Goal: Task Accomplishment & Management: Manage account settings

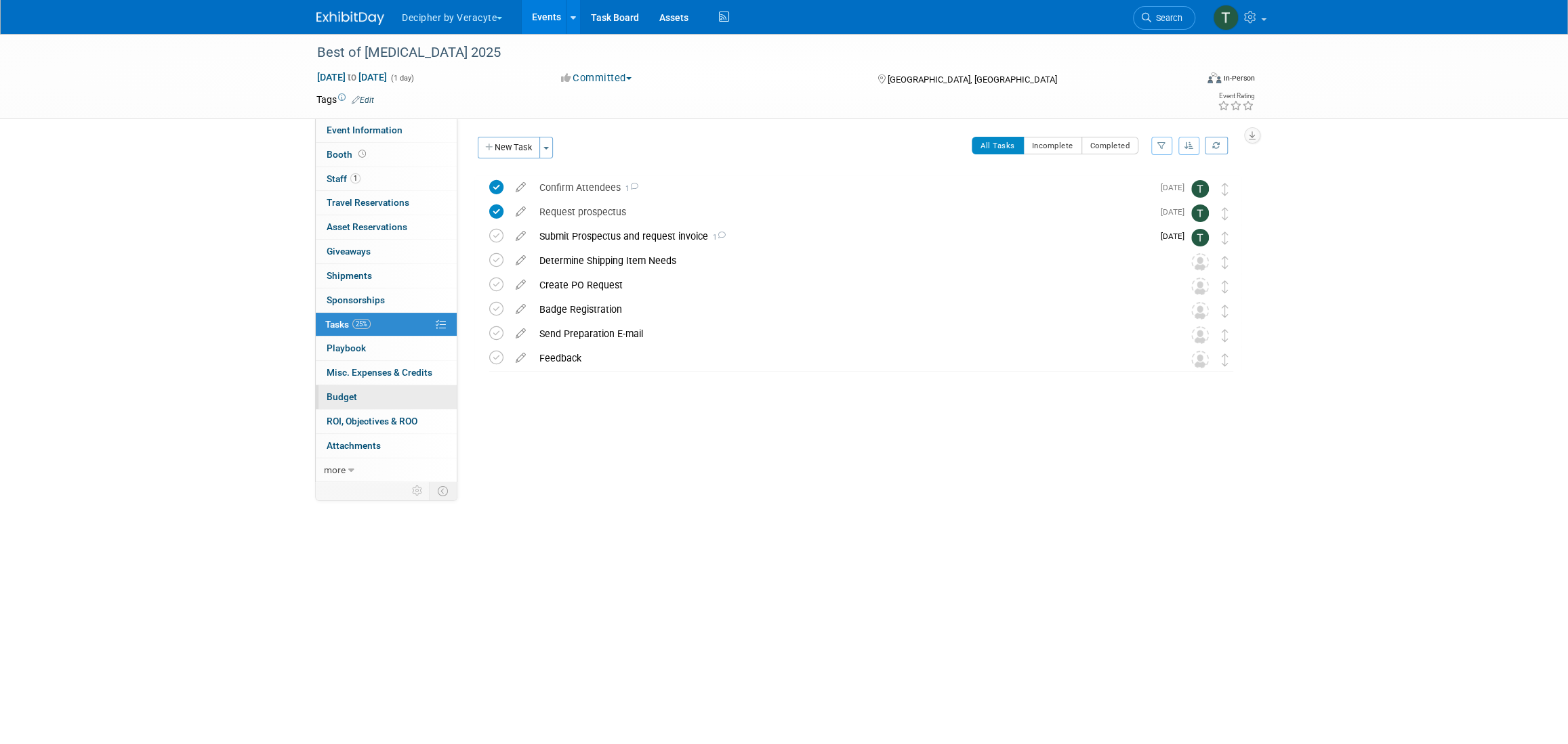
click at [366, 396] on link "Budget" at bounding box center [386, 397] width 141 height 24
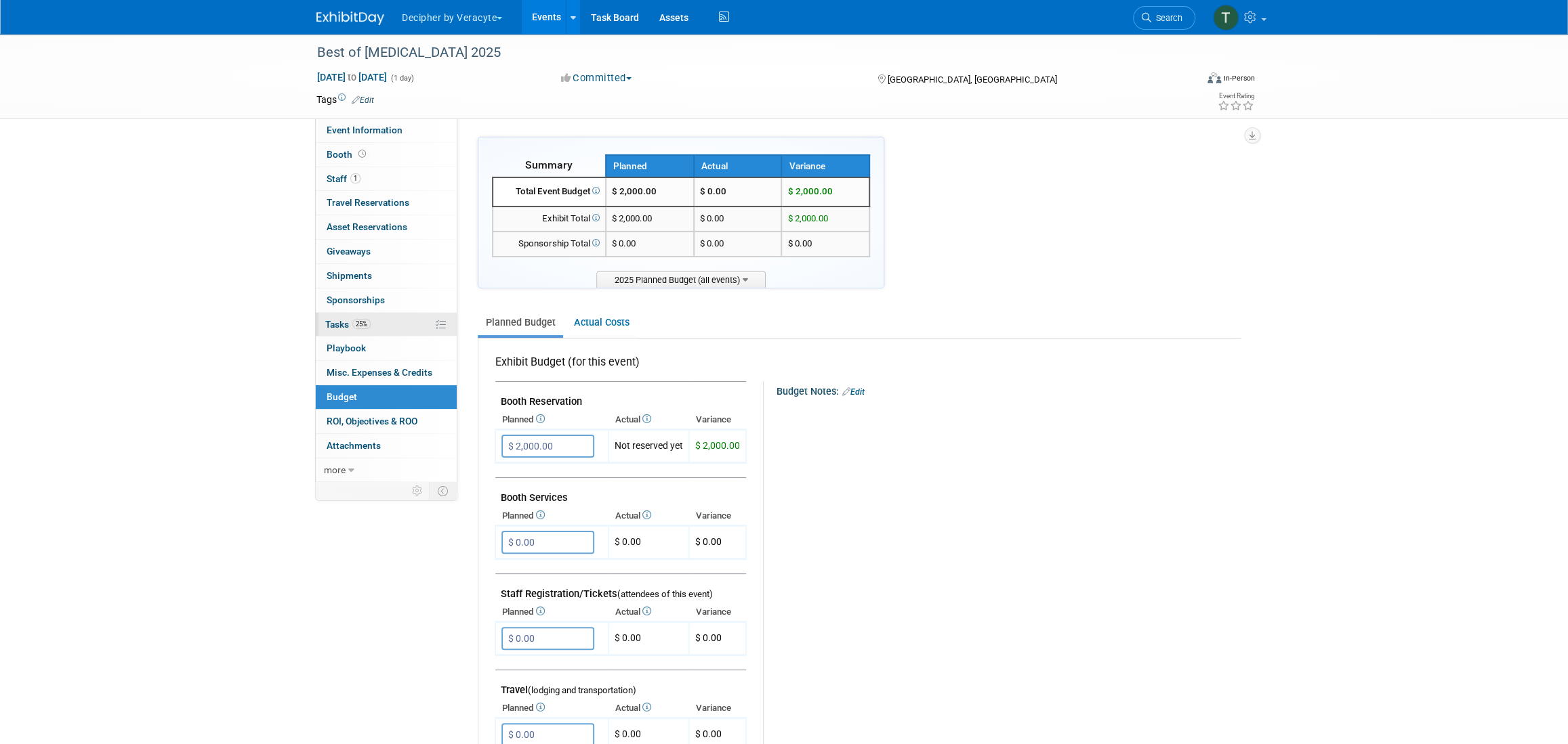
click at [383, 323] on link "25% Tasks 25%" at bounding box center [386, 325] width 141 height 24
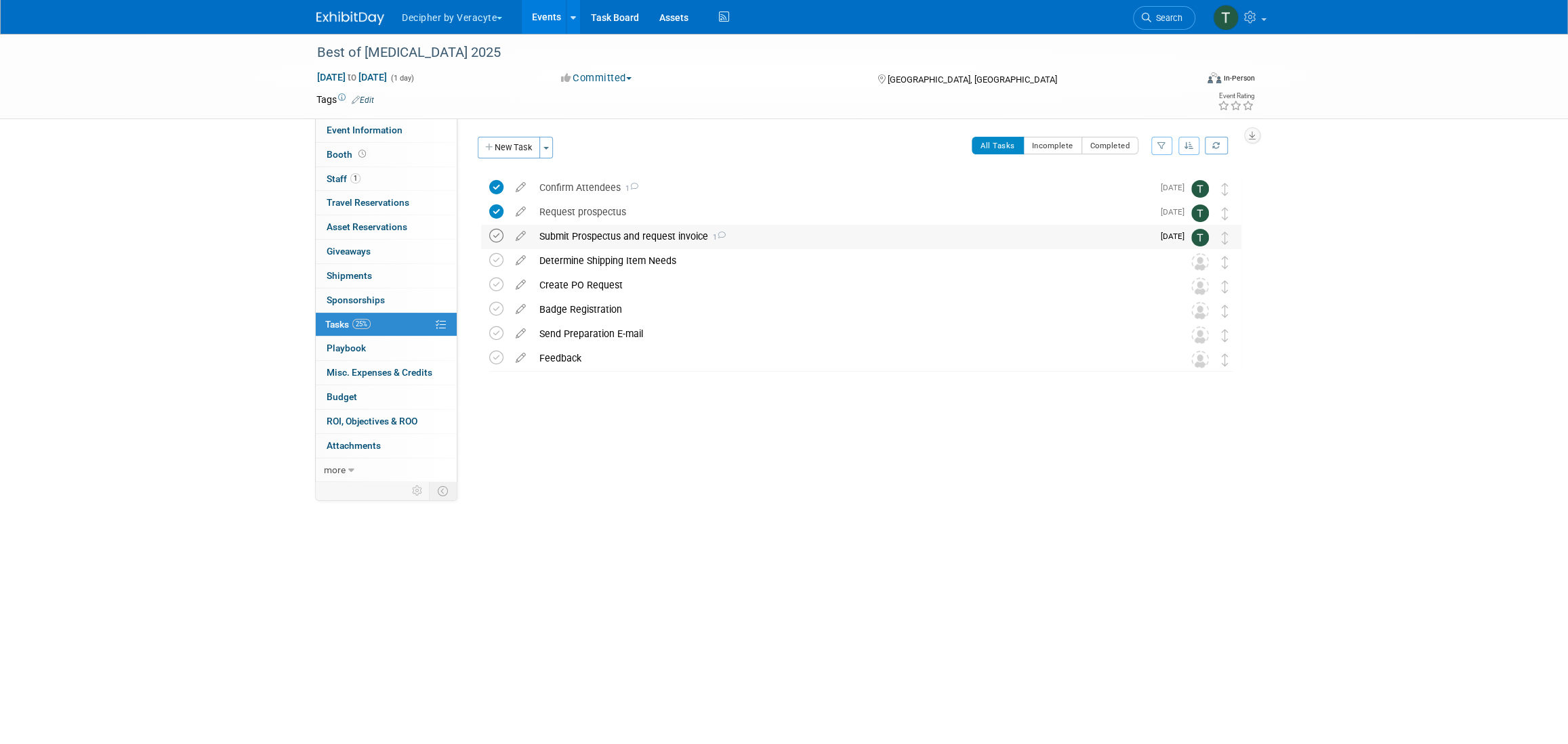
click at [496, 234] on icon at bounding box center [495, 235] width 14 height 14
click at [519, 284] on icon at bounding box center [521, 282] width 24 height 17
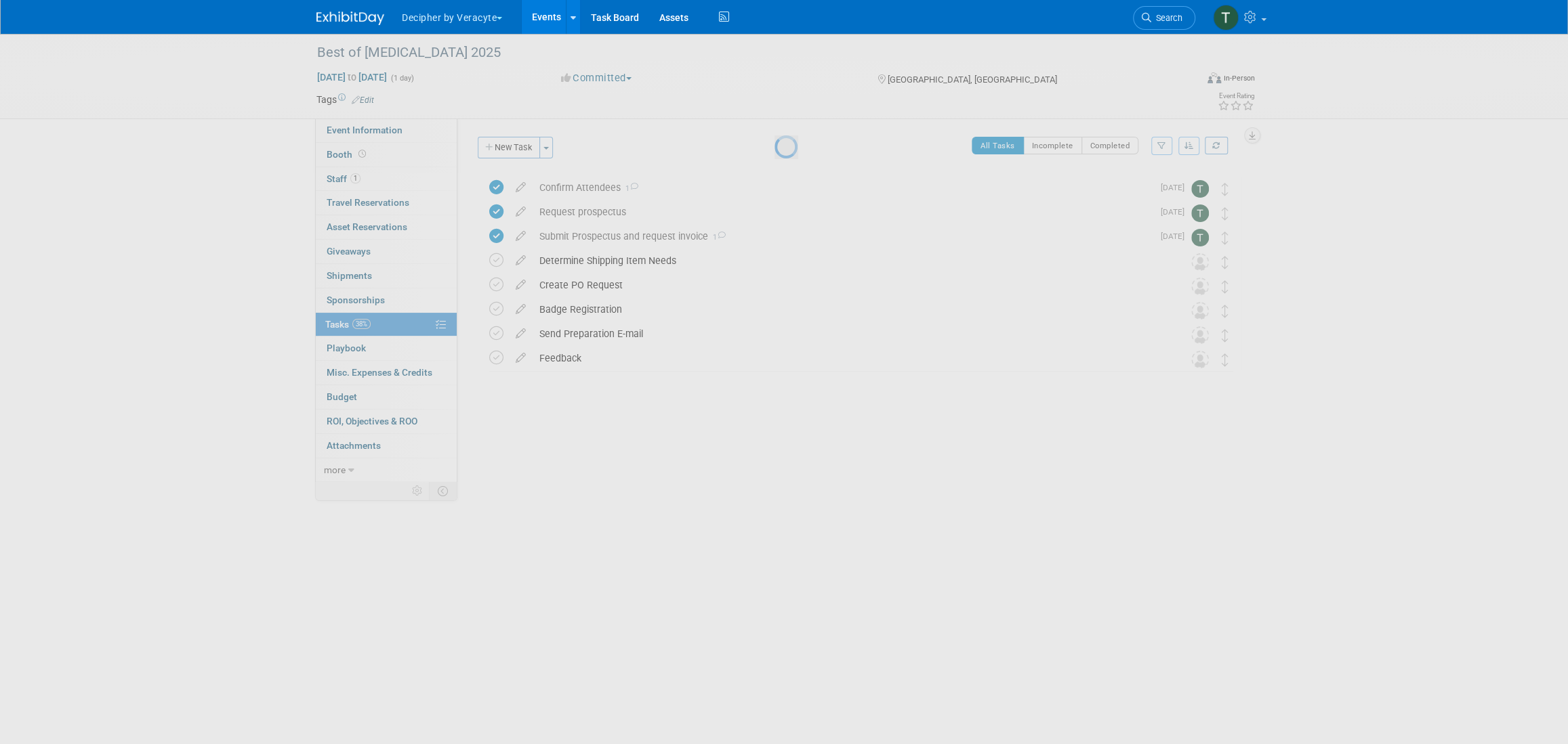
select select "9"
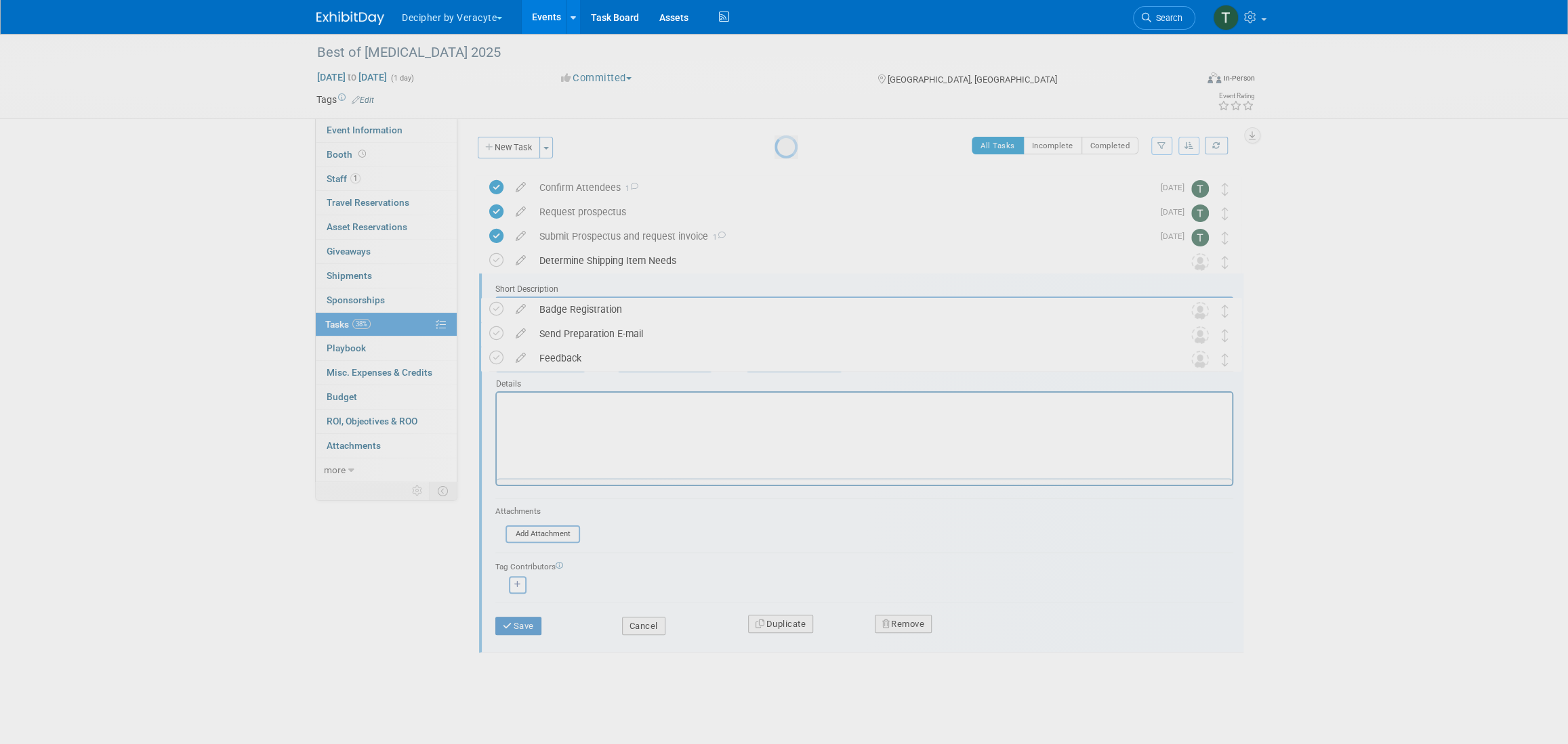
scroll to position [37, 0]
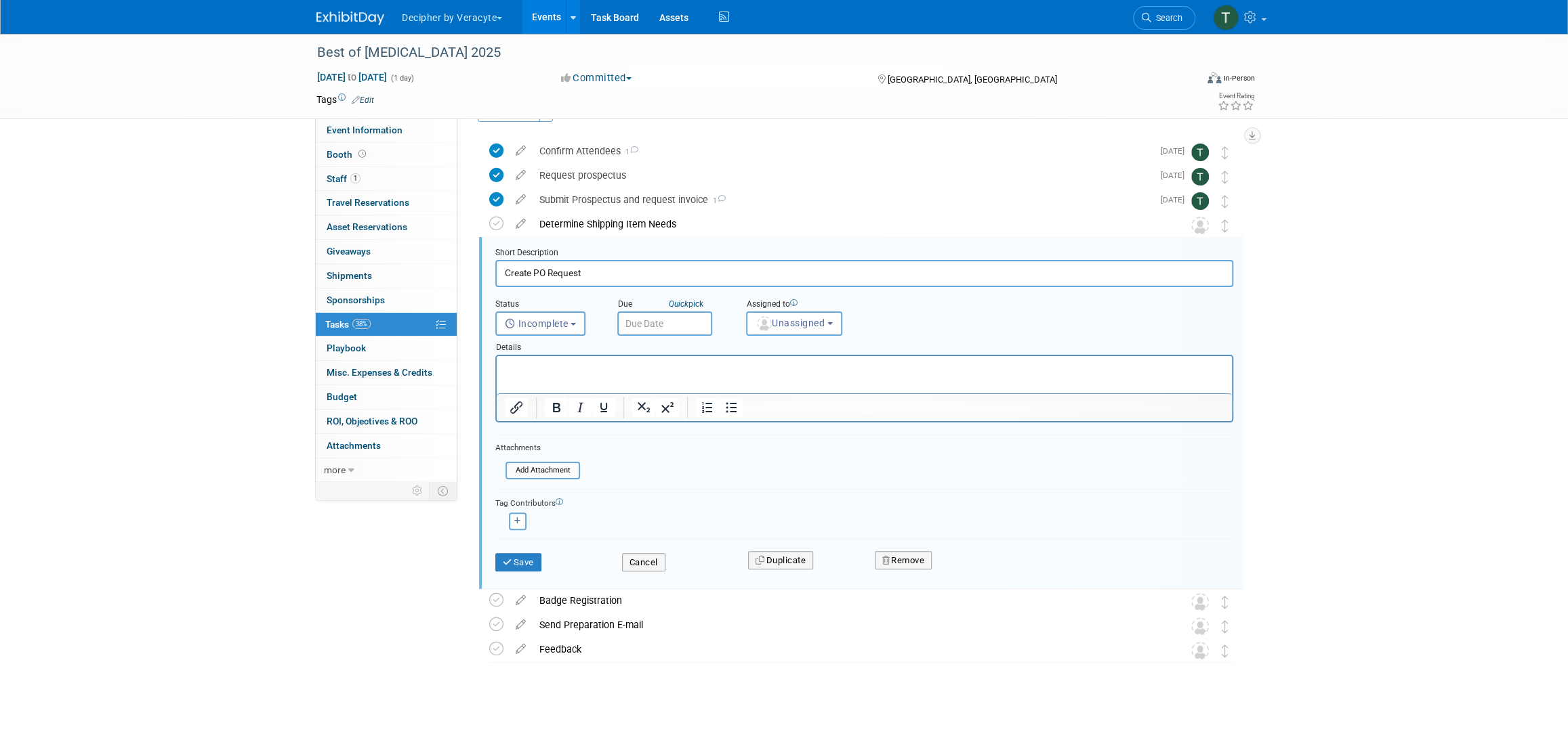
click at [655, 305] on div "Due Quick pick" at bounding box center [671, 305] width 109 height 13
click at [658, 322] on input "text" at bounding box center [664, 324] width 95 height 24
click at [716, 474] on span "22" at bounding box center [721, 473] width 27 height 27
type input "Oct 22, 2025"
click at [797, 326] on span "Unassigned" at bounding box center [790, 324] width 69 height 11
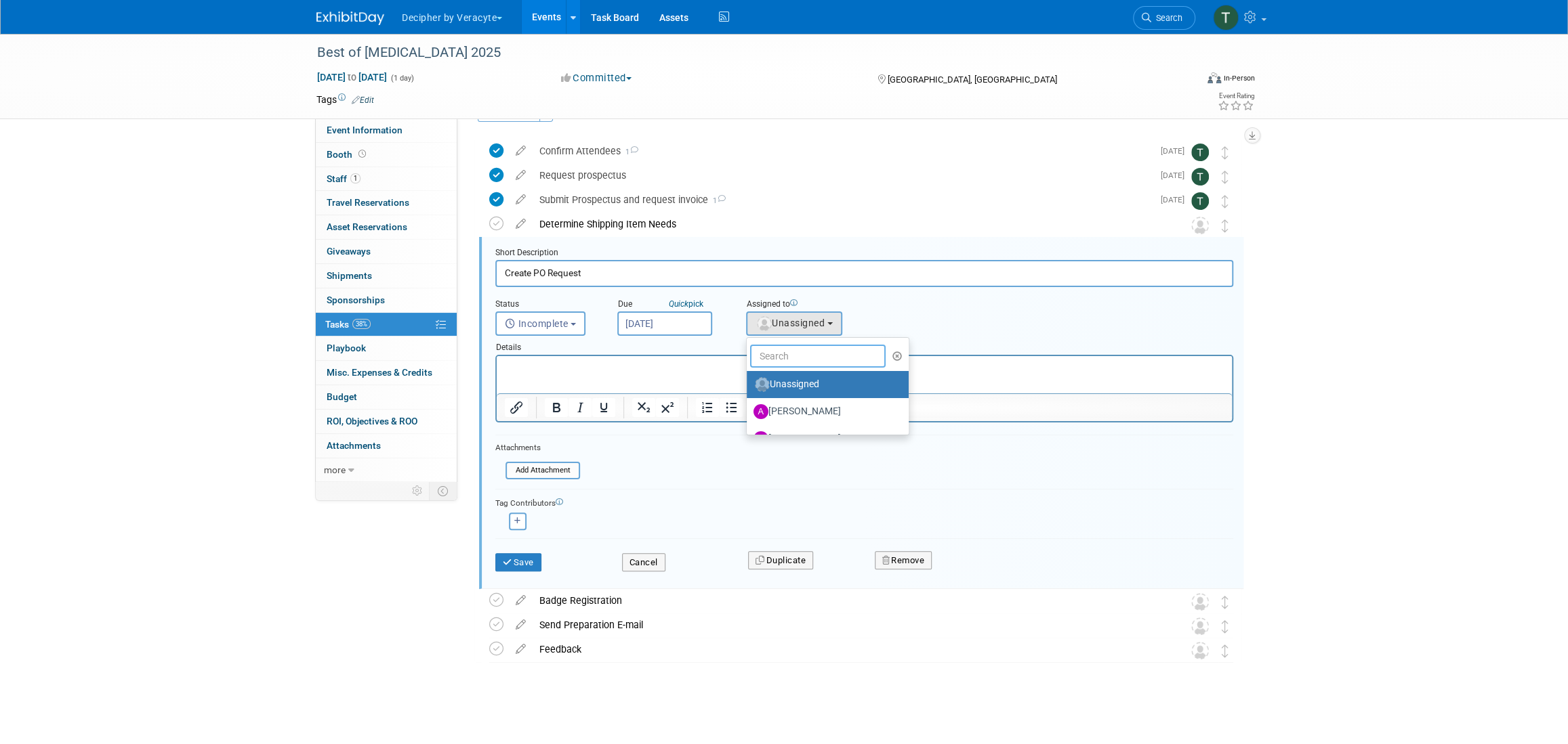
click at [797, 348] on input "text" at bounding box center [817, 356] width 136 height 23
type input "tony"
click at [820, 384] on label "Tony Alvarado (me)" at bounding box center [825, 384] width 142 height 22
click at [749, 384] on input "Tony Alvarado (me)" at bounding box center [744, 384] width 9 height 9
select select "3ceeba8c-a19a-4597-a609-6fba7c9a515a"
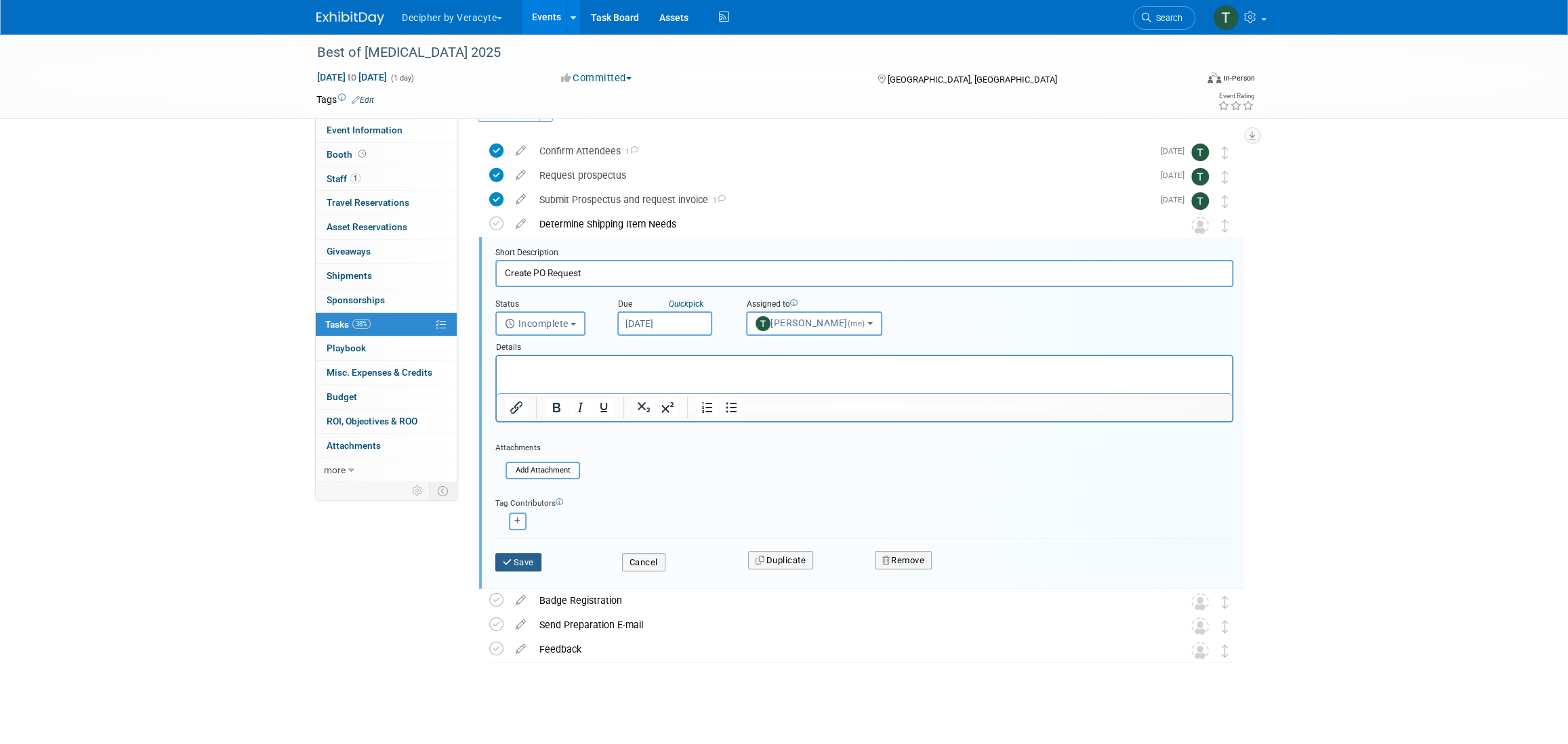
click at [524, 569] on button "Save" at bounding box center [518, 562] width 46 height 19
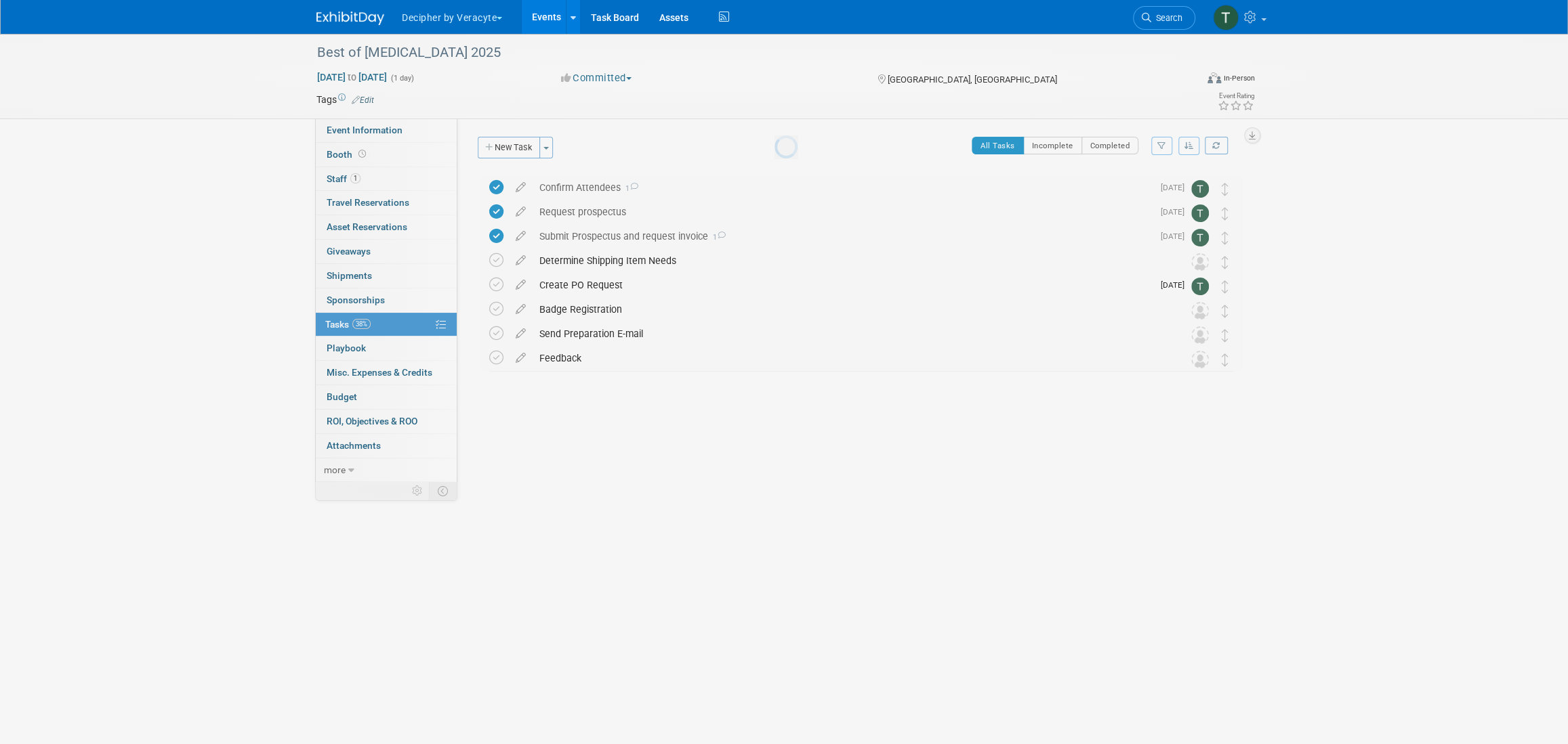
scroll to position [0, 0]
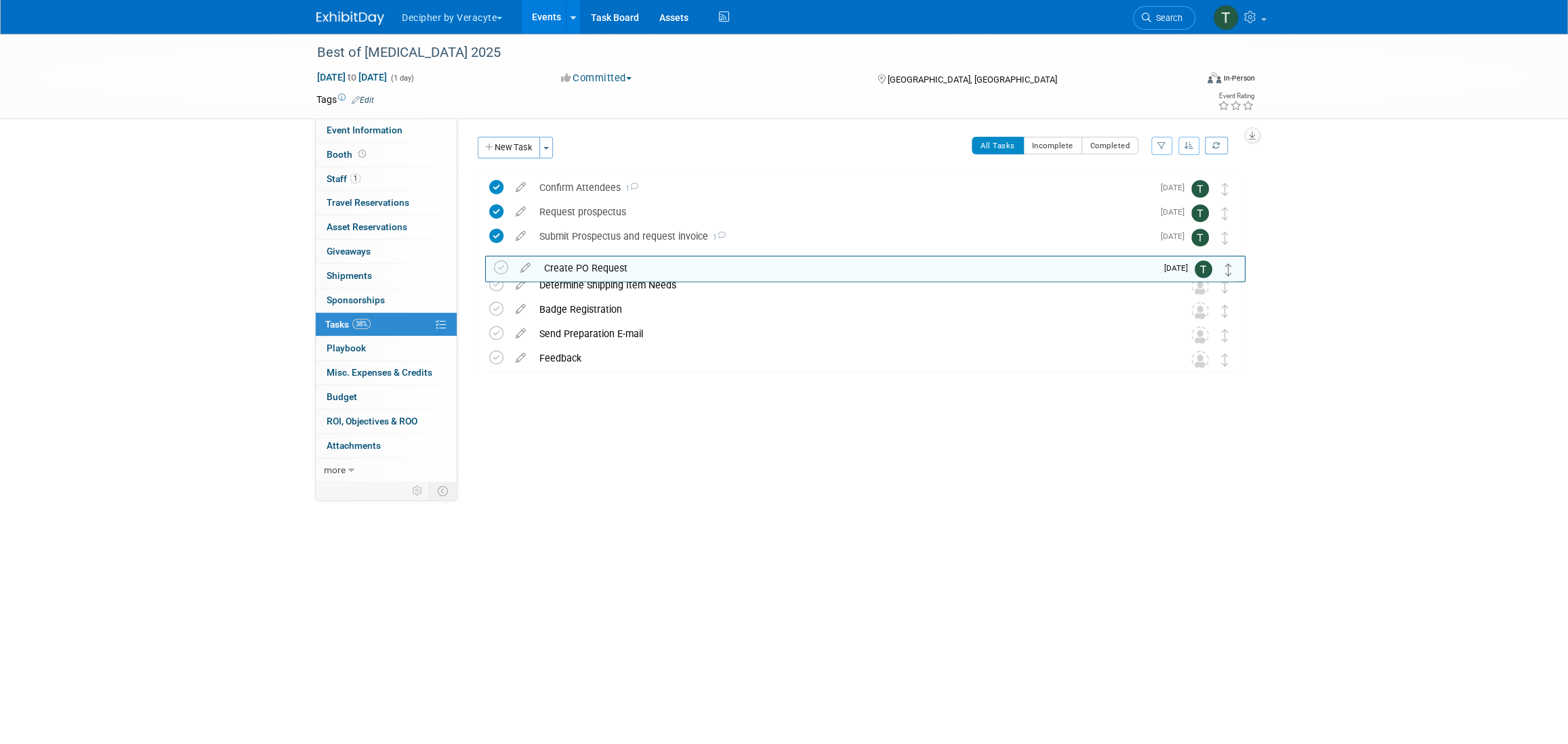
drag, startPoint x: 1224, startPoint y: 287, endPoint x: 1228, endPoint y: 271, distance: 16.5
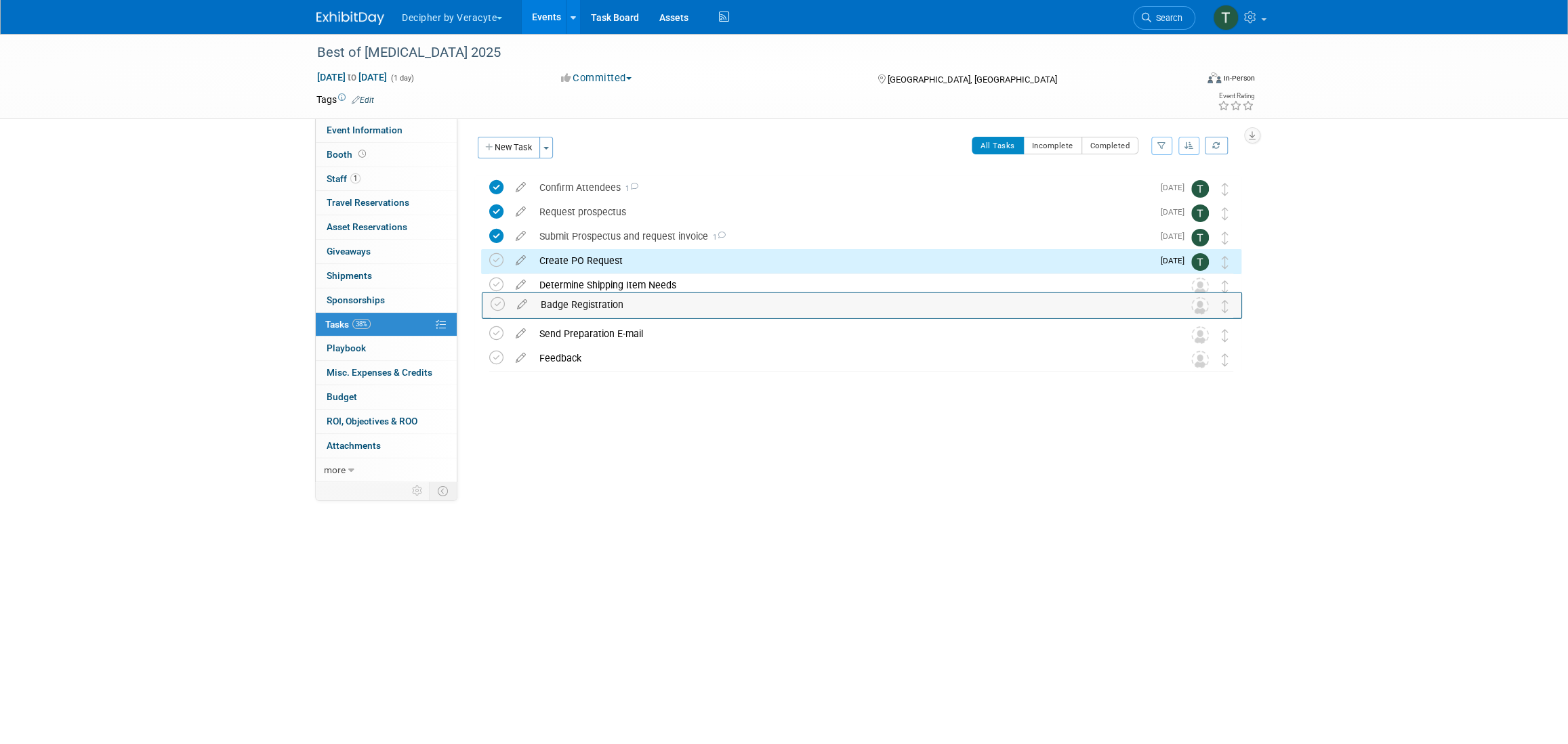
drag, startPoint x: 1228, startPoint y: 308, endPoint x: 1229, endPoint y: 295, distance: 13.0
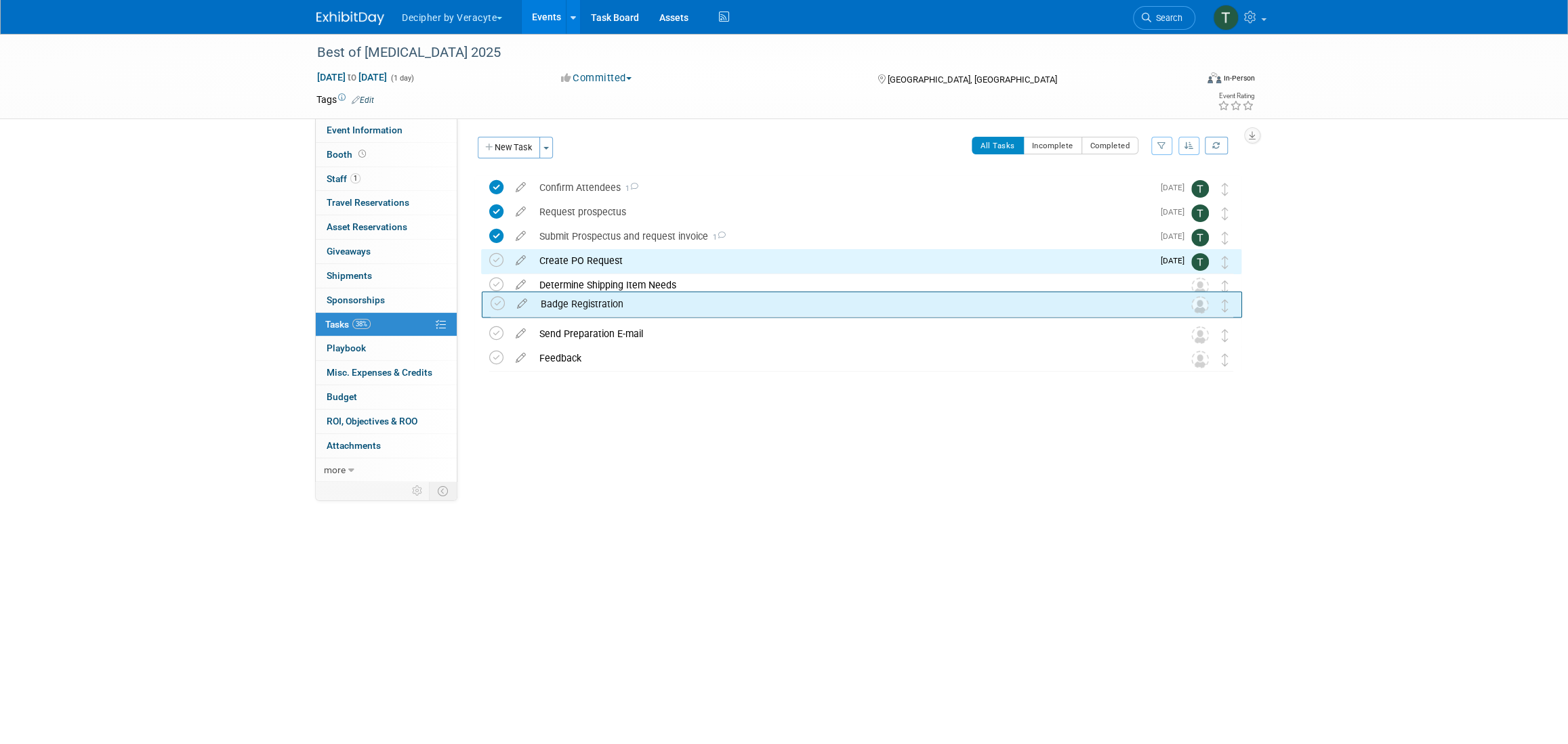
click at [1229, 292] on td at bounding box center [1226, 304] width 15 height 24
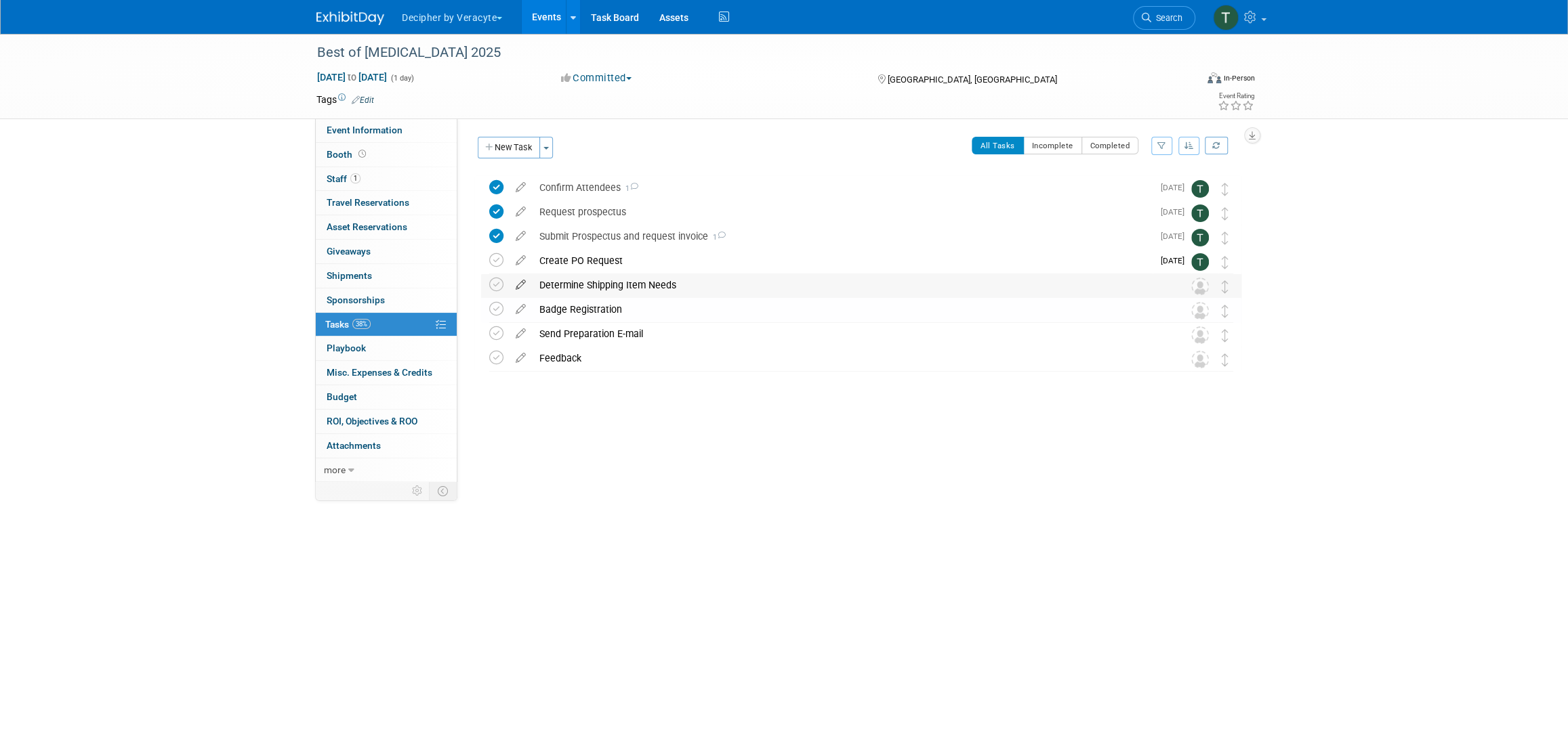
click at [527, 279] on icon at bounding box center [521, 282] width 24 height 17
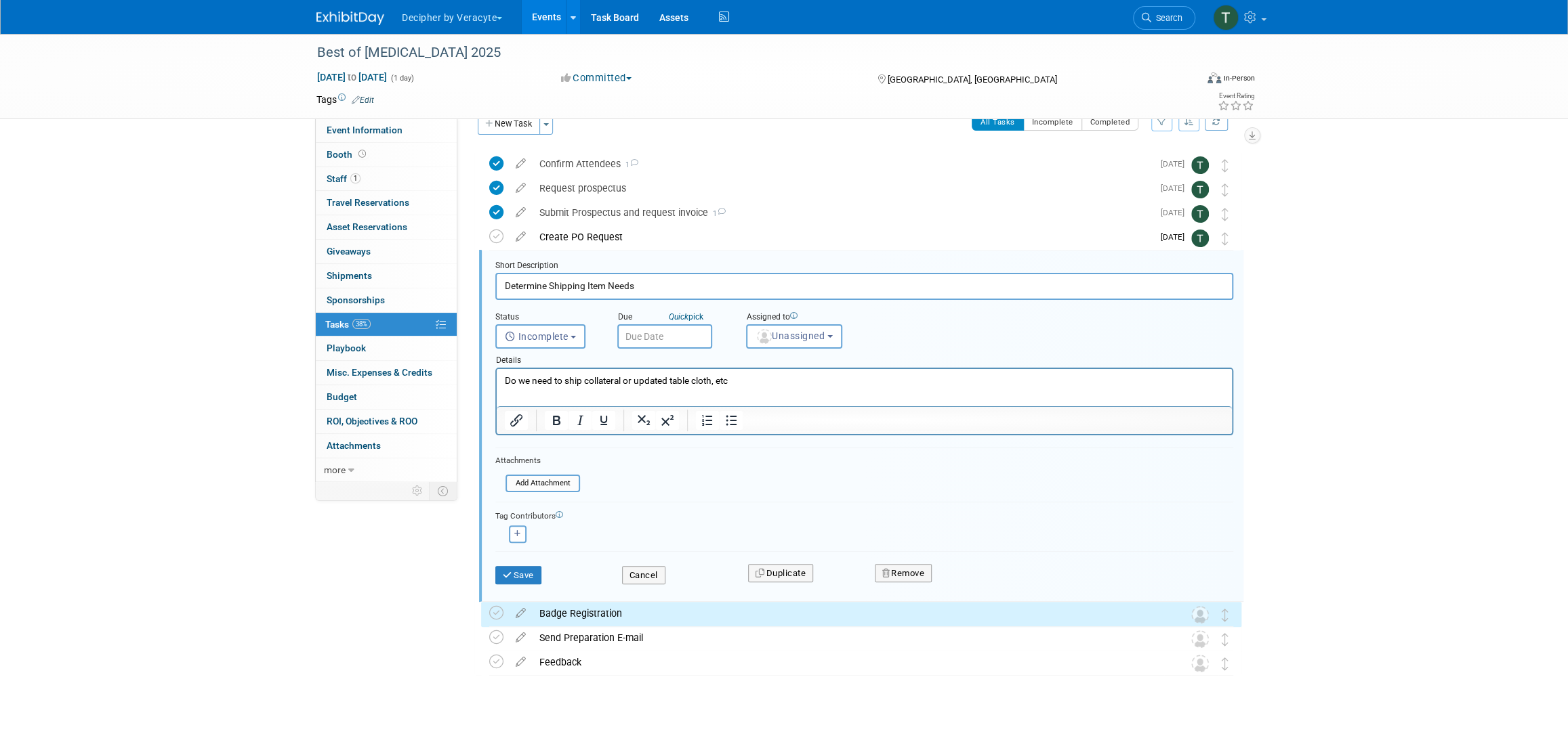
scroll to position [37, 0]
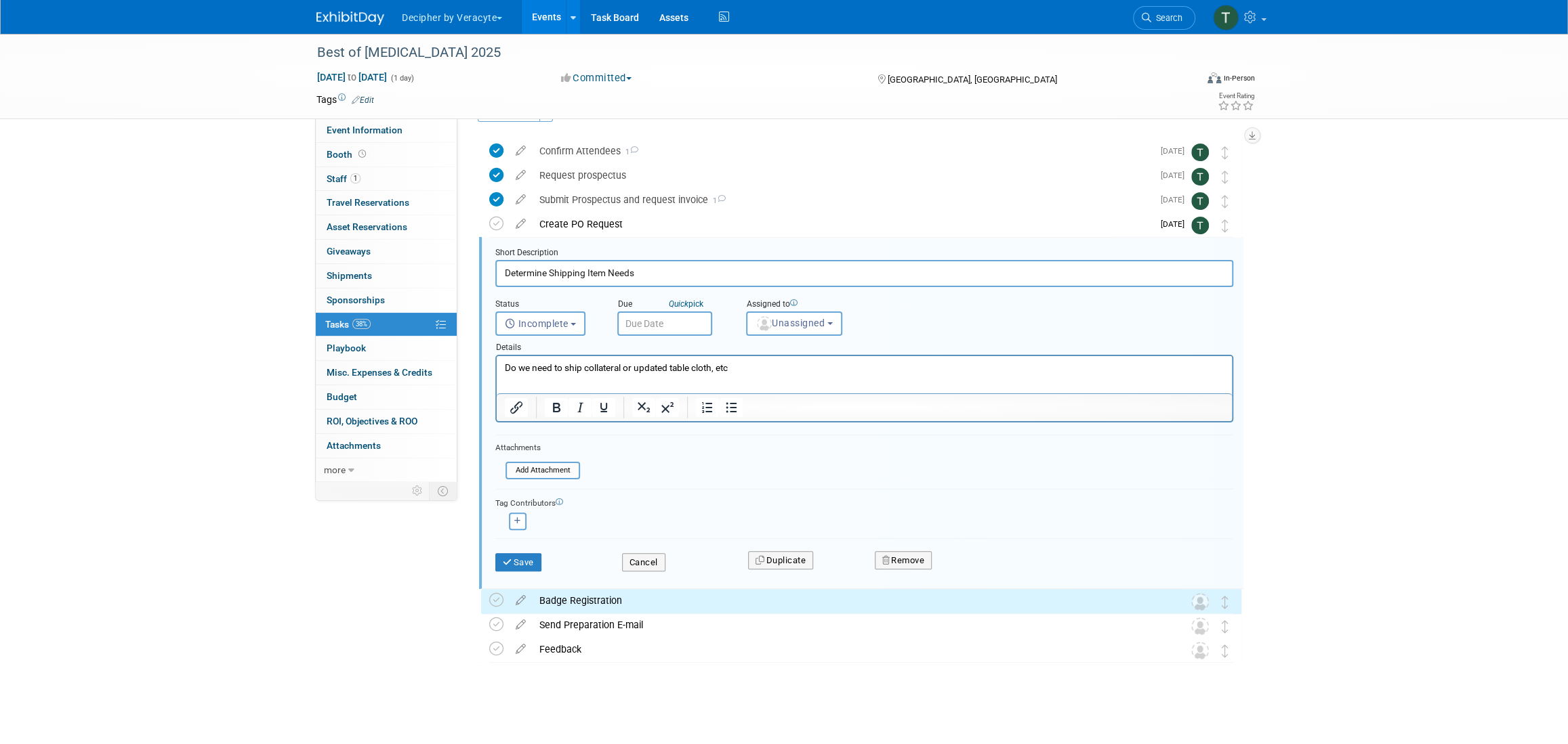
click at [666, 336] on div "Details" at bounding box center [864, 345] width 738 height 19
click at [678, 322] on input "text" at bounding box center [664, 324] width 95 height 24
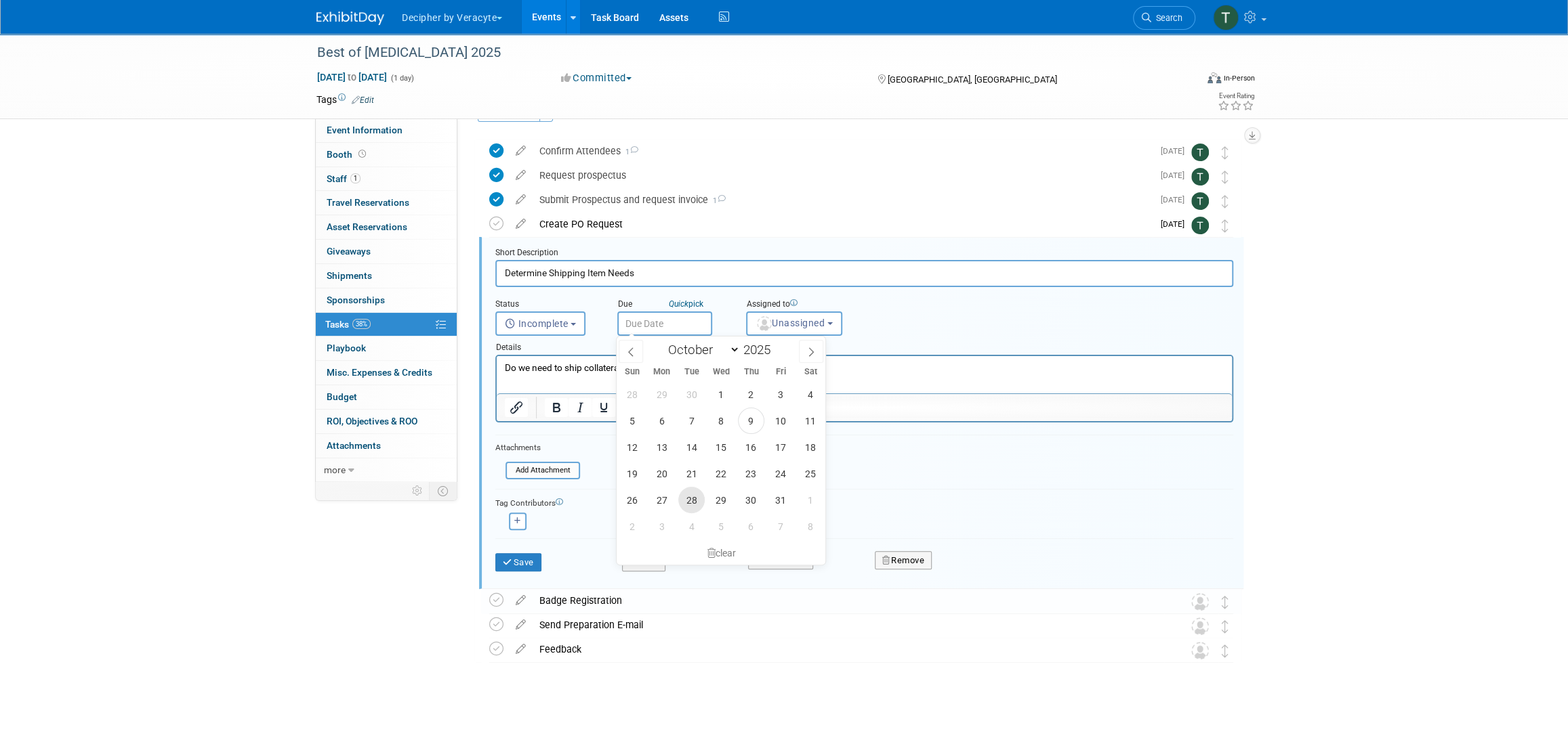
click at [695, 506] on span "28" at bounding box center [691, 500] width 27 height 27
type input "Oct 28, 2025"
click at [788, 308] on div "Assigned to" at bounding box center [831, 305] width 170 height 13
click at [795, 338] on div "Details" at bounding box center [864, 345] width 738 height 19
click at [802, 325] on span "Unassigned" at bounding box center [790, 324] width 69 height 11
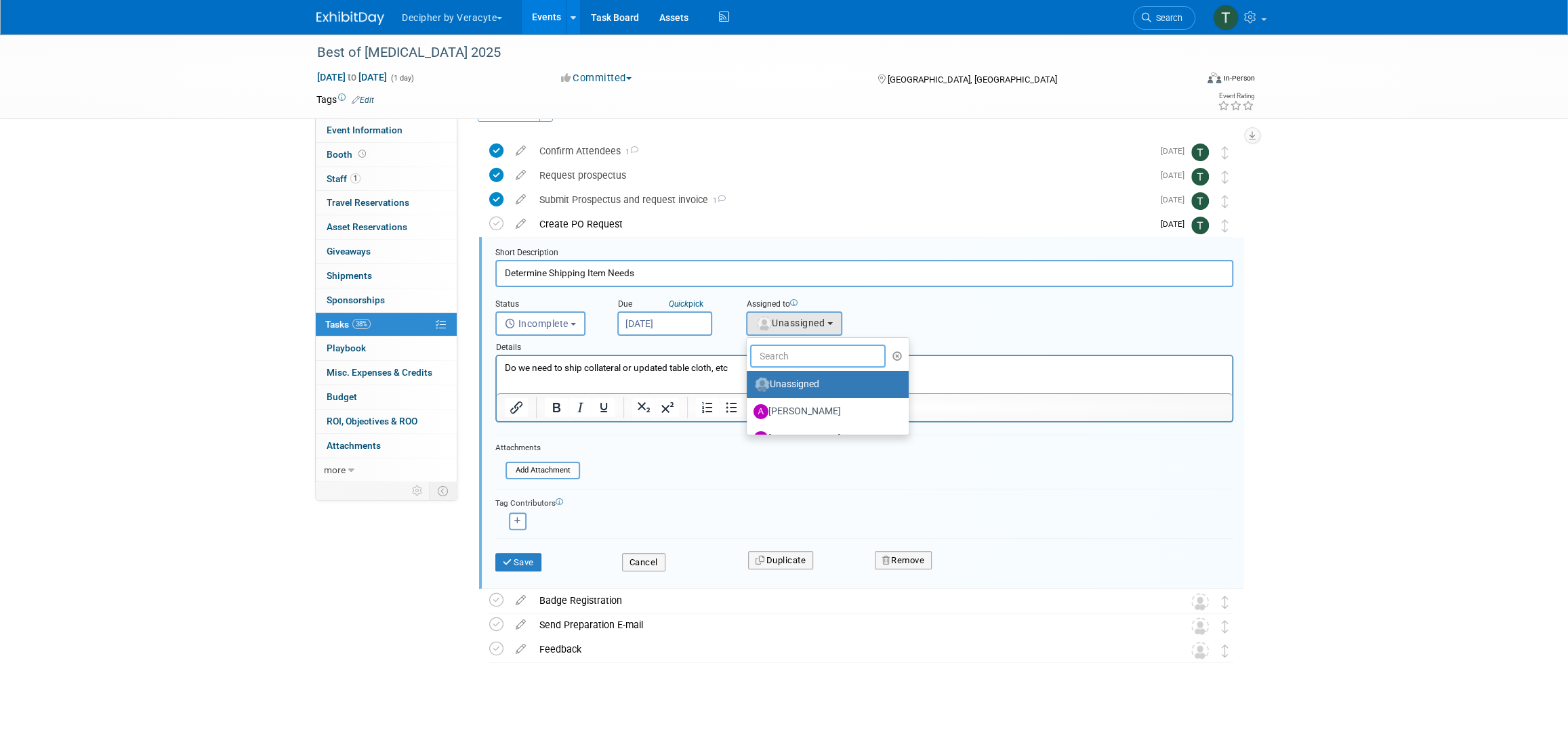
click at [802, 350] on input "text" at bounding box center [817, 356] width 136 height 23
type input "tony"
click at [822, 392] on label "Tony Alvarado (me)" at bounding box center [825, 384] width 142 height 22
click at [749, 387] on input "Tony Alvarado (me)" at bounding box center [744, 384] width 9 height 9
select select "3ceeba8c-a19a-4597-a609-6fba7c9a515a"
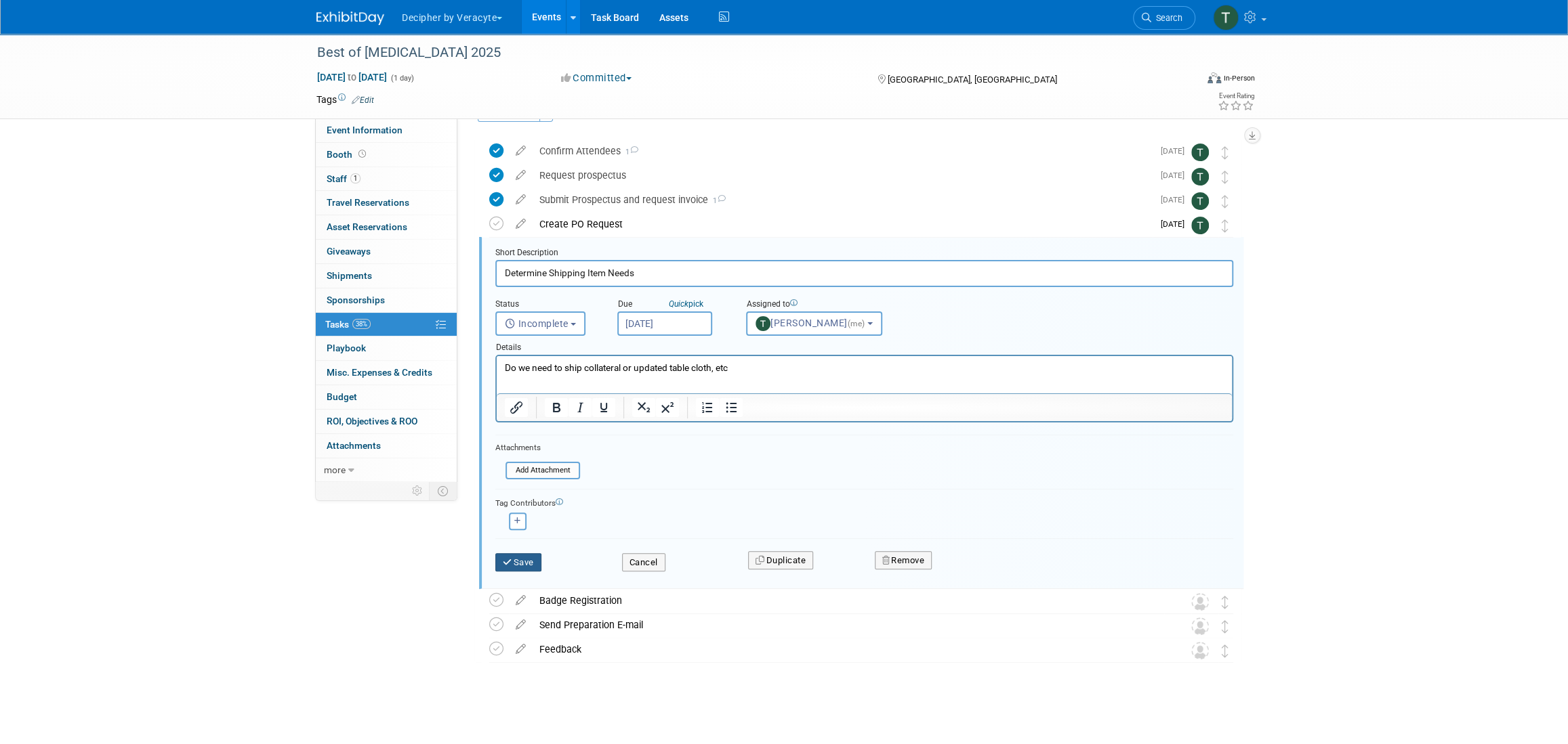
click at [516, 557] on button "Save" at bounding box center [518, 562] width 46 height 19
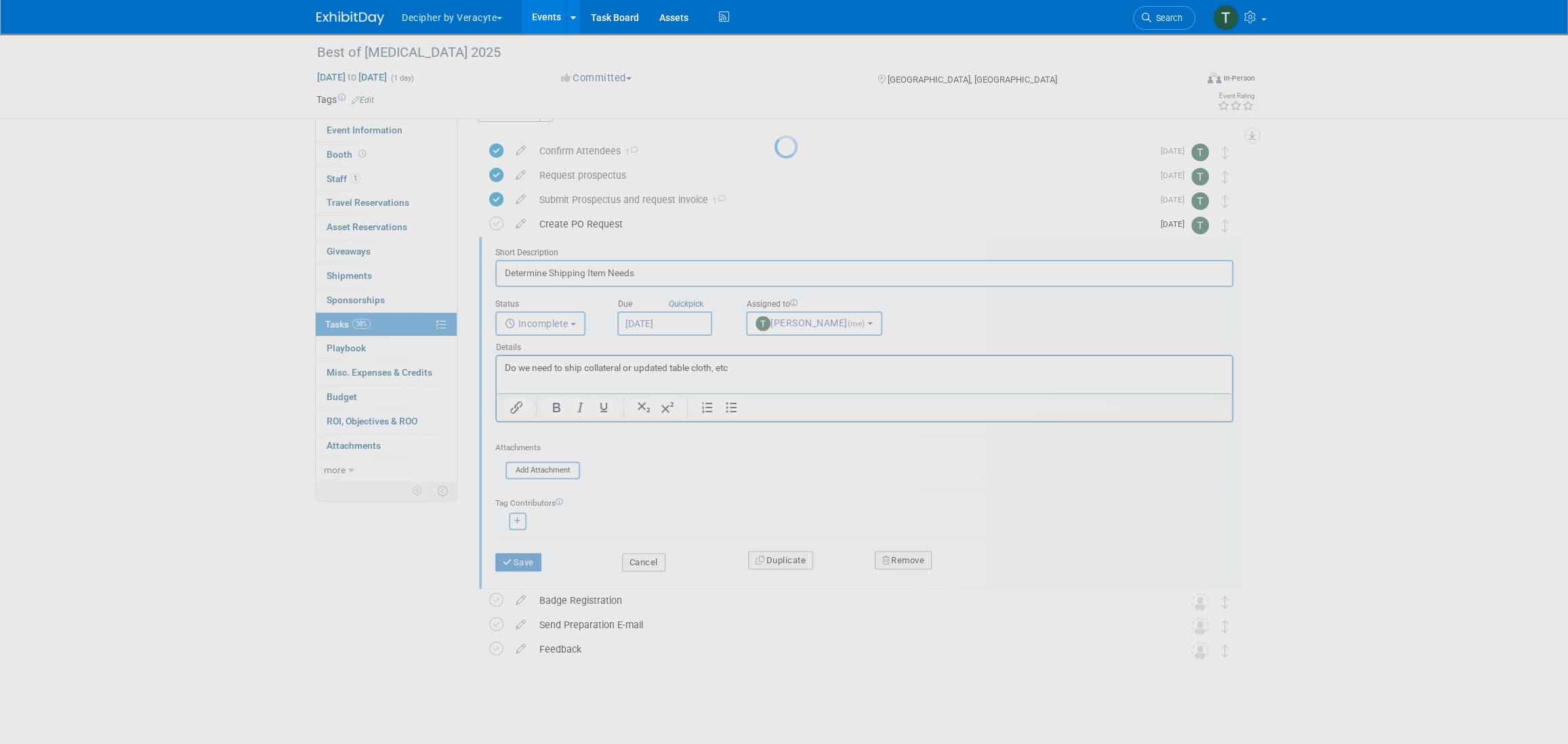
click at [775, 560] on div at bounding box center [784, 372] width 19 height 744
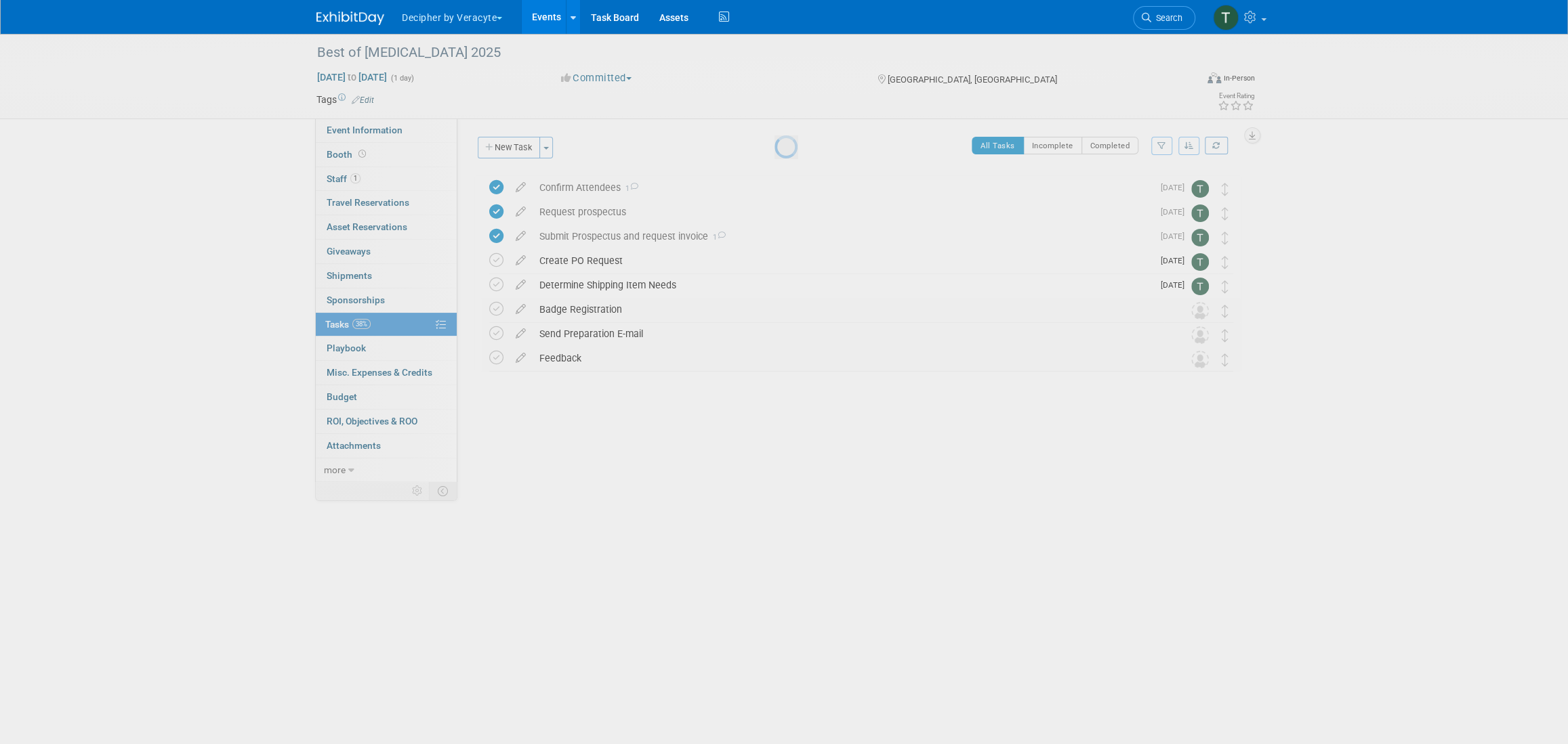
scroll to position [0, 0]
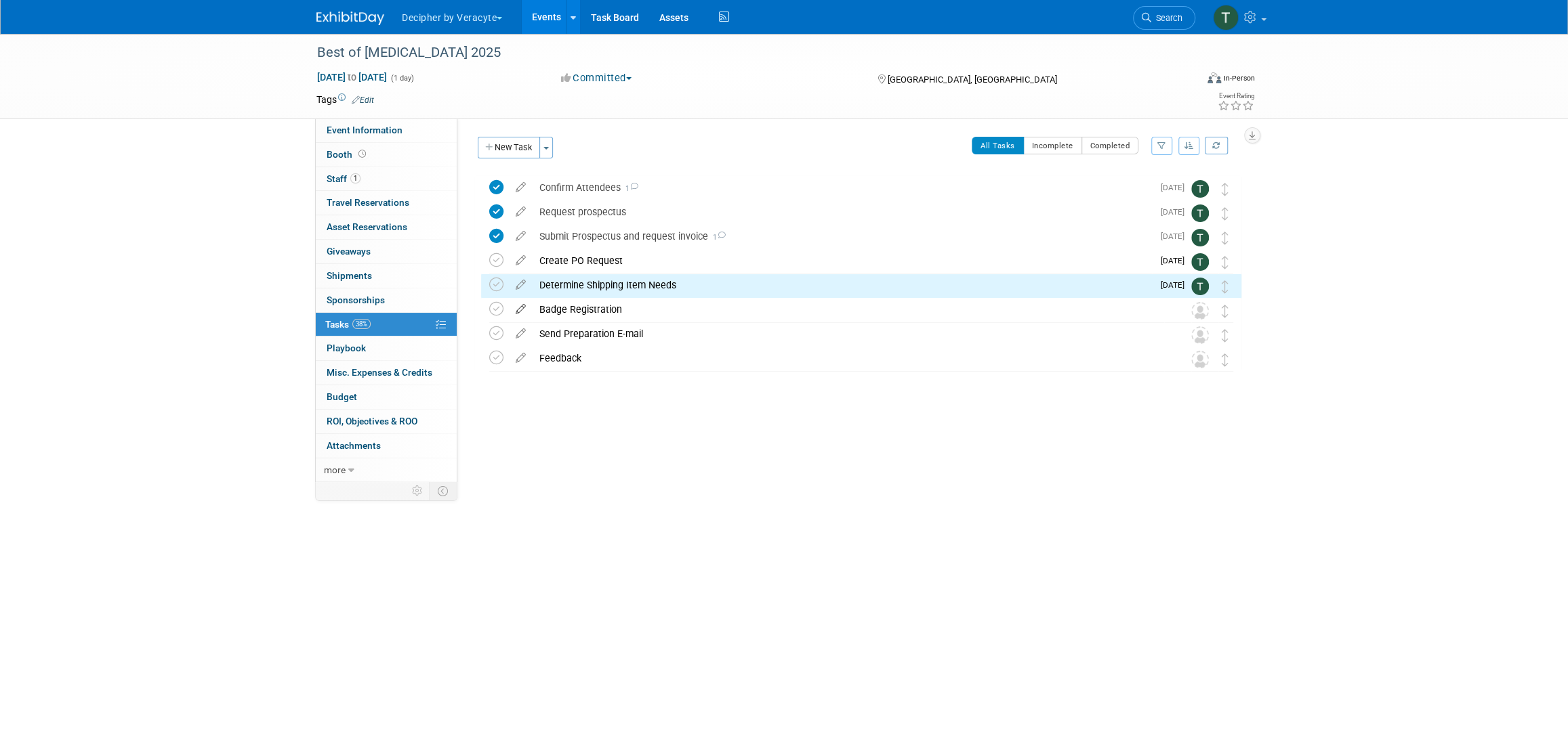
click at [517, 311] on icon at bounding box center [521, 306] width 24 height 17
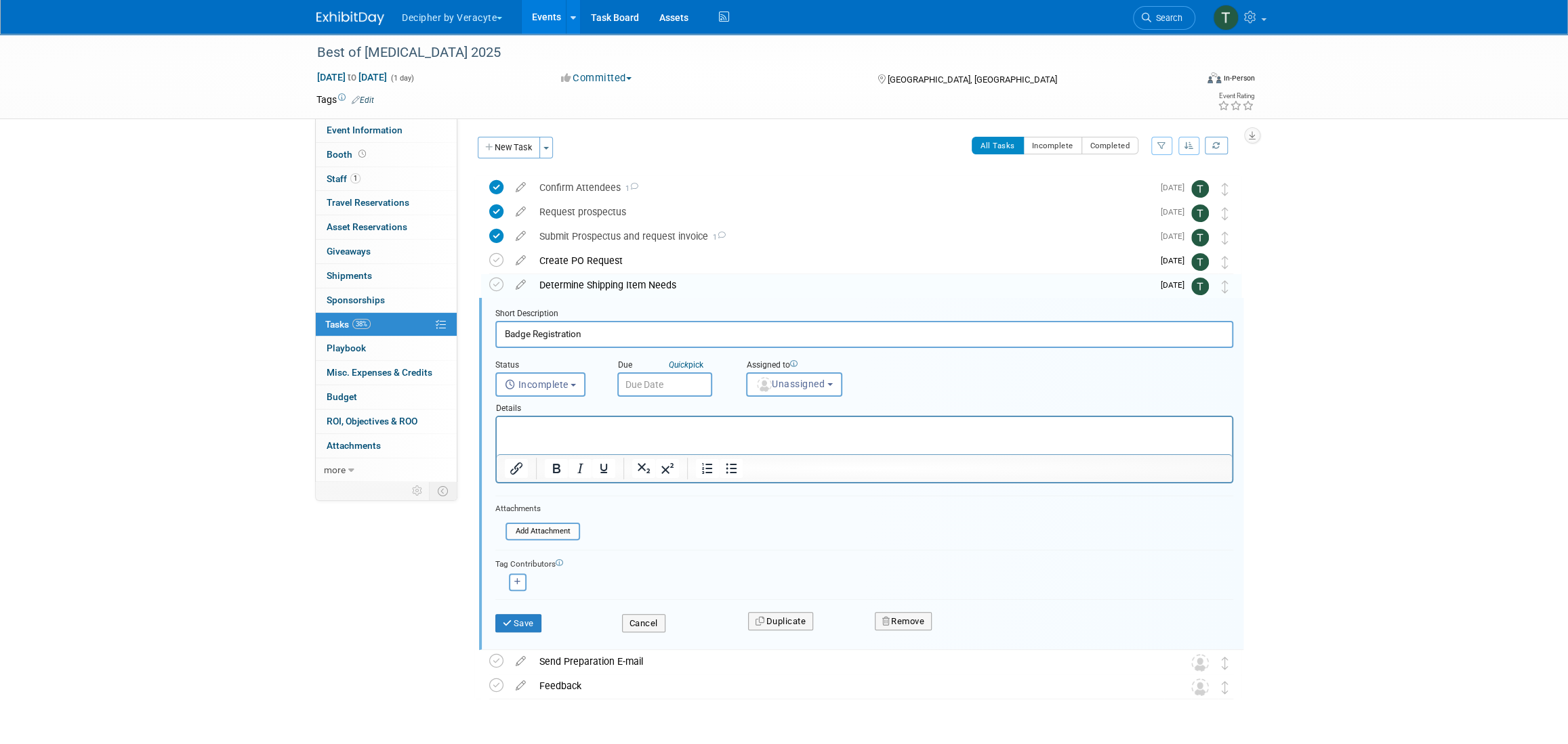
scroll to position [37, 0]
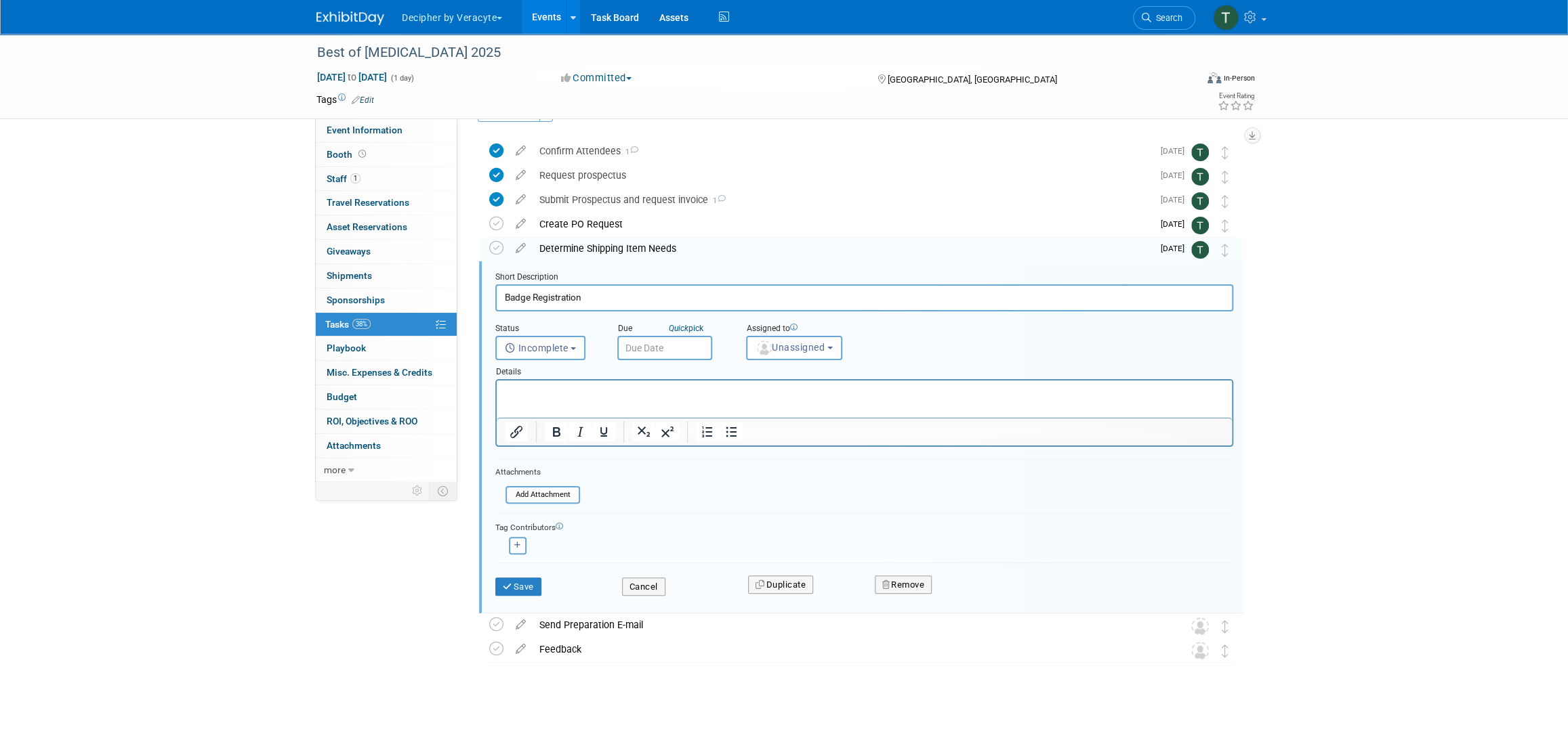
click at [695, 388] on p "Rich Text Area. Press ALT-0 for help." at bounding box center [864, 393] width 719 height 13
drag, startPoint x: 692, startPoint y: 366, endPoint x: 692, endPoint y: 354, distance: 12.0
click at [691, 365] on div "Details" at bounding box center [864, 370] width 738 height 19
click at [691, 353] on body "Decipher by Veracyte Explore: My Workspaces 2 Go to Workspace: Corporate Events…" at bounding box center [784, 335] width 1568 height 744
click at [665, 502] on span "20" at bounding box center [661, 498] width 27 height 27
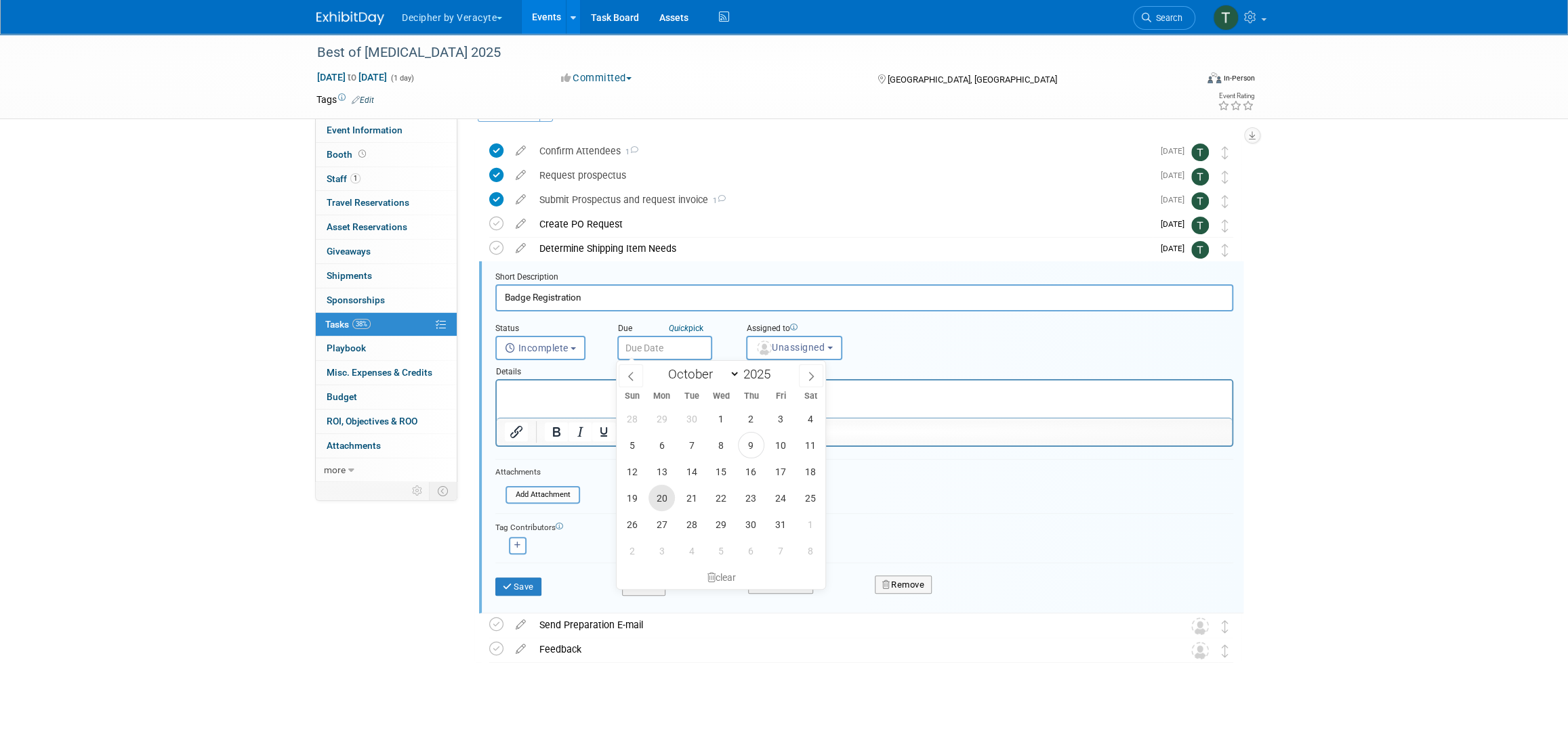
type input "Oct 20, 2025"
click at [785, 360] on div "Details" at bounding box center [864, 370] width 738 height 19
drag, startPoint x: 787, startPoint y: 348, endPoint x: 790, endPoint y: 396, distance: 48.1
click at [787, 348] on span "Unassigned" at bounding box center [790, 348] width 69 height 11
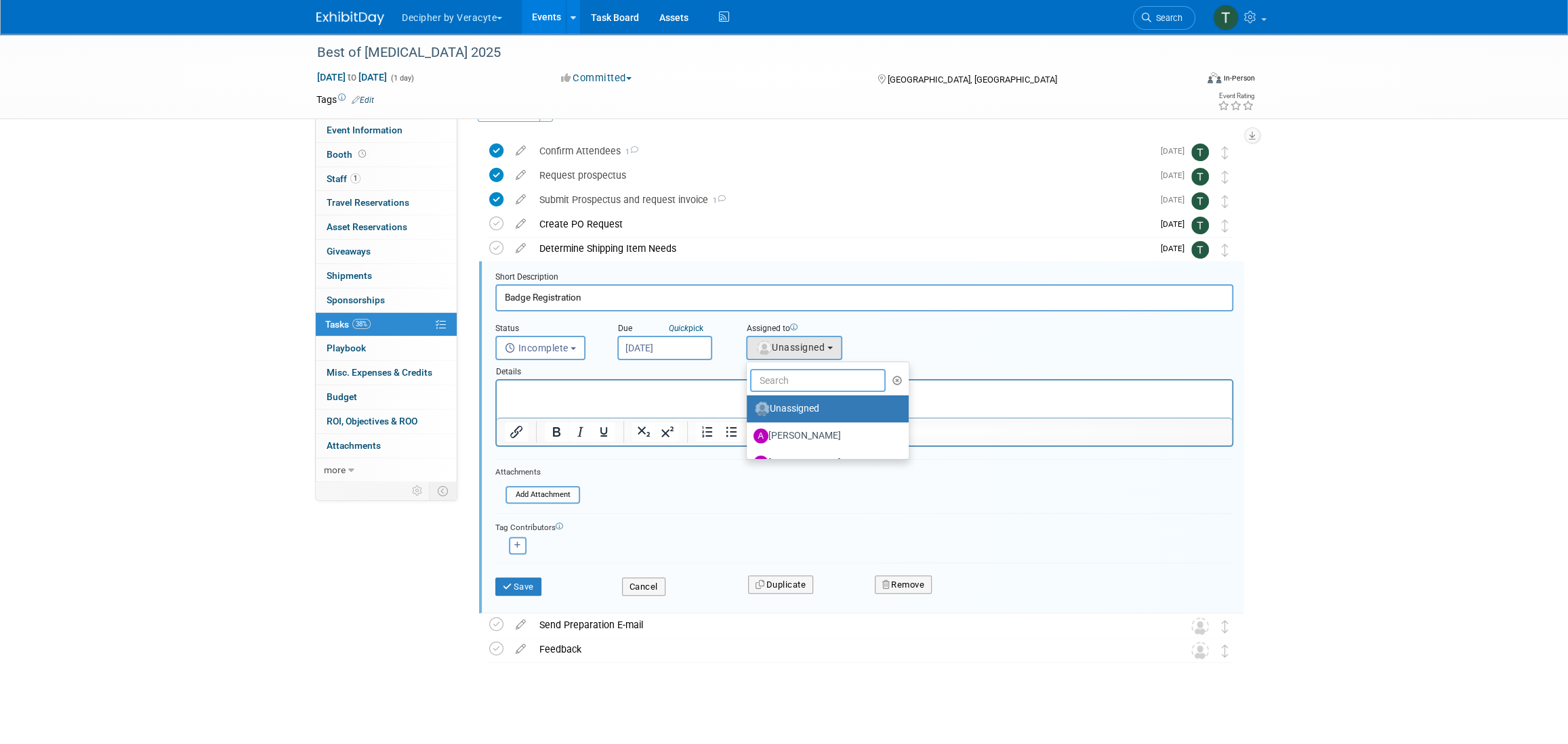
click at [791, 384] on input "text" at bounding box center [817, 380] width 136 height 23
type input "tony"
click at [792, 407] on label "Tony Alvarado (me)" at bounding box center [825, 409] width 142 height 22
click at [749, 407] on input "Tony Alvarado (me)" at bounding box center [744, 407] width 9 height 9
select select "3ceeba8c-a19a-4597-a609-6fba7c9a515a"
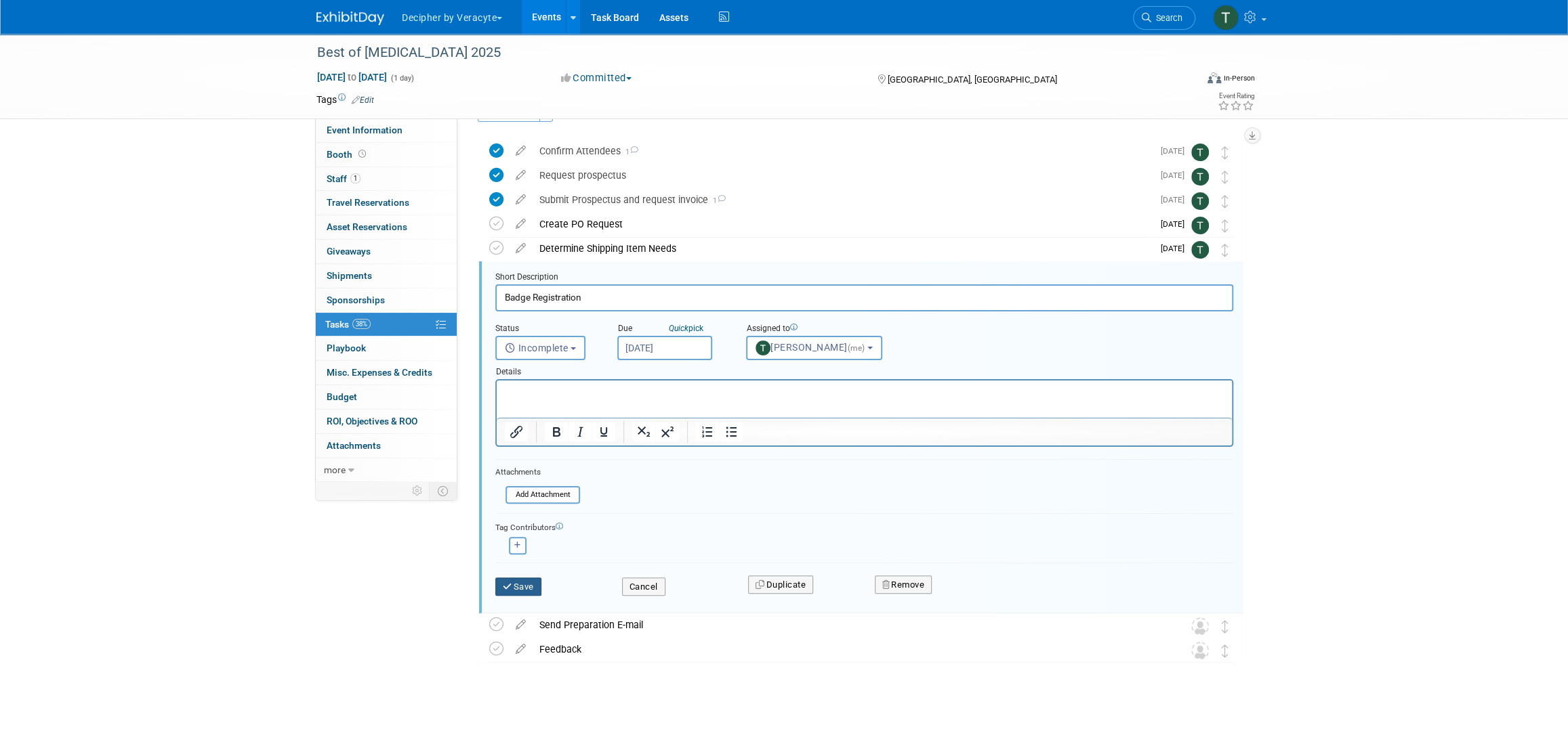
click at [527, 581] on button "Save" at bounding box center [518, 587] width 46 height 19
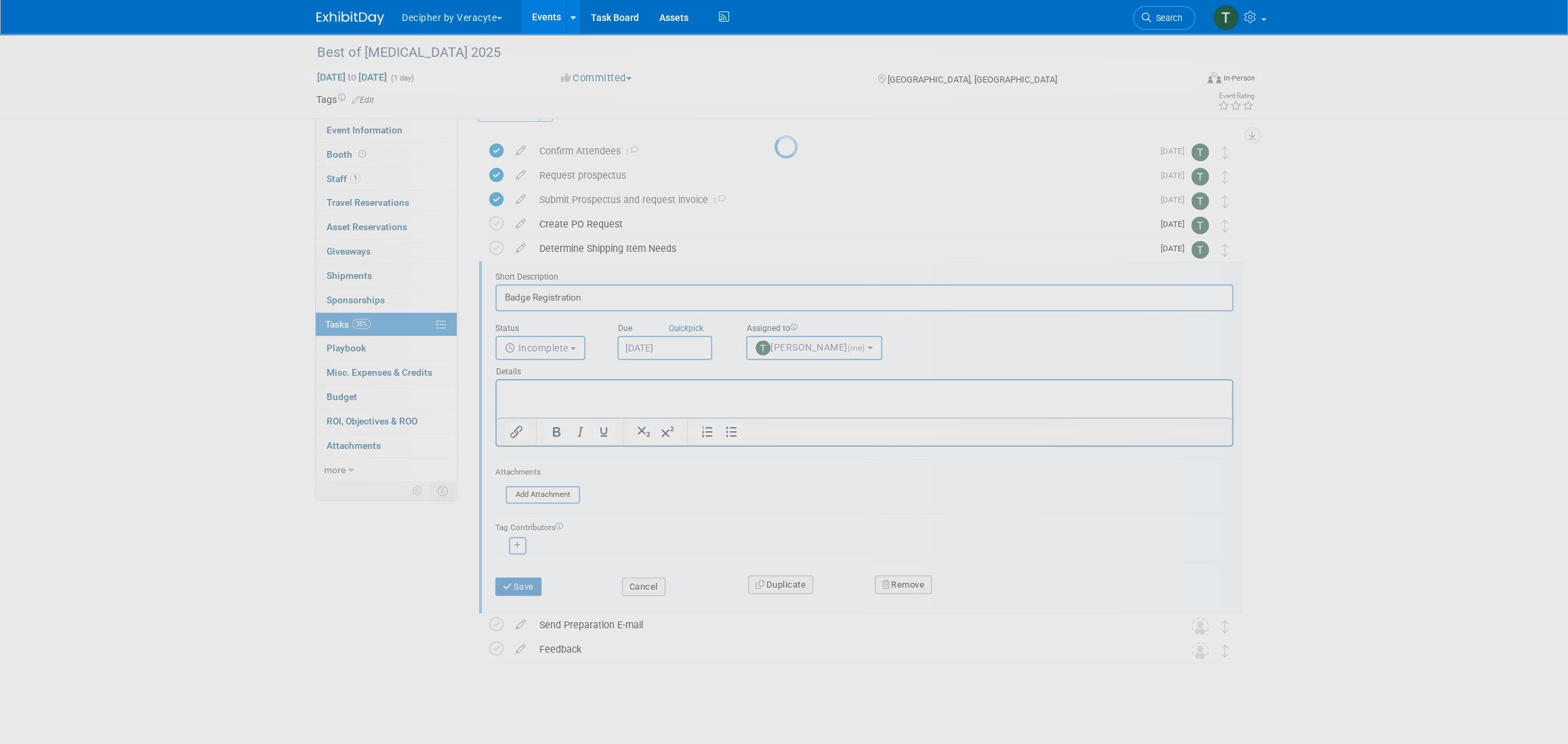
scroll to position [0, 0]
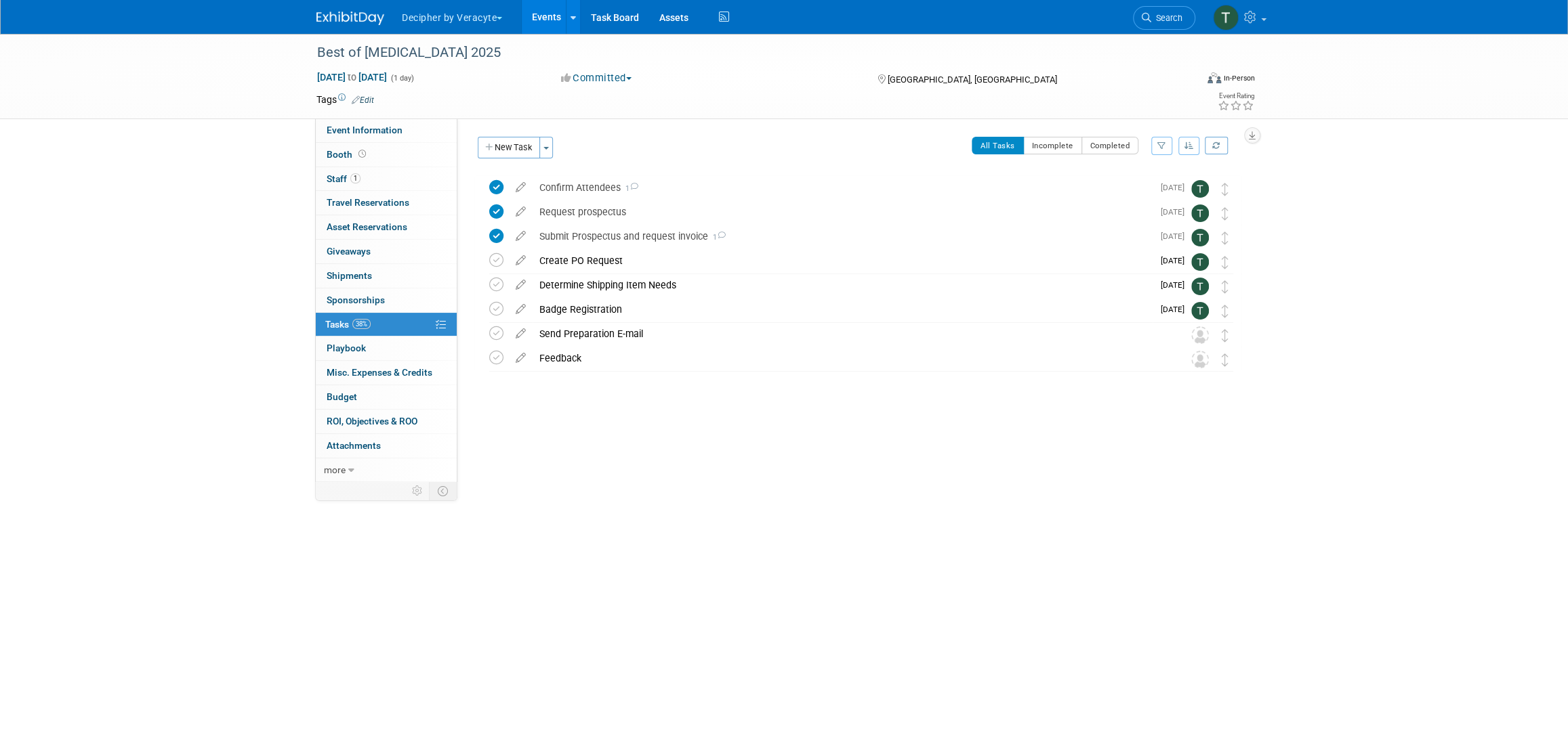
click at [540, 30] on link "Events" at bounding box center [547, 17] width 50 height 34
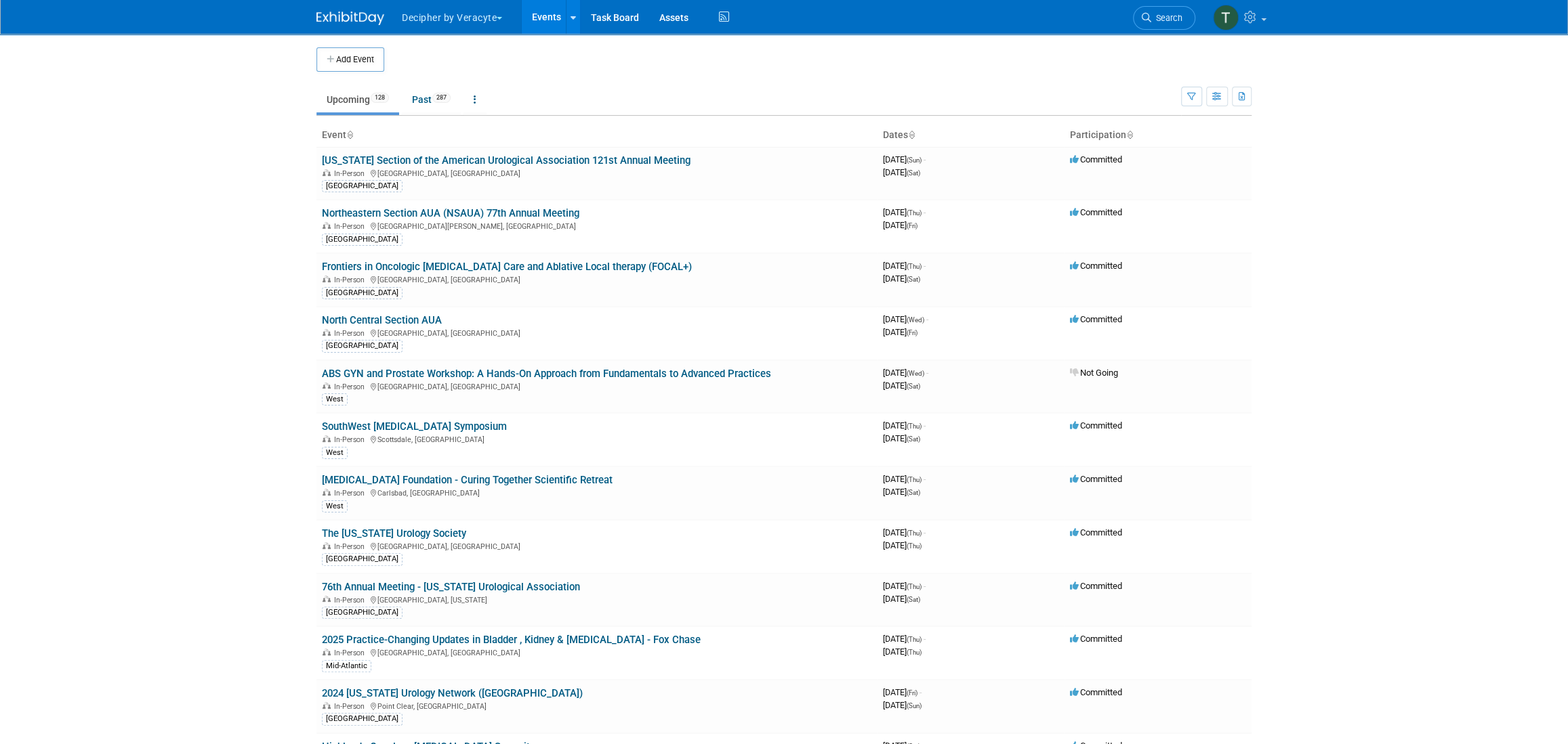
scroll to position [5318, 0]
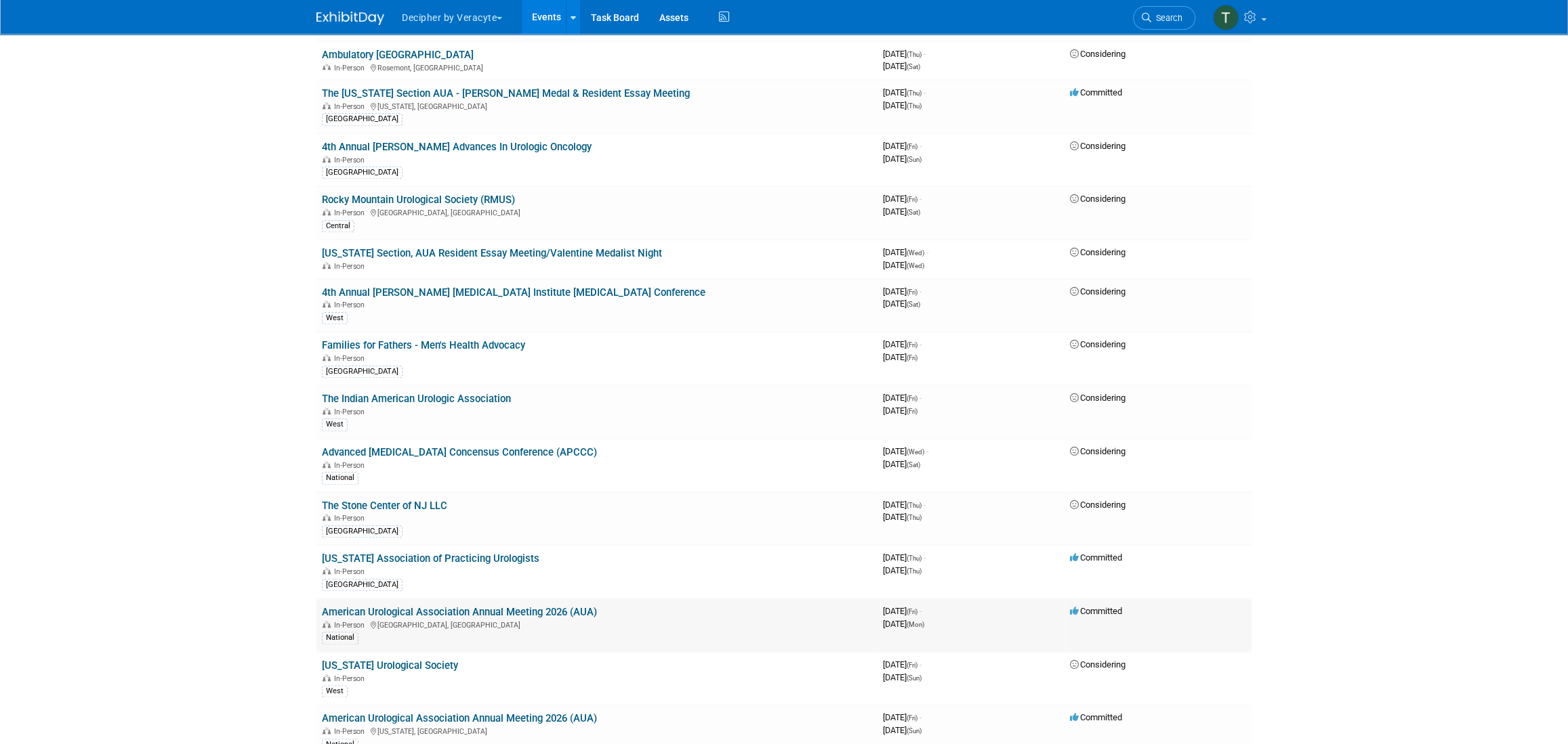
click at [545, 598] on td "American Urological Association Annual Meeting 2026 (AUA) In-Person Las Vegas, …" at bounding box center [597, 625] width 561 height 53
click at [544, 598] on td "American Urological Association Annual Meeting 2026 (AUA) In-Person Las Vegas, …" at bounding box center [597, 625] width 561 height 53
click at [543, 606] on link "American Urological Association Annual Meeting 2026 (AUA)" at bounding box center [459, 611] width 275 height 12
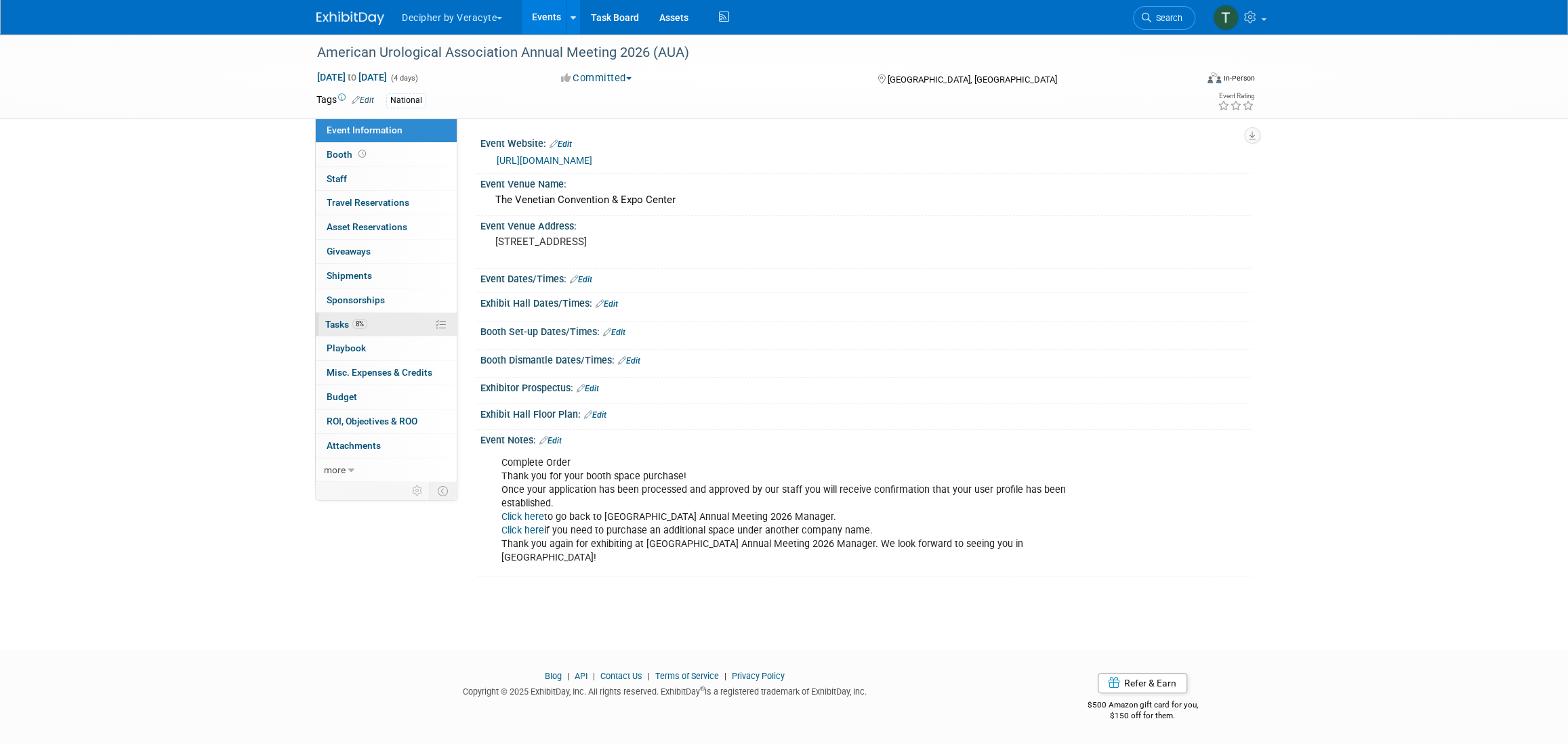
click at [383, 329] on link "8% Tasks 8%" at bounding box center [386, 325] width 141 height 24
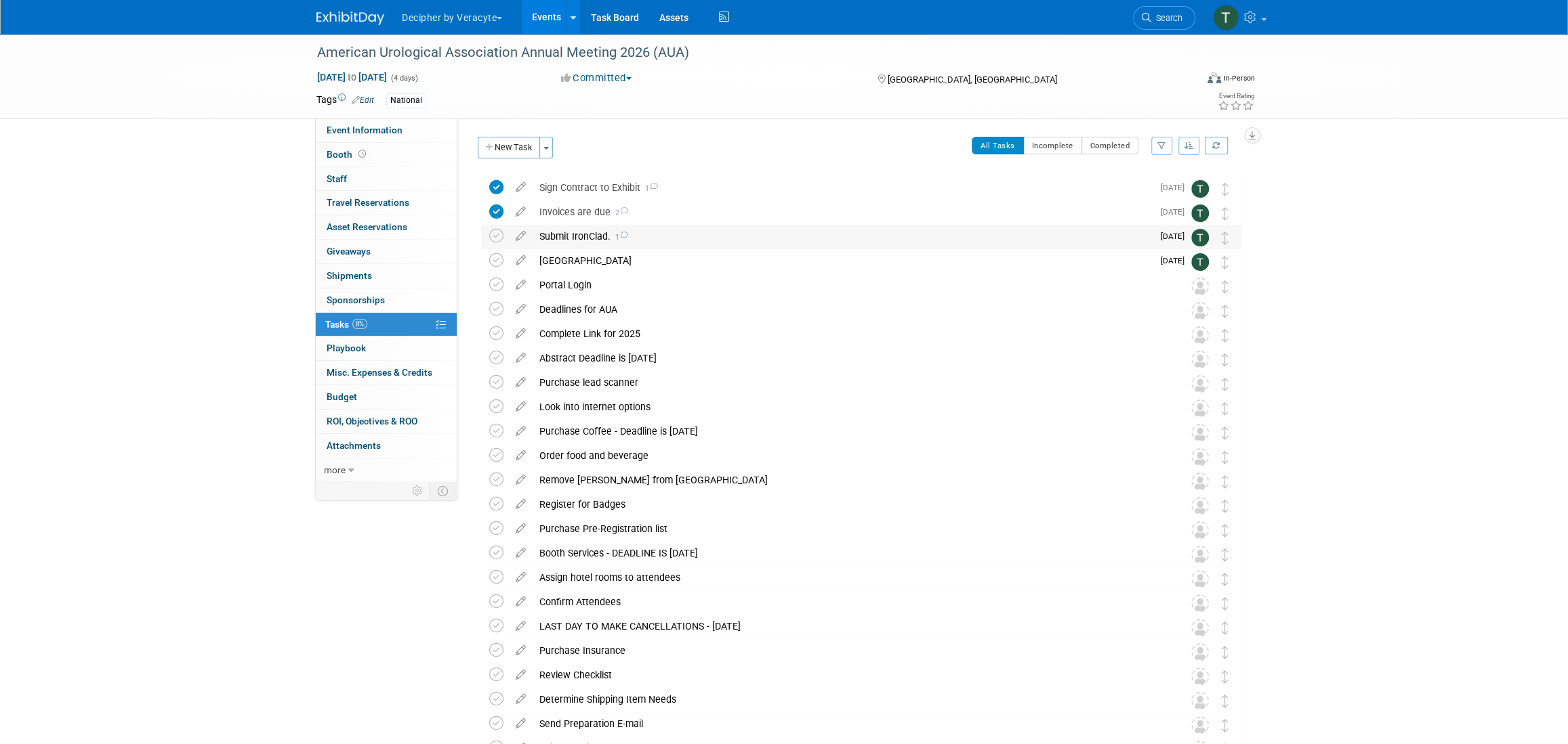
click at [597, 229] on div "Submit IronClad. 1" at bounding box center [842, 236] width 620 height 23
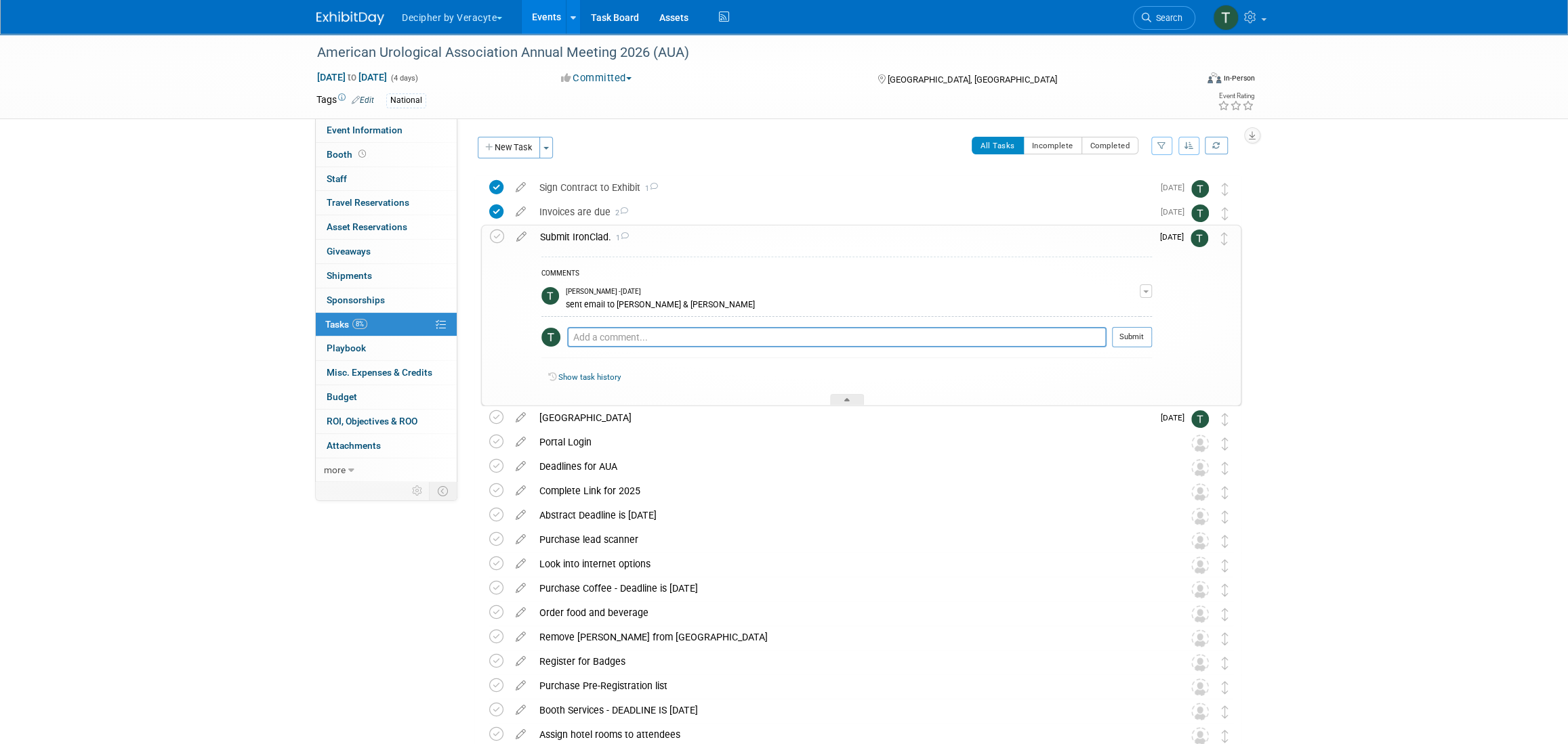
click at [596, 239] on div "Submit IronClad. 1" at bounding box center [842, 237] width 619 height 23
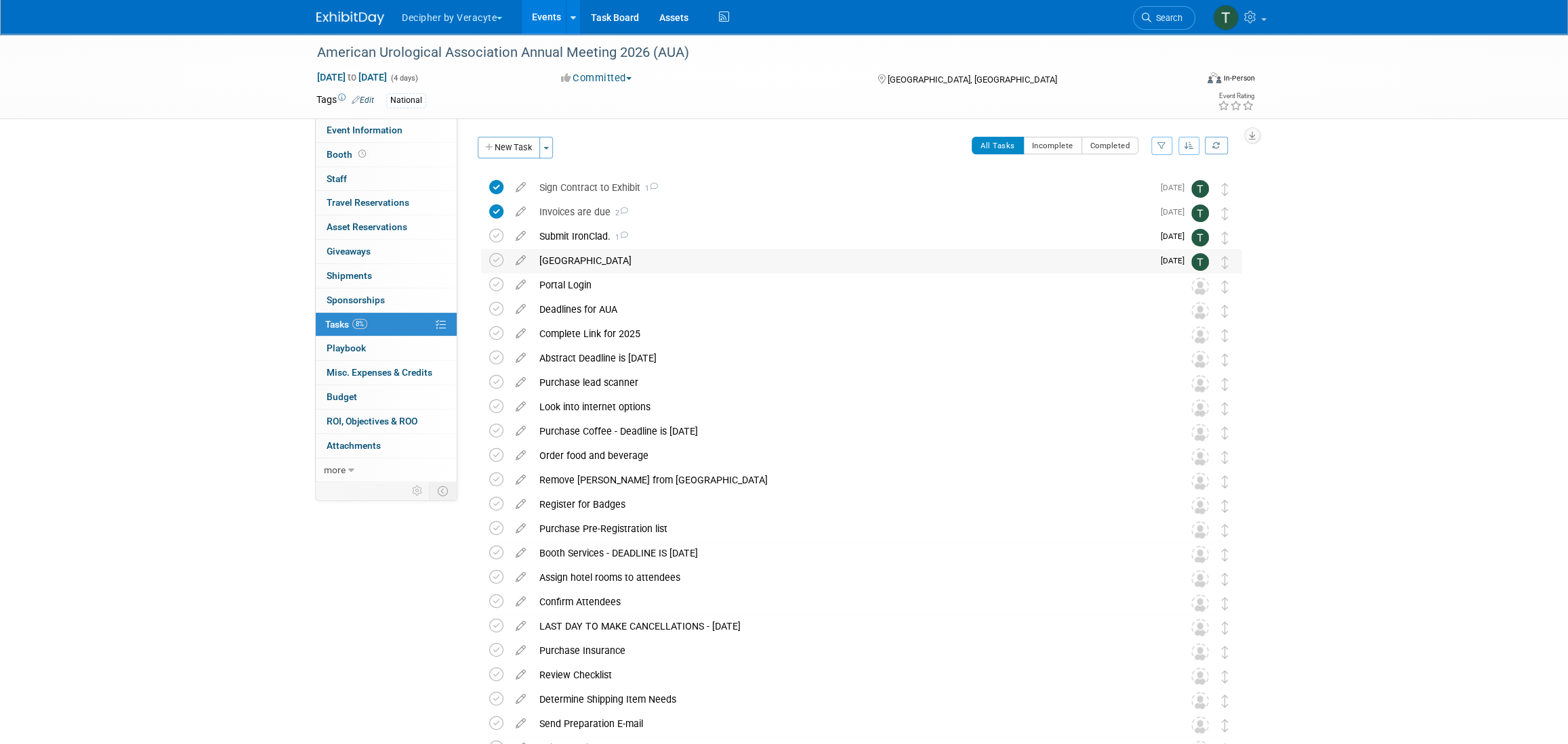
click at [588, 255] on div "Purchase Hotel Rooms" at bounding box center [842, 260] width 620 height 23
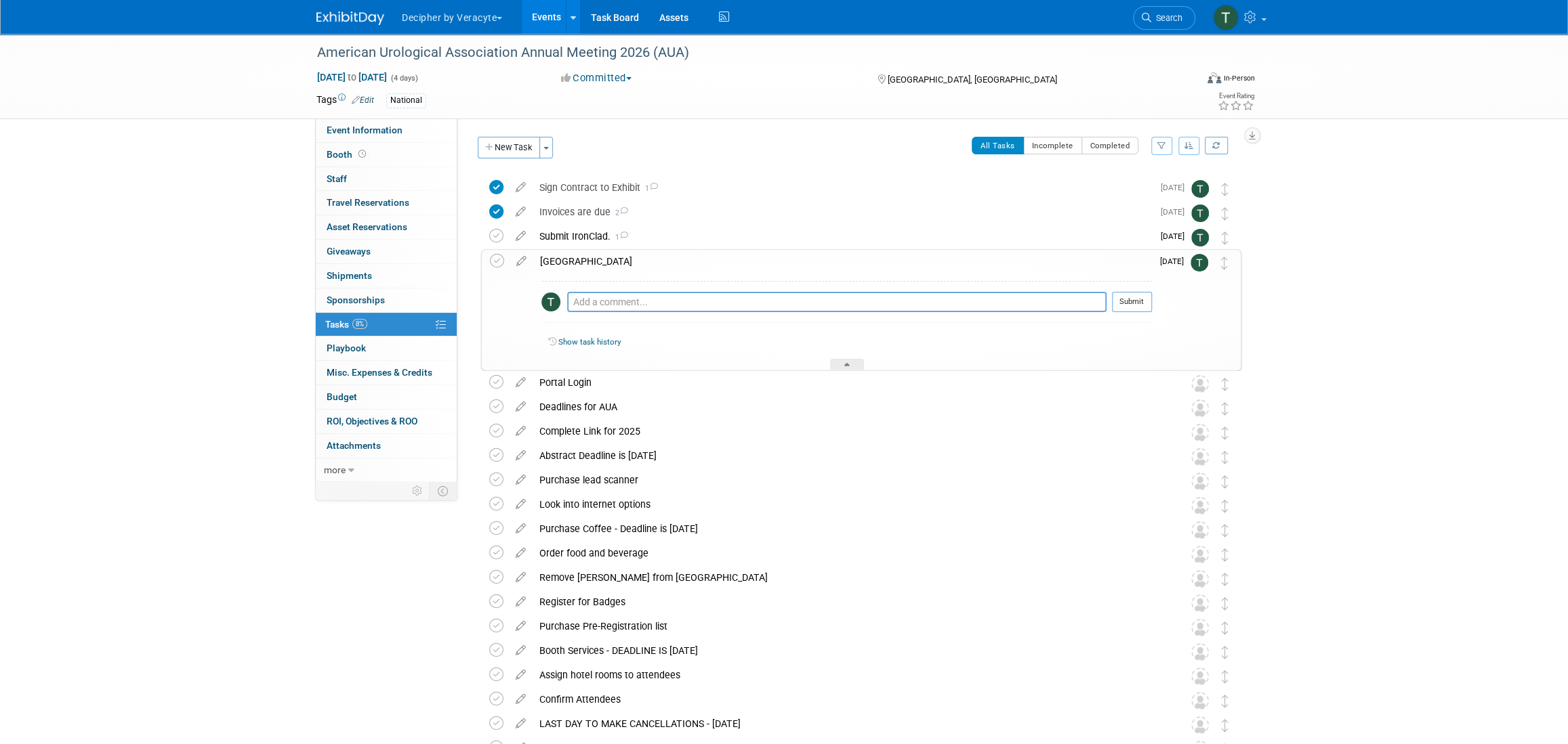
click at [588, 255] on div "Purchase Hotel Rooms" at bounding box center [842, 261] width 619 height 23
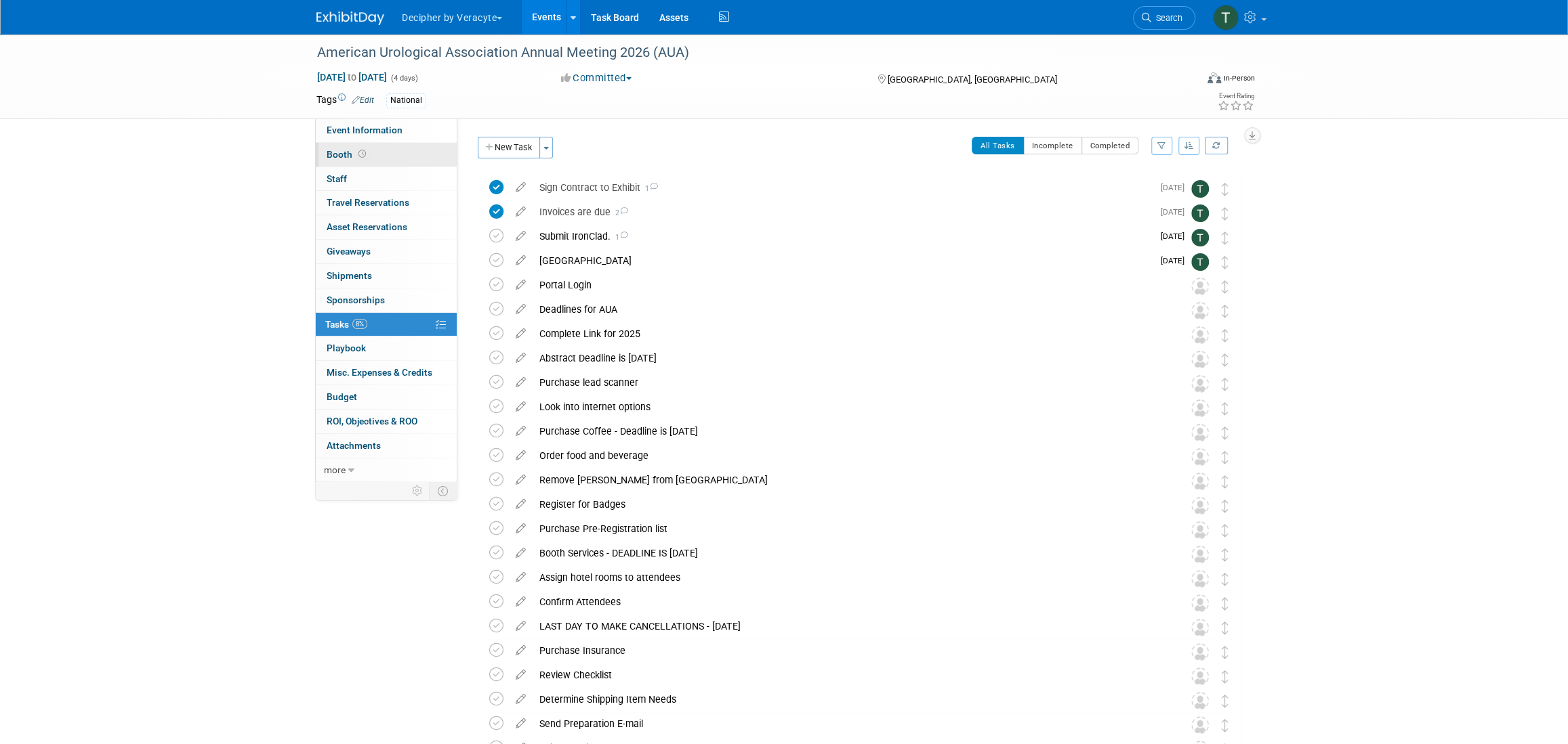
click at [360, 160] on link "Booth" at bounding box center [386, 155] width 141 height 24
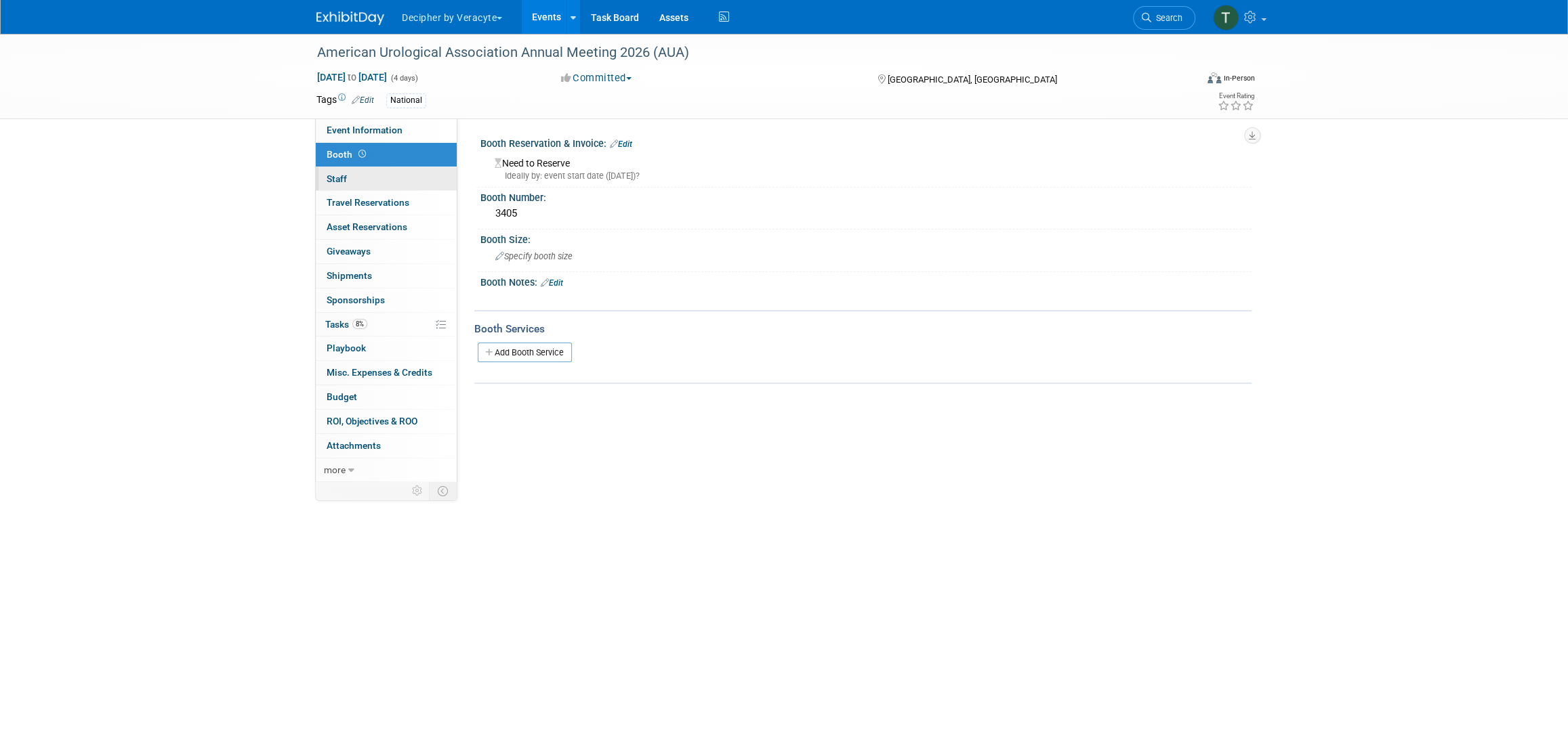
click at [359, 186] on link "0 Staff 0" at bounding box center [386, 179] width 141 height 24
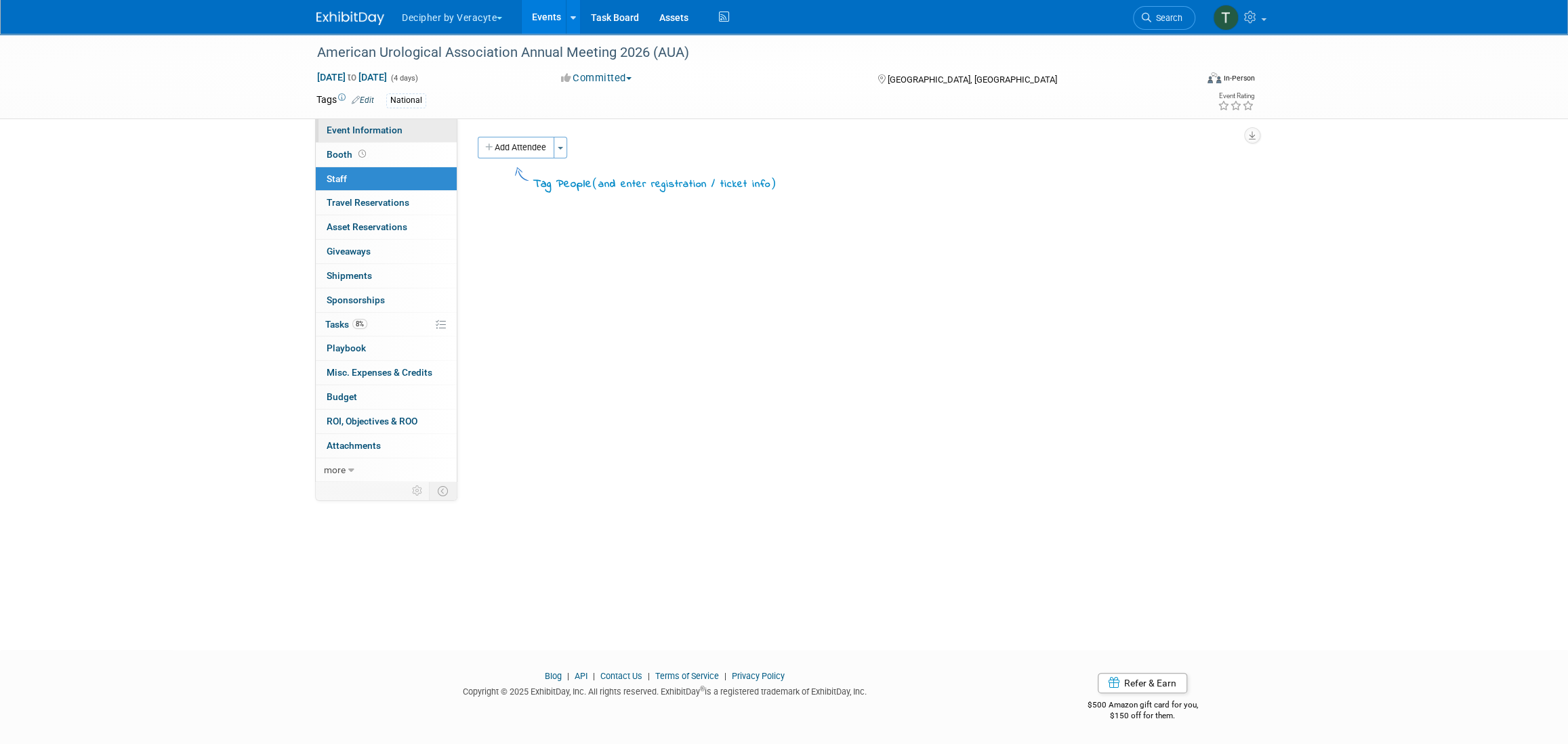
click at [393, 134] on span "Event Information" at bounding box center [364, 130] width 76 height 11
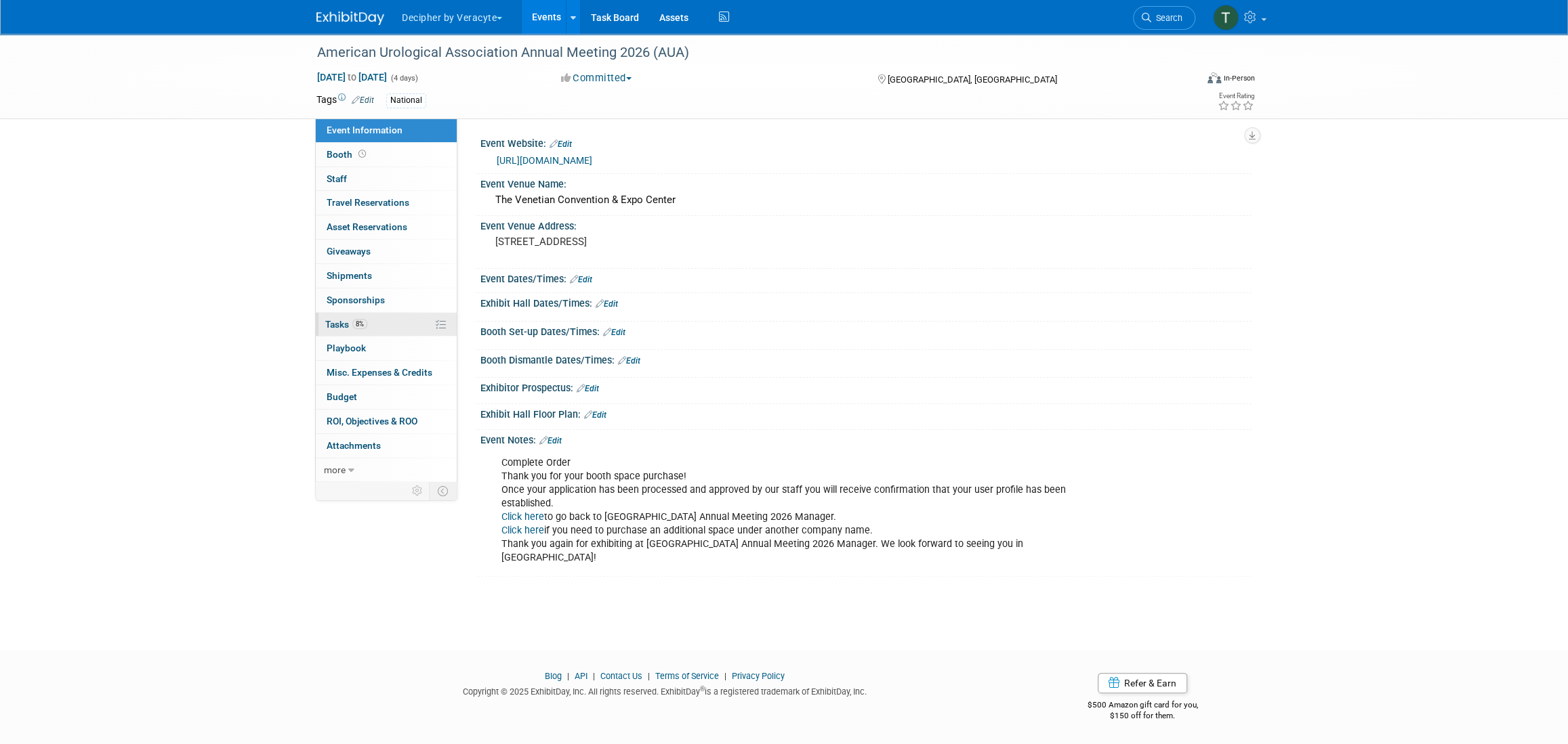
click at [368, 323] on link "8% Tasks 8%" at bounding box center [386, 325] width 141 height 24
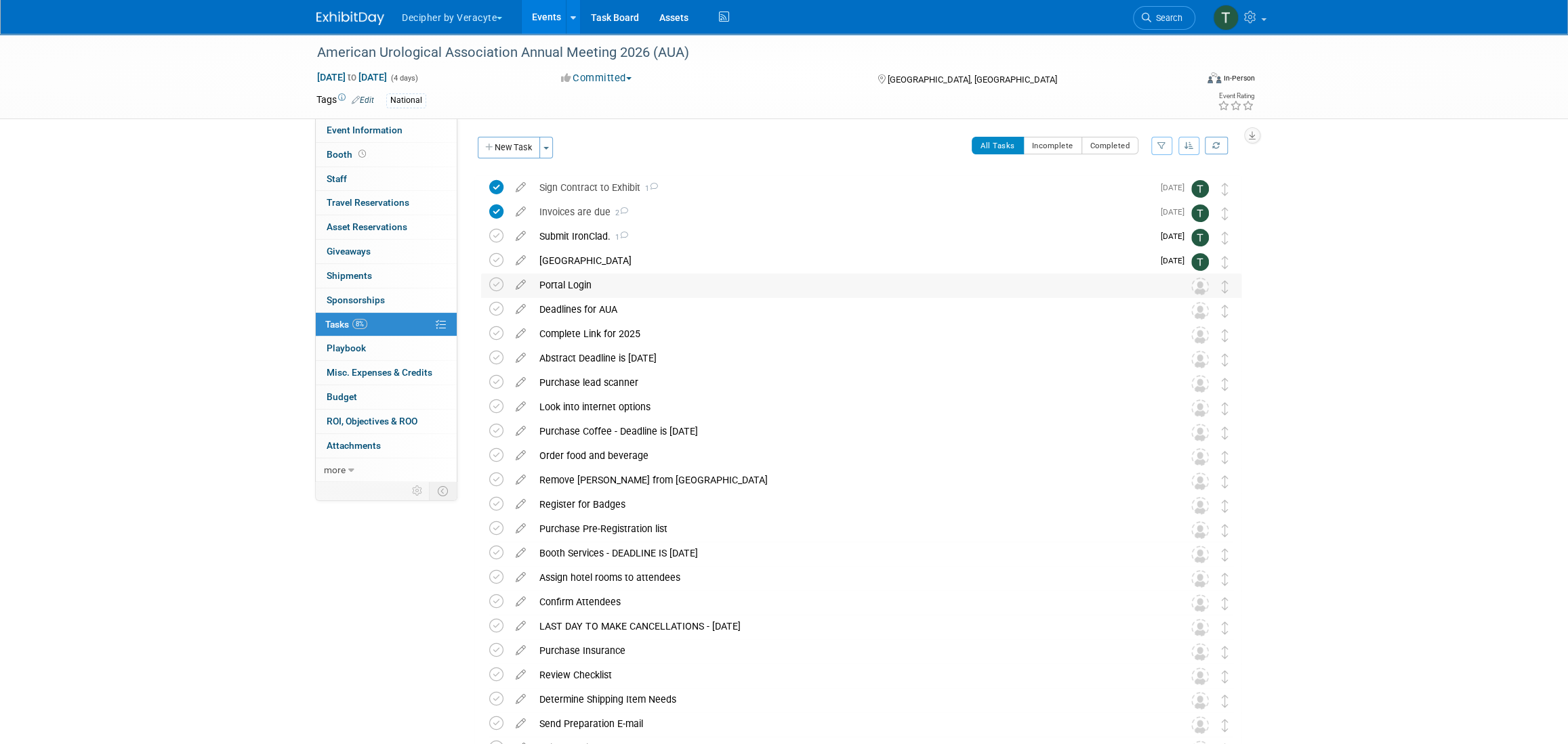
click at [583, 279] on div "Portal Login" at bounding box center [848, 285] width 632 height 23
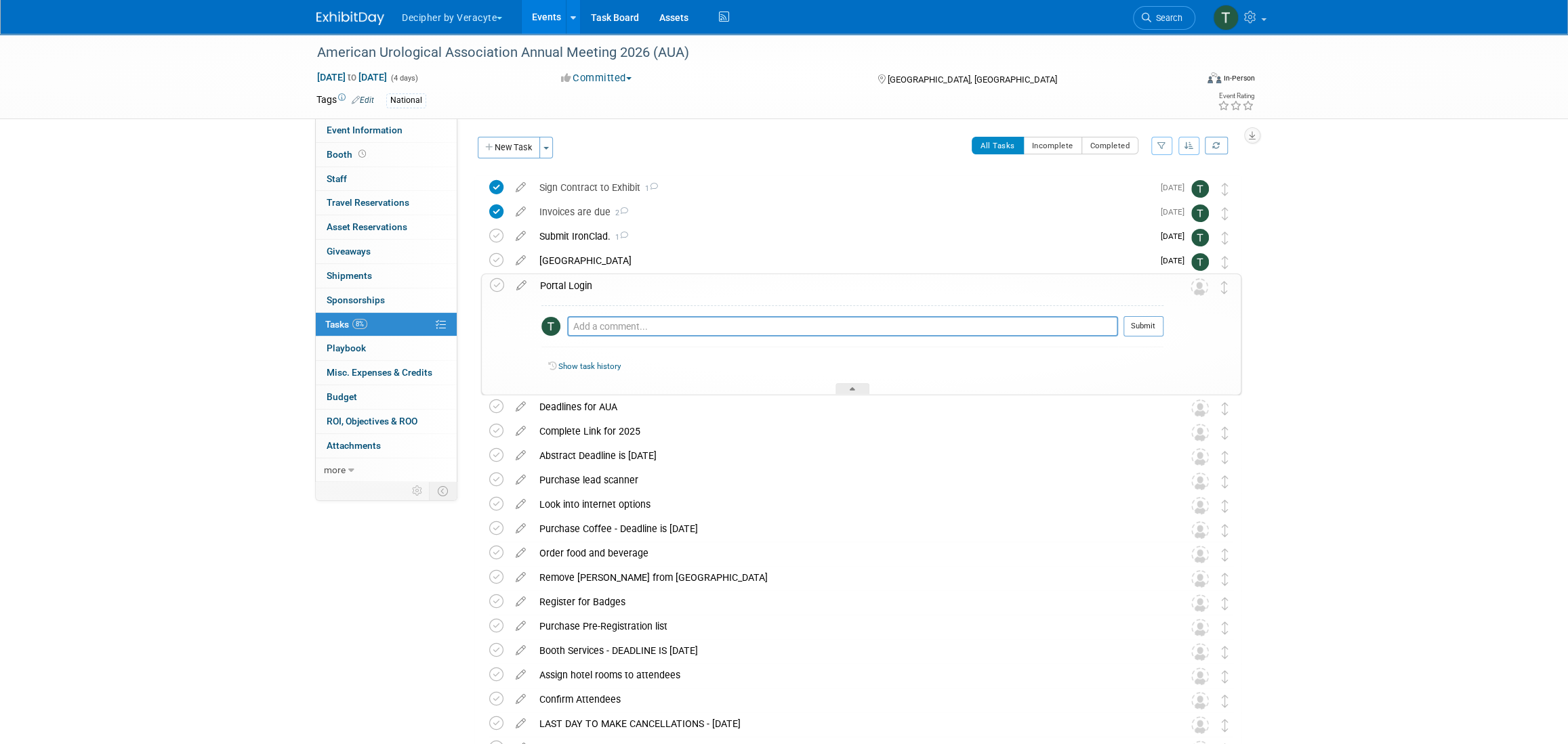
click at [583, 279] on div "Portal Login" at bounding box center [848, 285] width 630 height 23
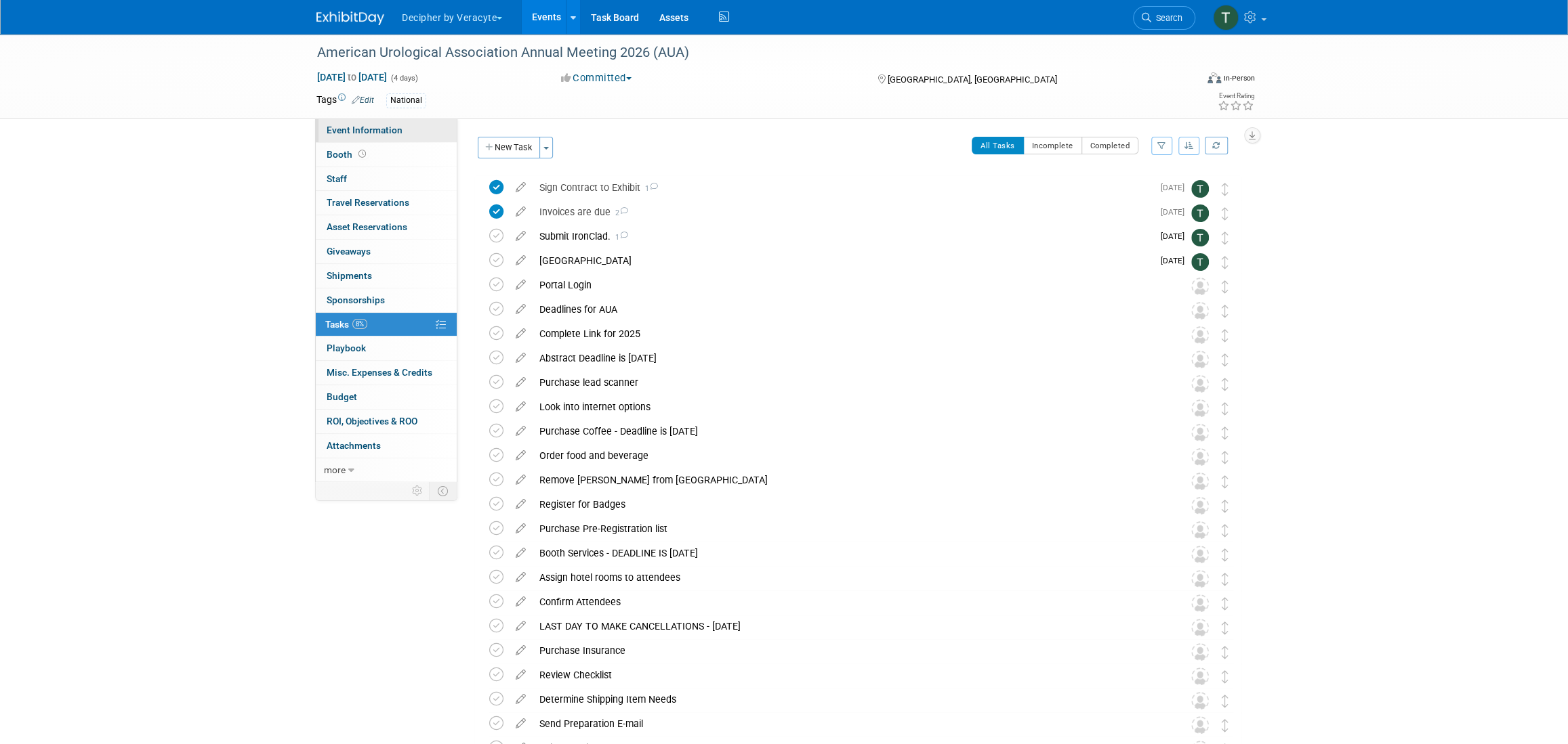
click at [409, 124] on link "Event Information" at bounding box center [386, 131] width 141 height 24
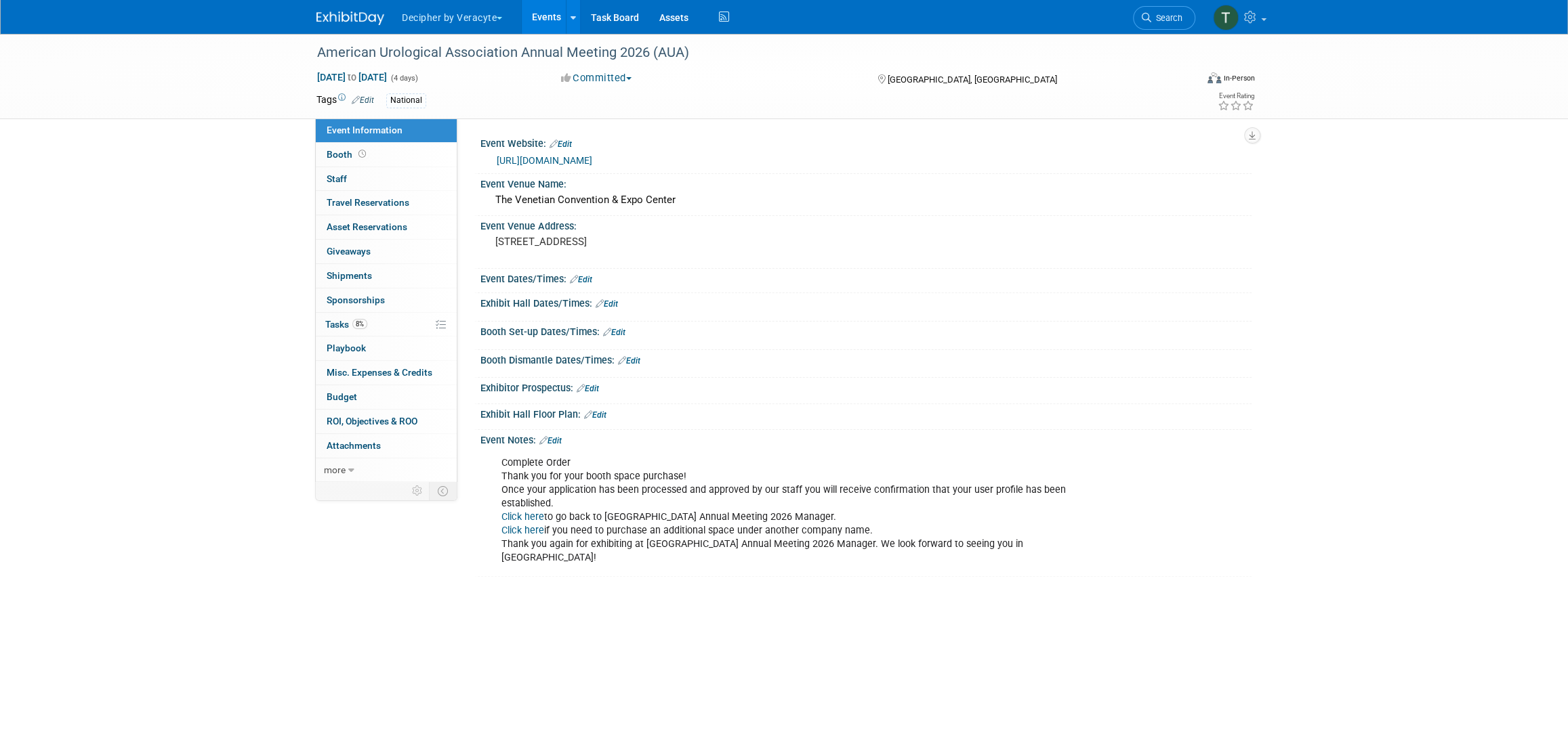
click at [541, 27] on link "Events" at bounding box center [547, 17] width 50 height 34
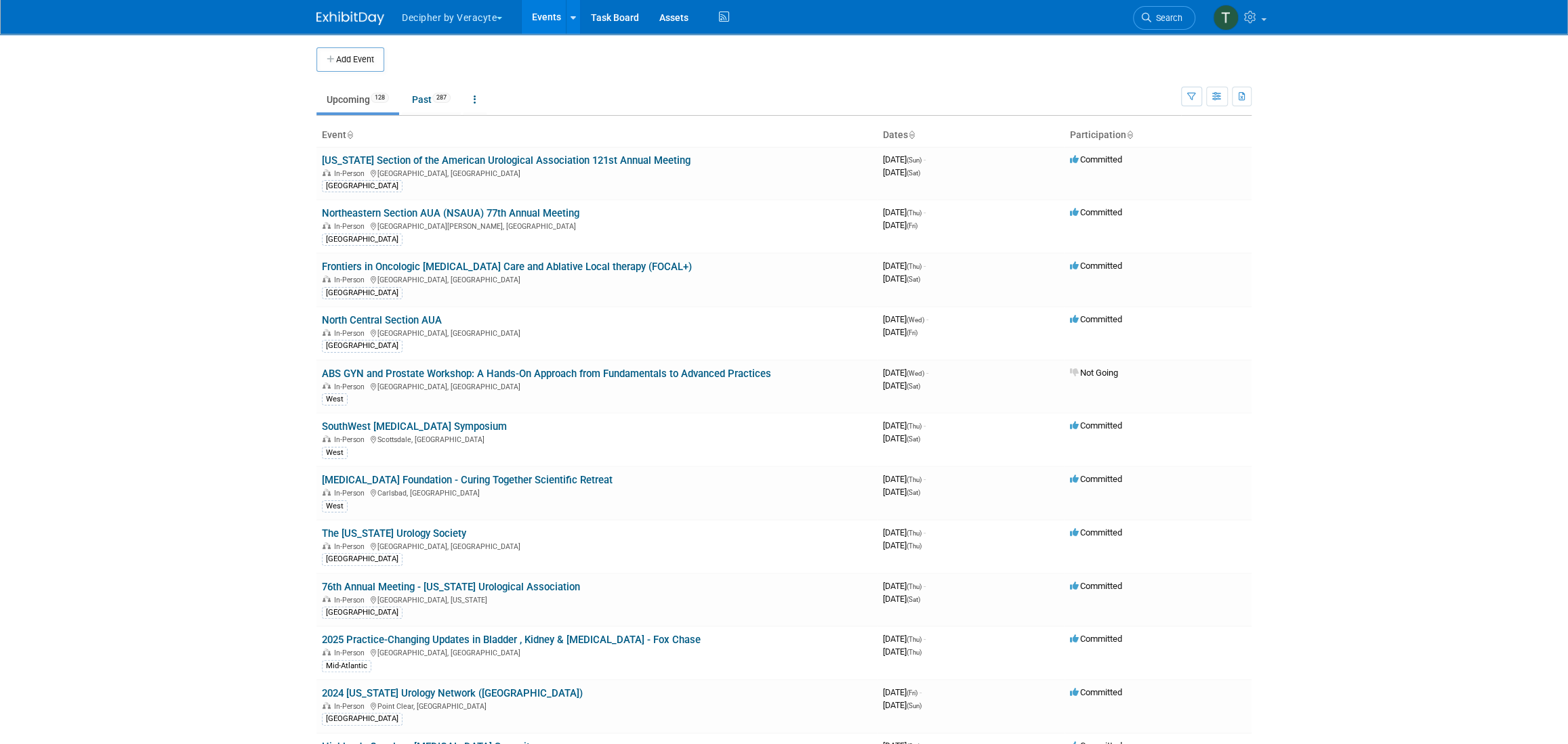
scroll to position [1259, 0]
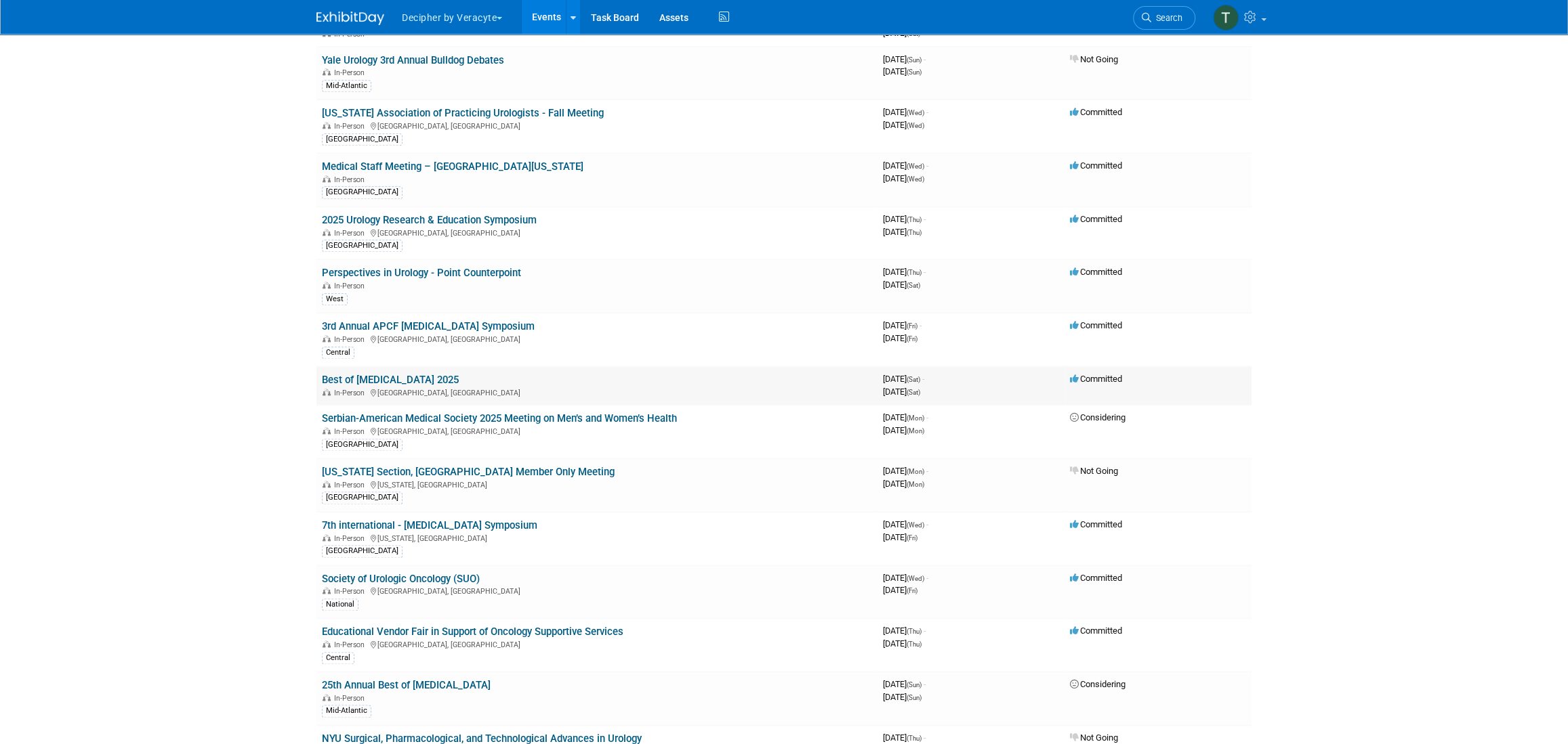
click at [396, 373] on link "Best of [MEDICAL_DATA] 2025" at bounding box center [390, 379] width 137 height 12
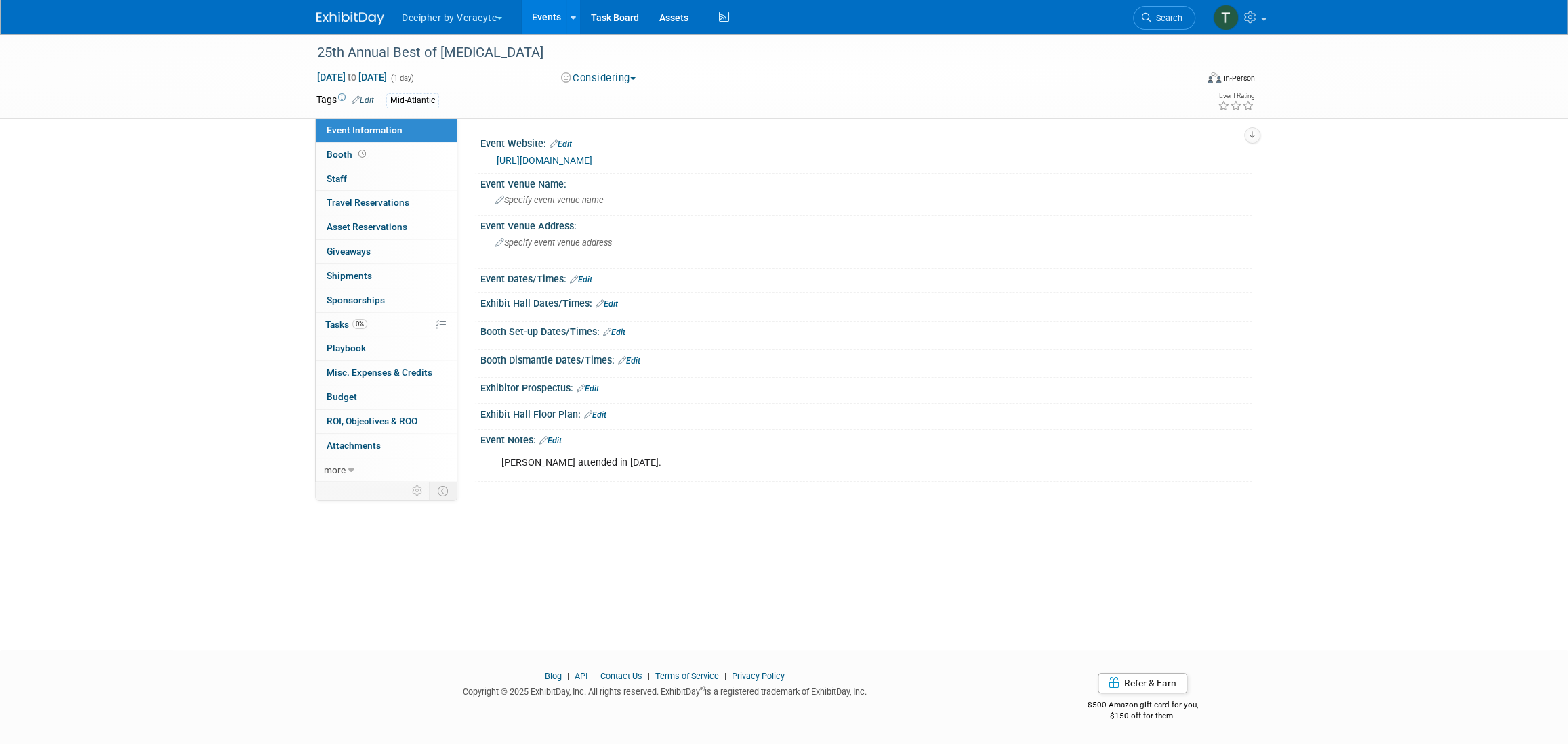
click at [561, 166] on div "[URL][DOMAIN_NAME]" at bounding box center [868, 160] width 744 height 16
click at [395, 319] on link "0% Tasks 0%" at bounding box center [386, 325] width 141 height 24
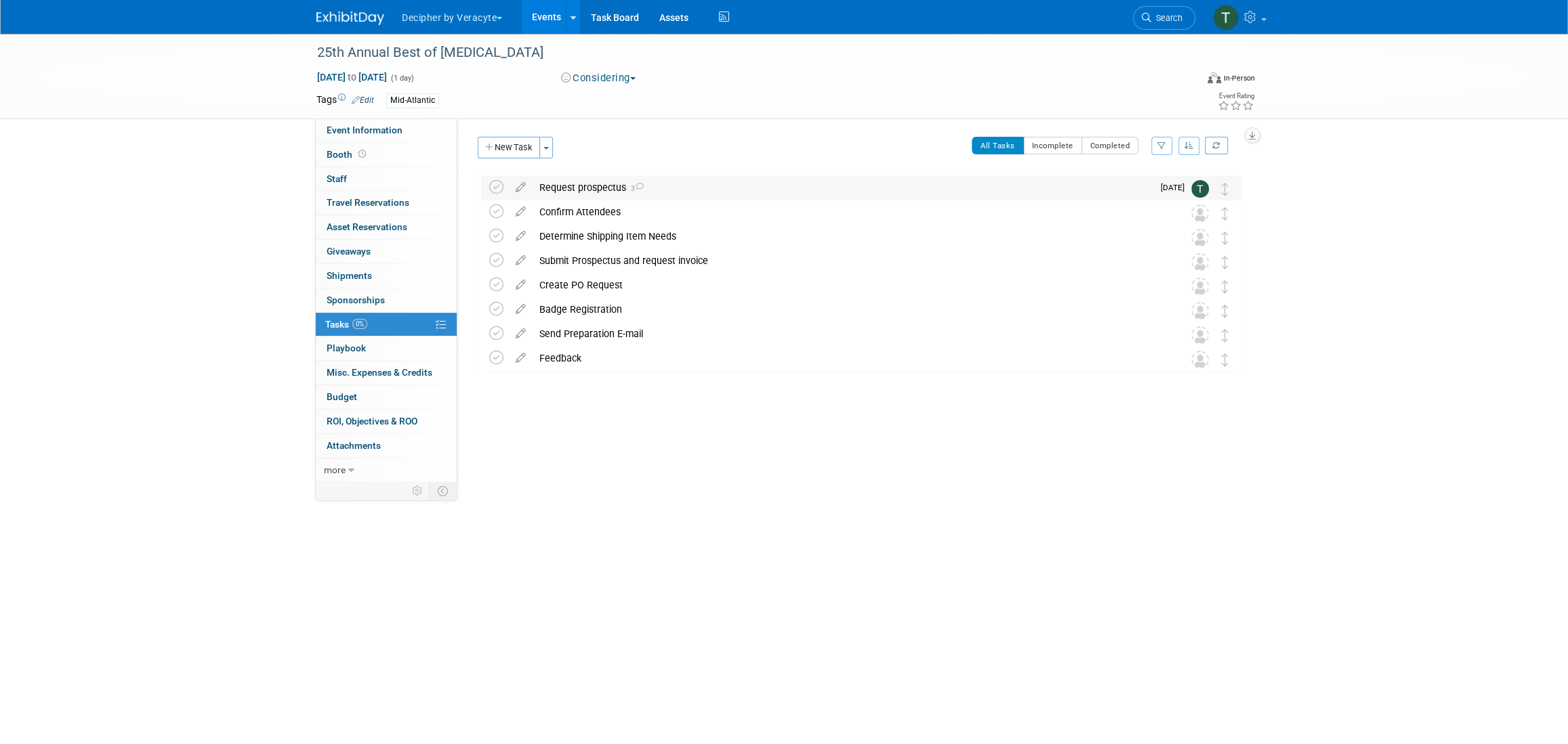
click at [576, 182] on div "Request prospectus 3" at bounding box center [842, 187] width 620 height 23
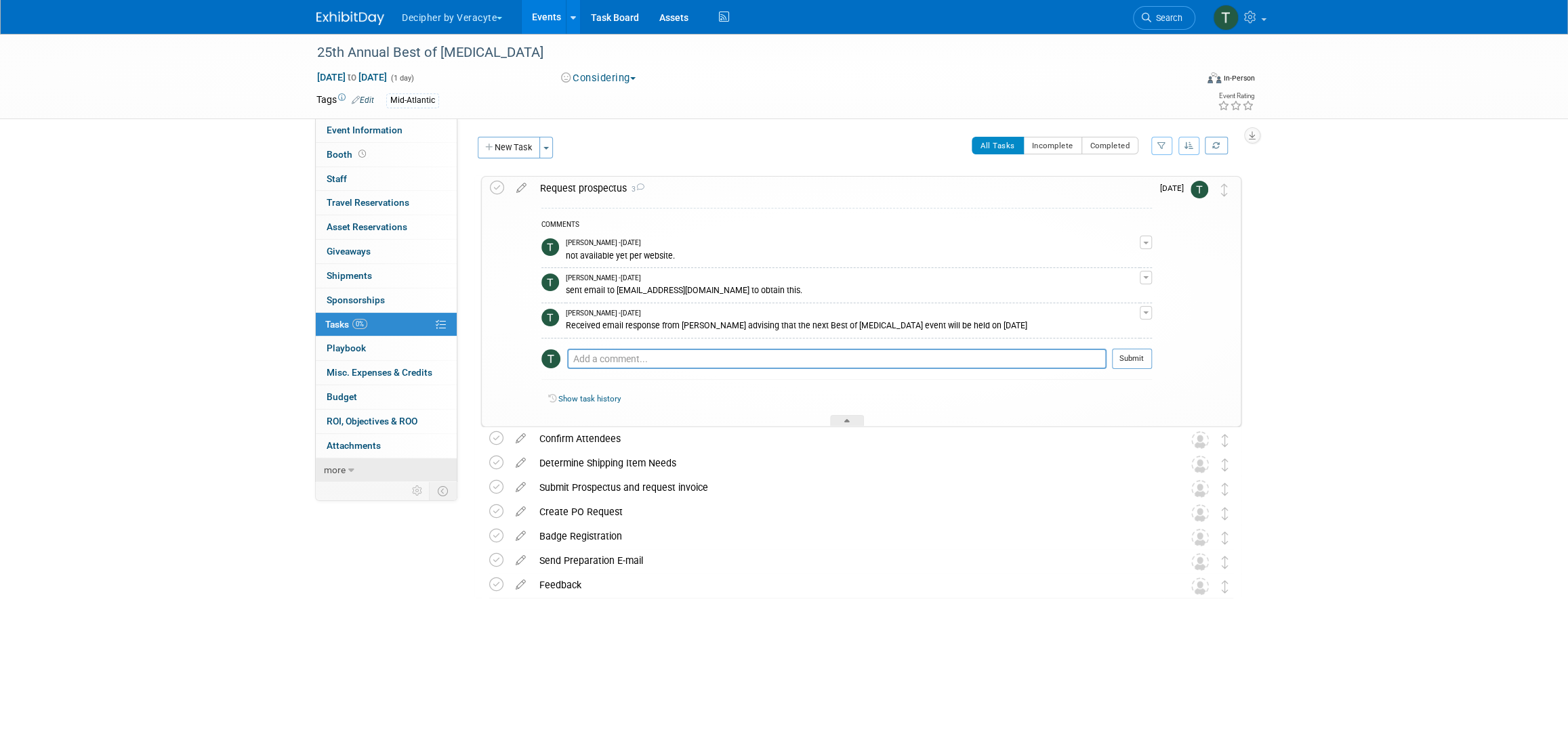
click at [383, 473] on link "more" at bounding box center [386, 470] width 141 height 24
click at [400, 590] on link "Delete Event" at bounding box center [386, 592] width 141 height 24
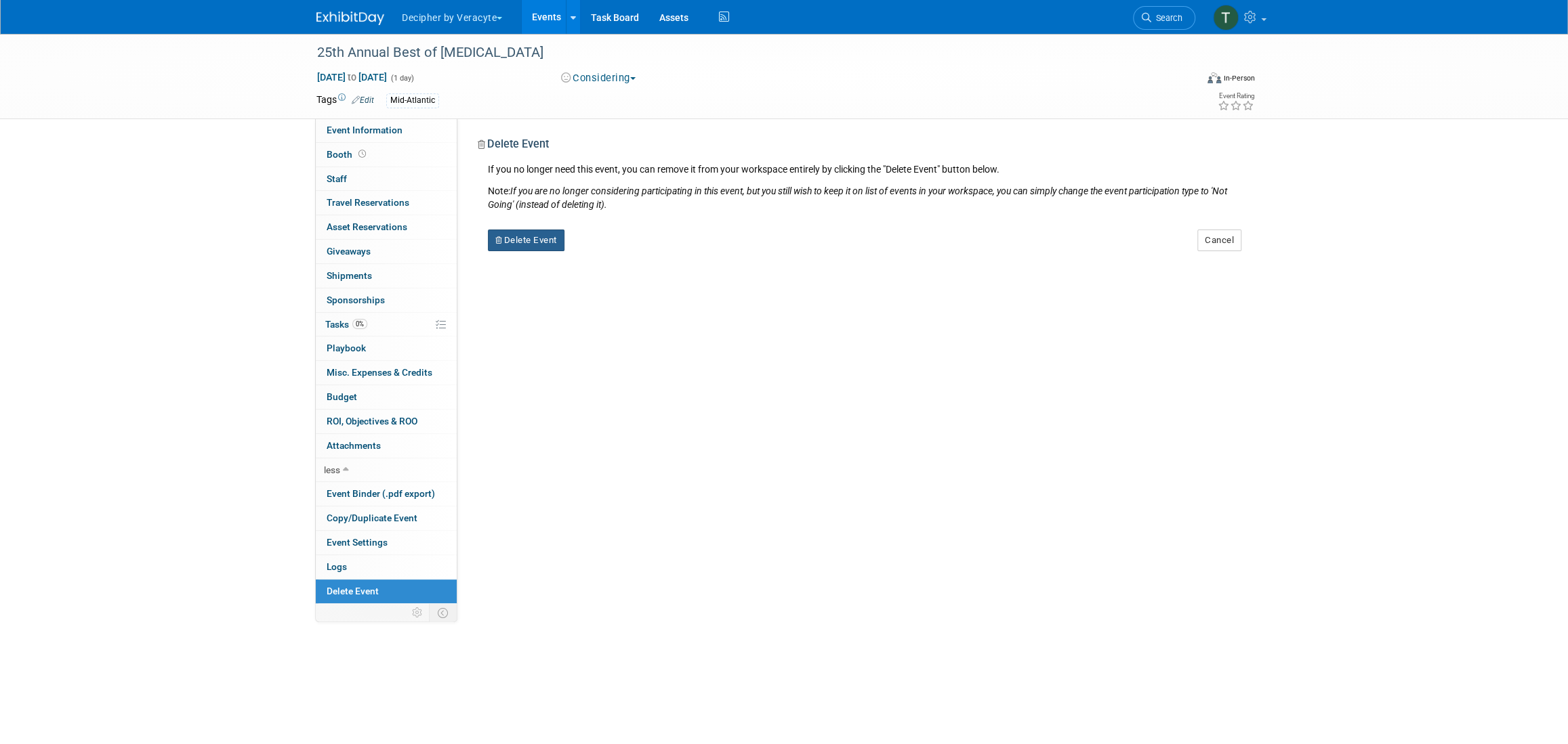
click at [550, 242] on button "Delete Event" at bounding box center [526, 241] width 77 height 22
click at [609, 242] on link "Yes" at bounding box center [612, 252] width 40 height 22
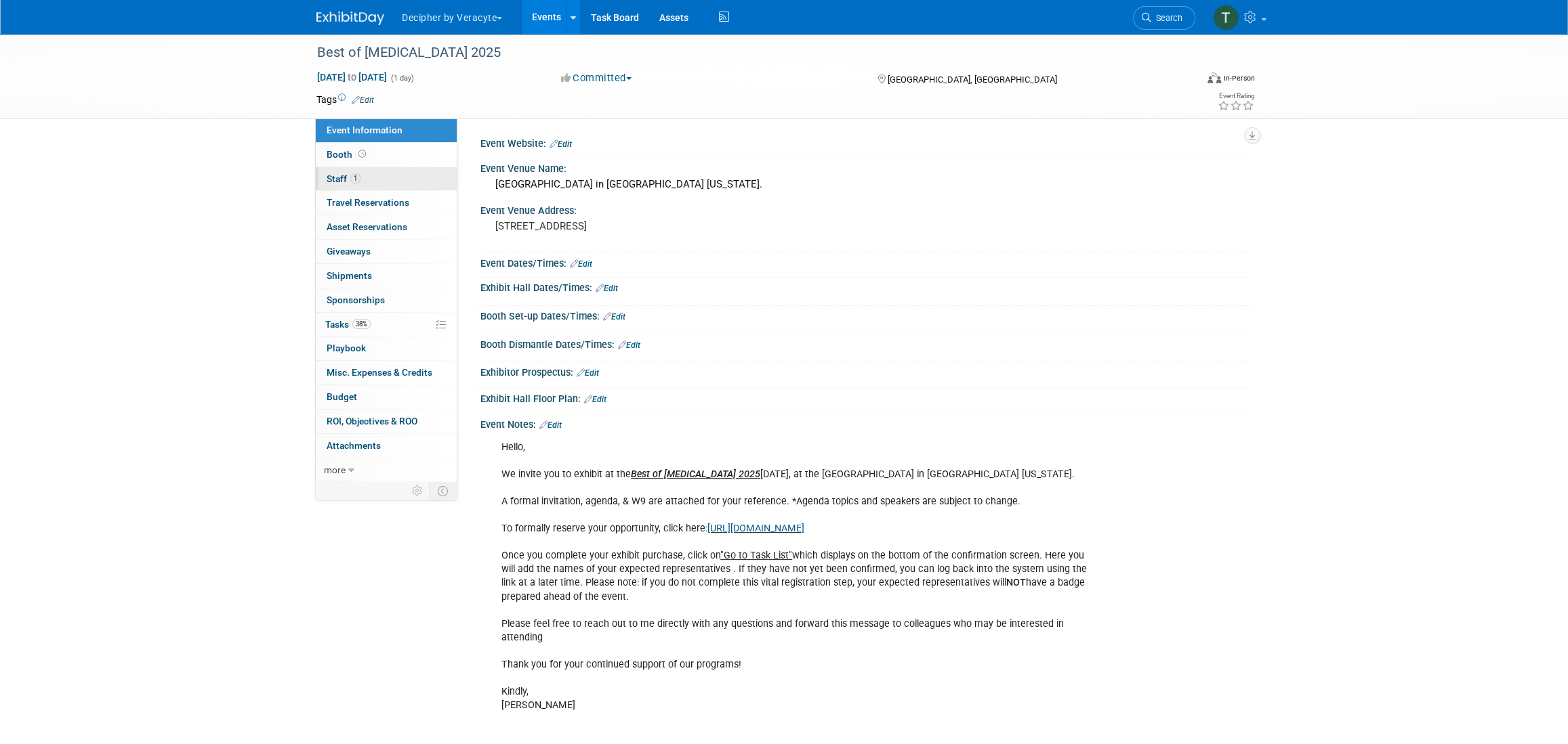
click at [362, 177] on link "1 Staff 1" at bounding box center [386, 179] width 141 height 24
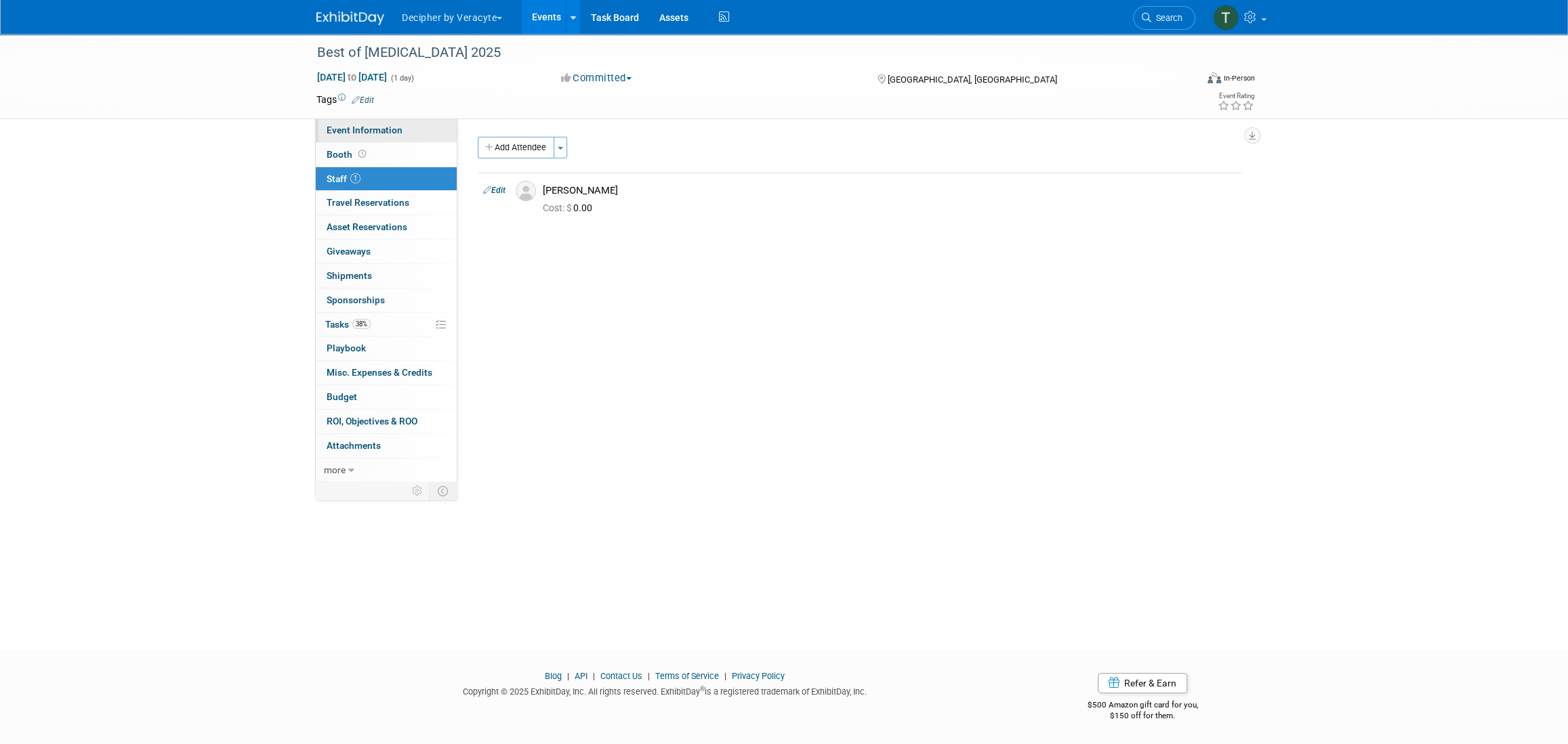
click at [425, 129] on link "Event Information" at bounding box center [386, 131] width 141 height 24
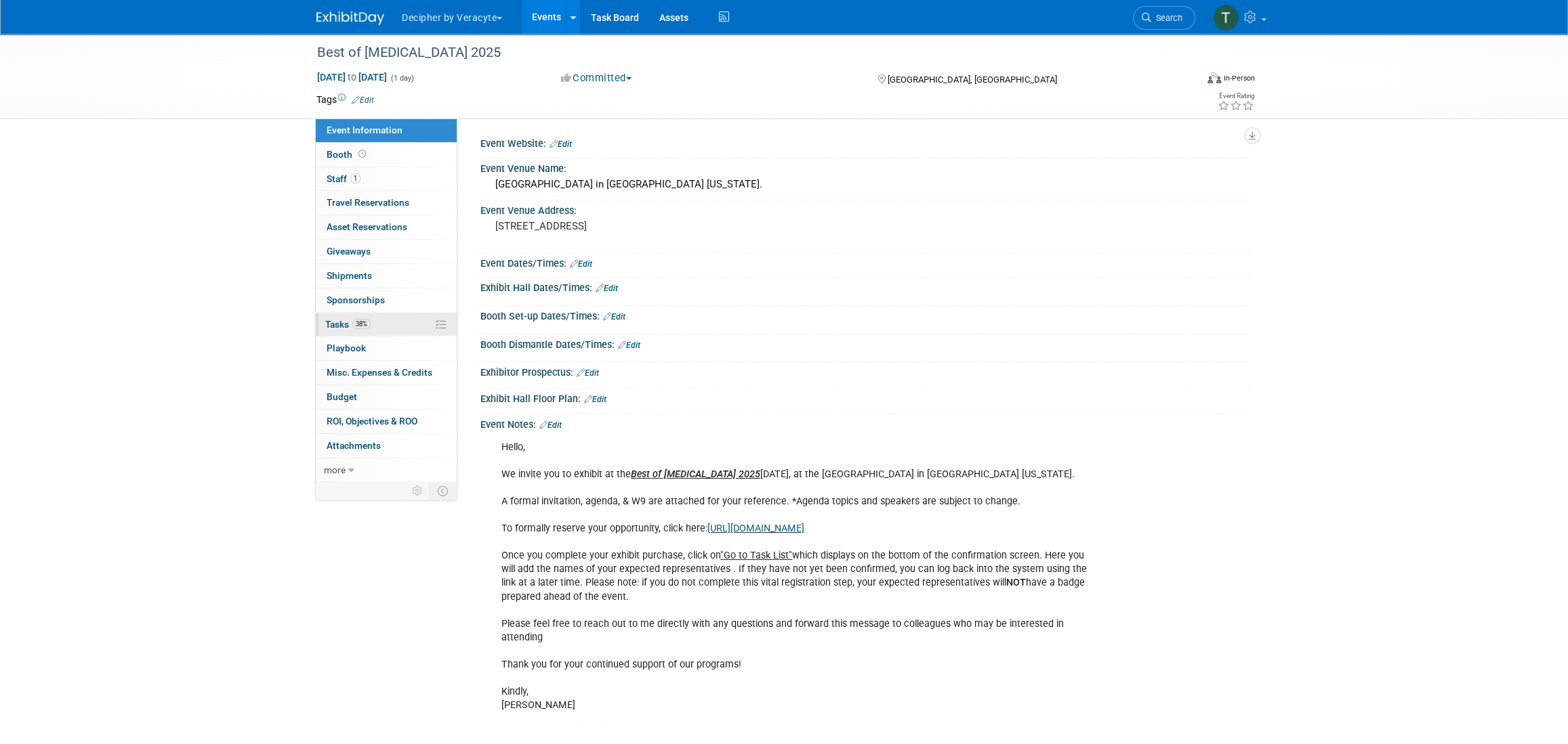
click at [358, 317] on link "38% Tasks 38%" at bounding box center [386, 325] width 141 height 24
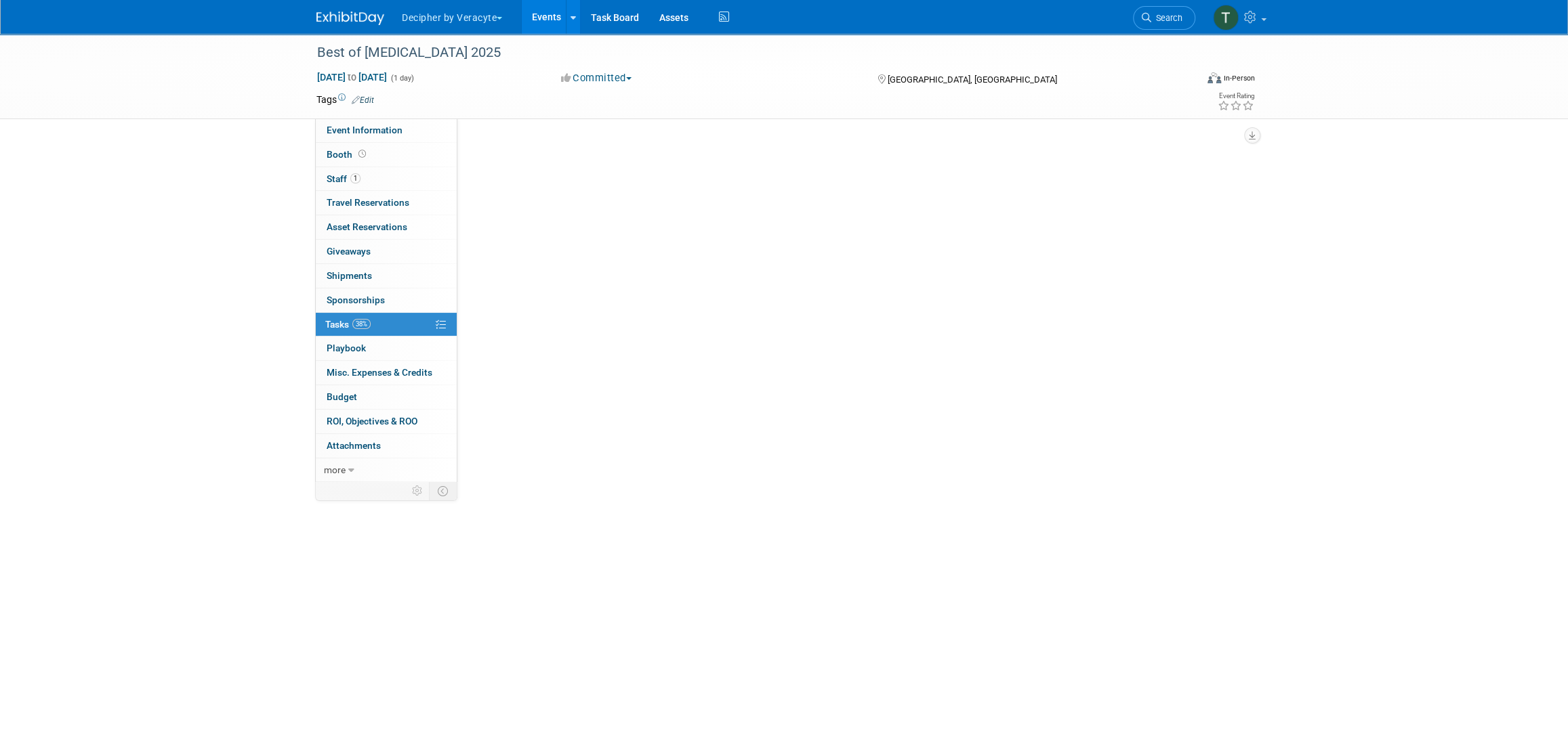
click at [358, 317] on link "38% Tasks 38%" at bounding box center [386, 325] width 141 height 24
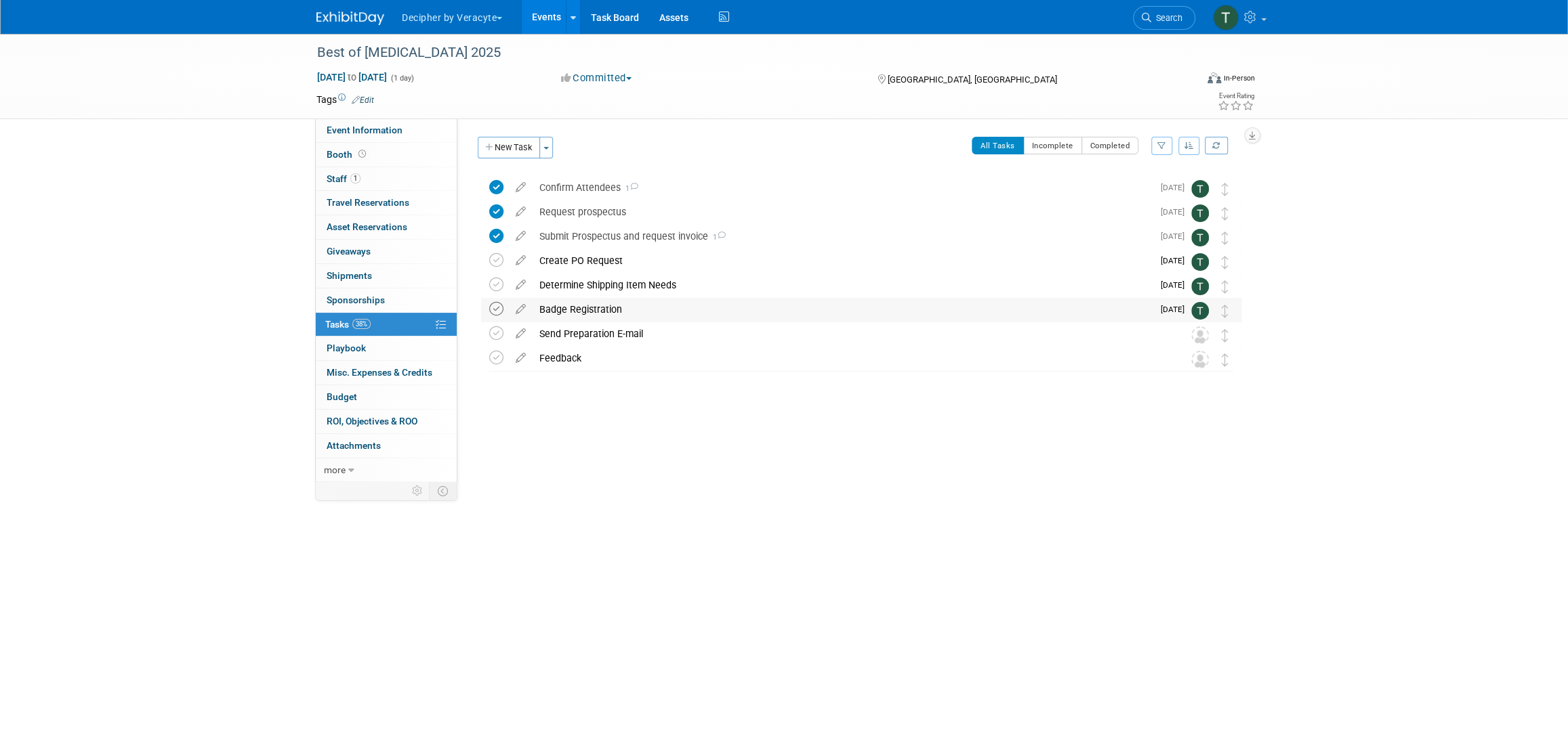
click at [494, 302] on icon at bounding box center [495, 309] width 14 height 14
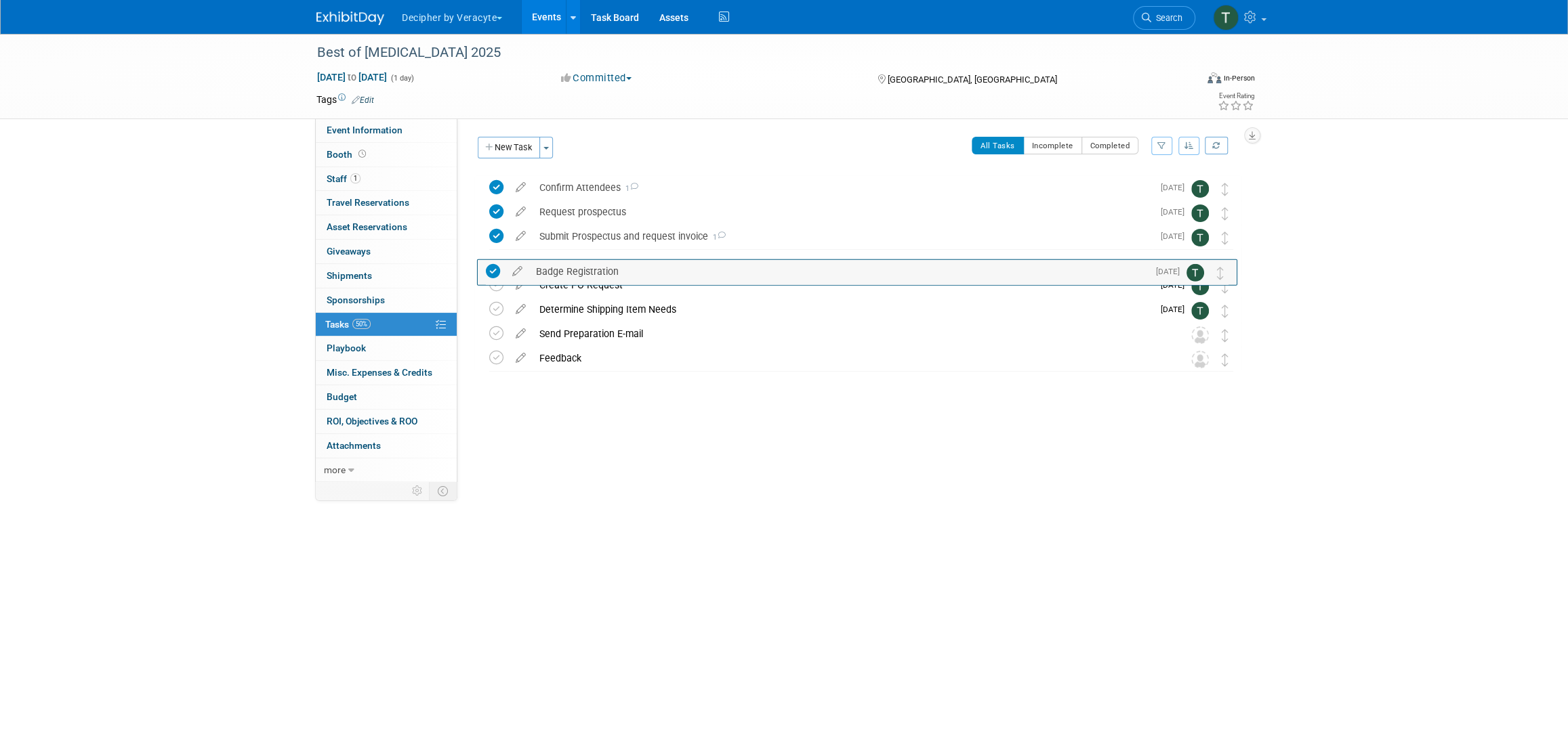
drag, startPoint x: 1229, startPoint y: 306, endPoint x: 1226, endPoint y: 269, distance: 37.1
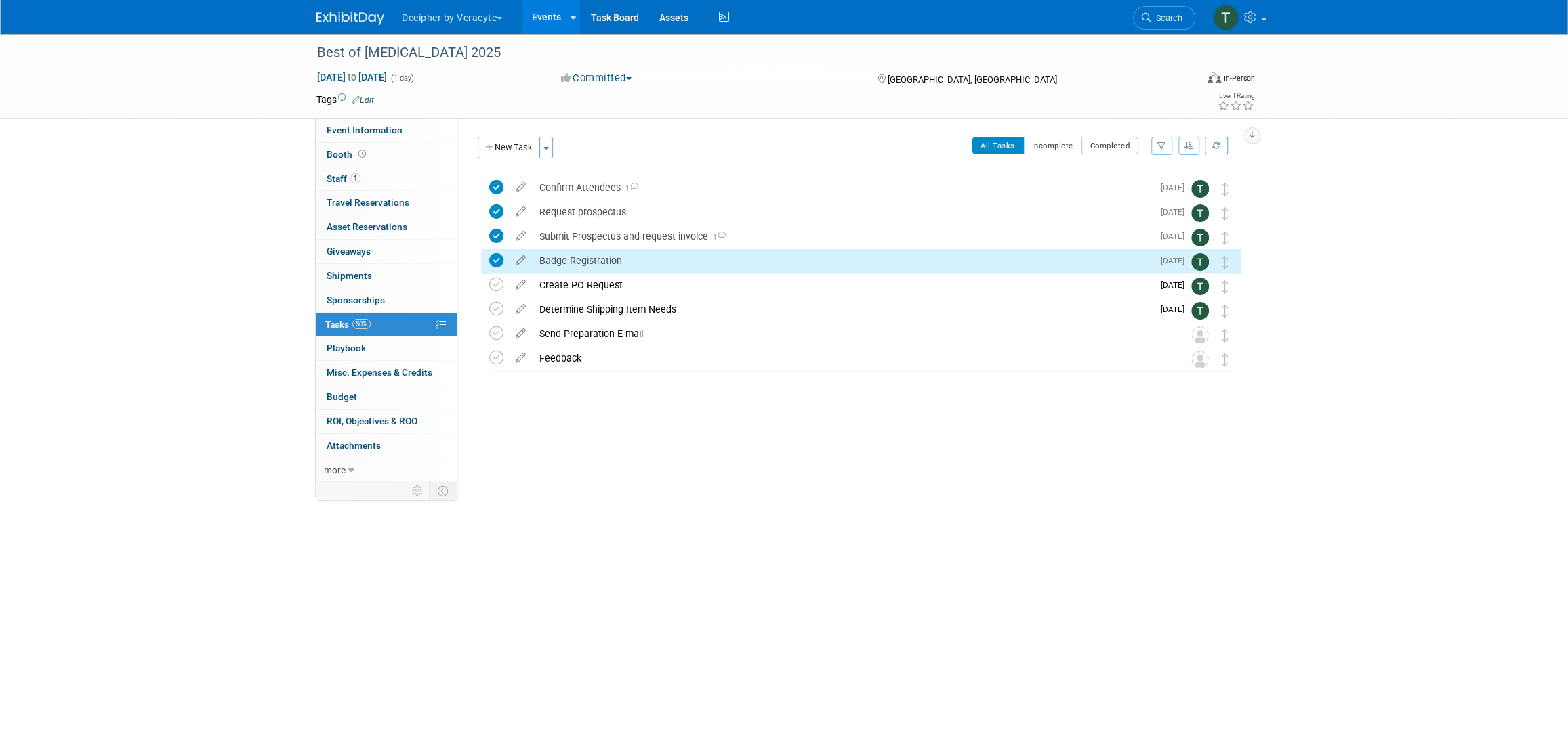
click at [683, 262] on div "Badge Registration" at bounding box center [842, 260] width 620 height 23
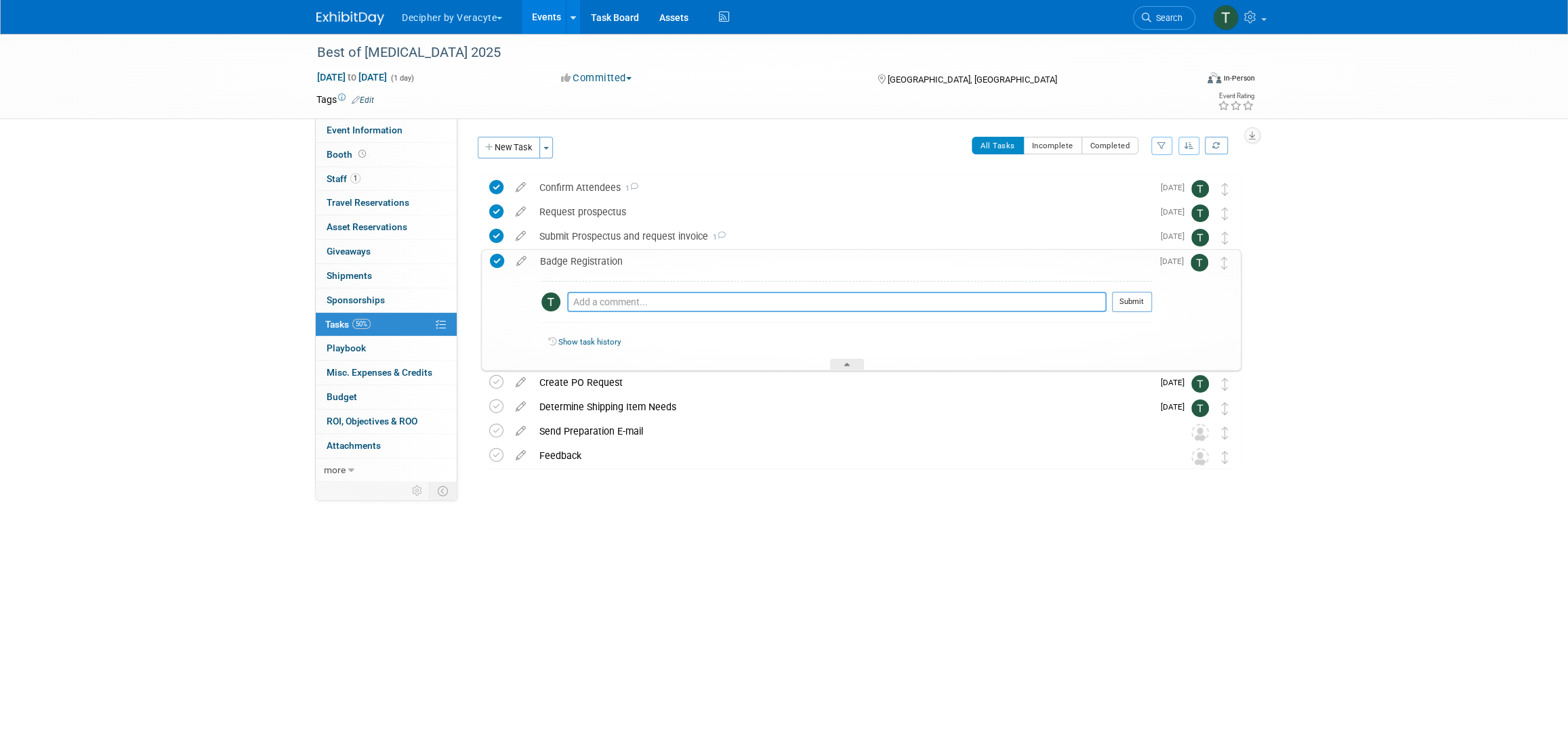
click at [685, 307] on textarea at bounding box center [837, 302] width 540 height 20
type textarea "completed with the organizer."
click at [1131, 311] on button "Submit" at bounding box center [1131, 302] width 40 height 20
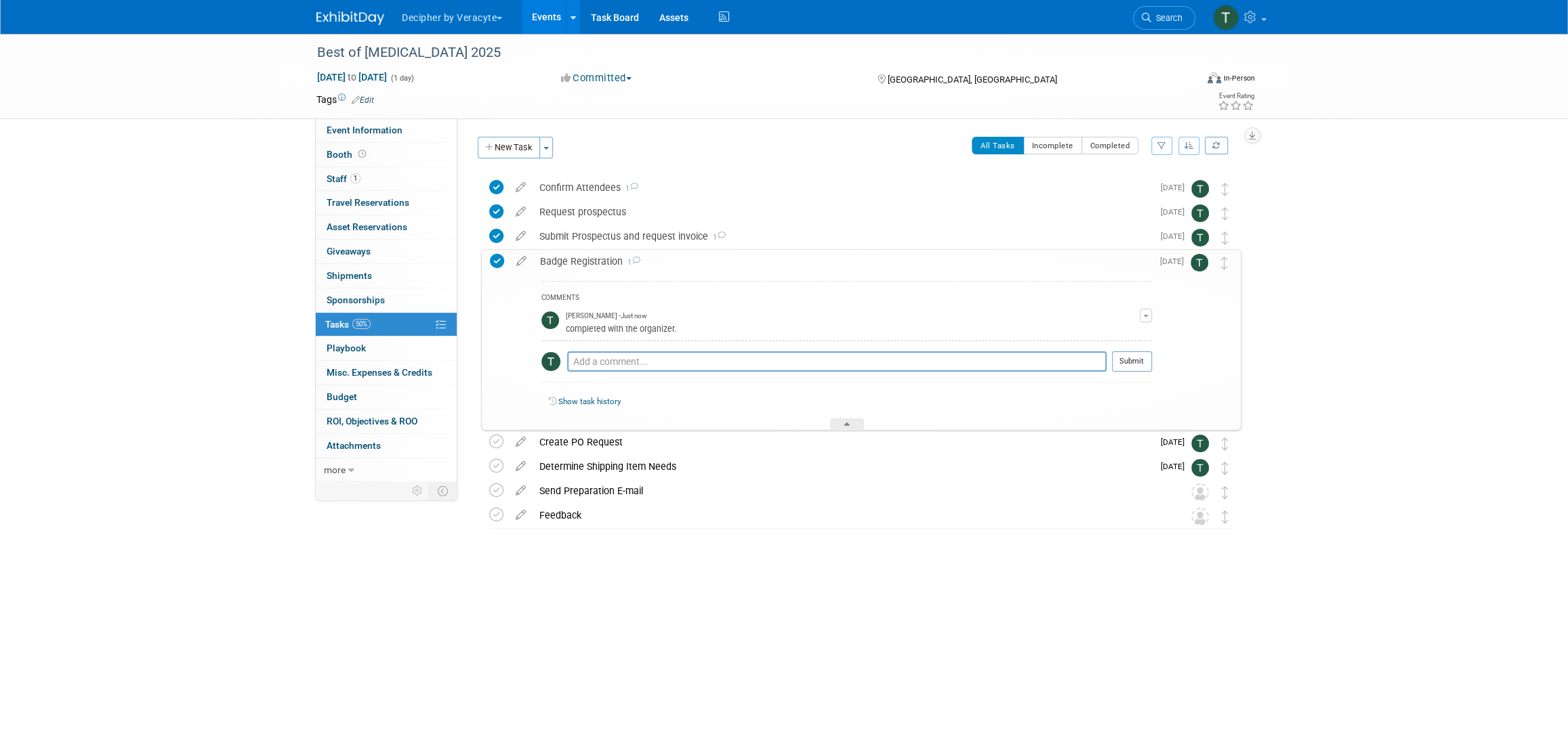
click at [550, 19] on link "Events" at bounding box center [547, 17] width 50 height 34
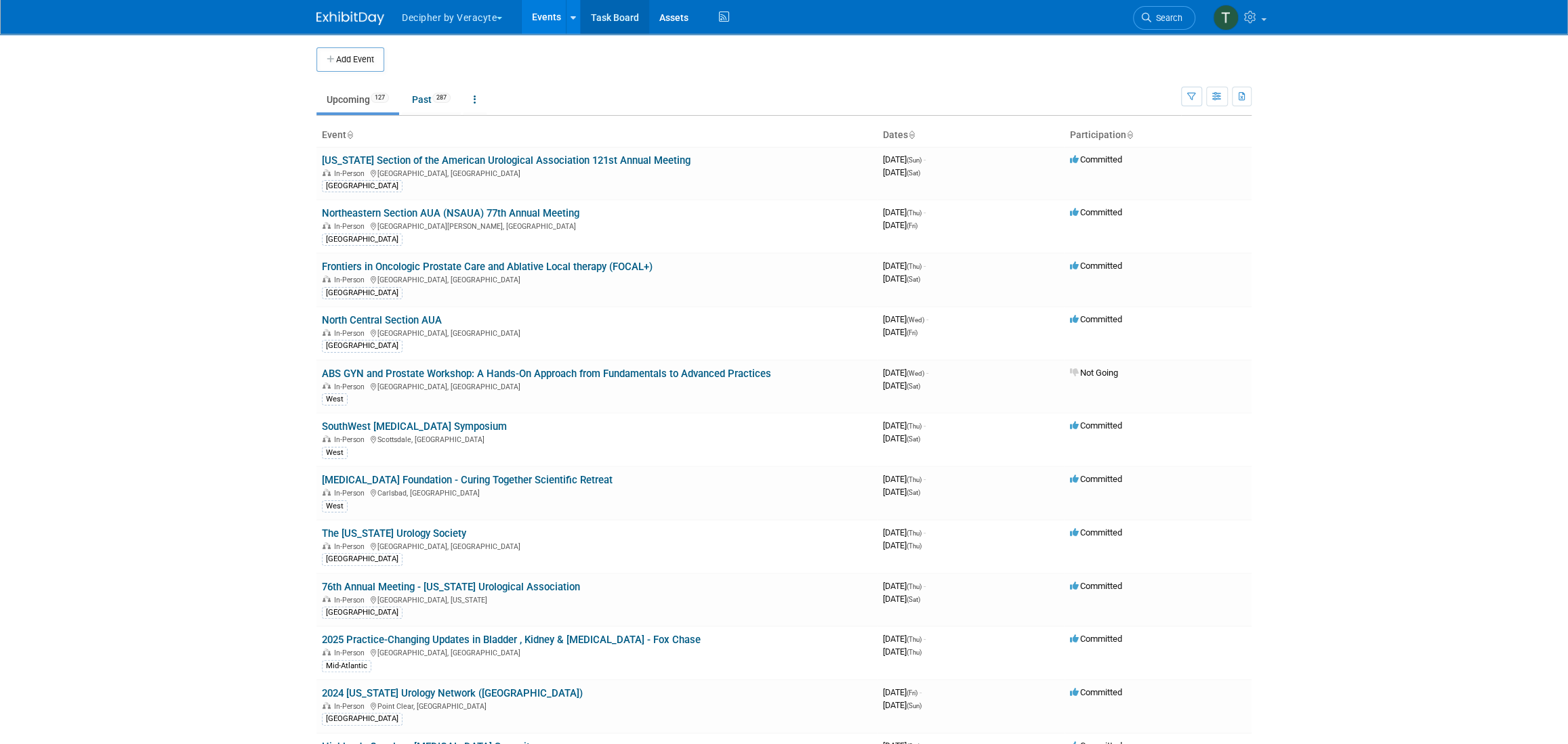
click at [612, 11] on link "Task Board" at bounding box center [615, 17] width 68 height 34
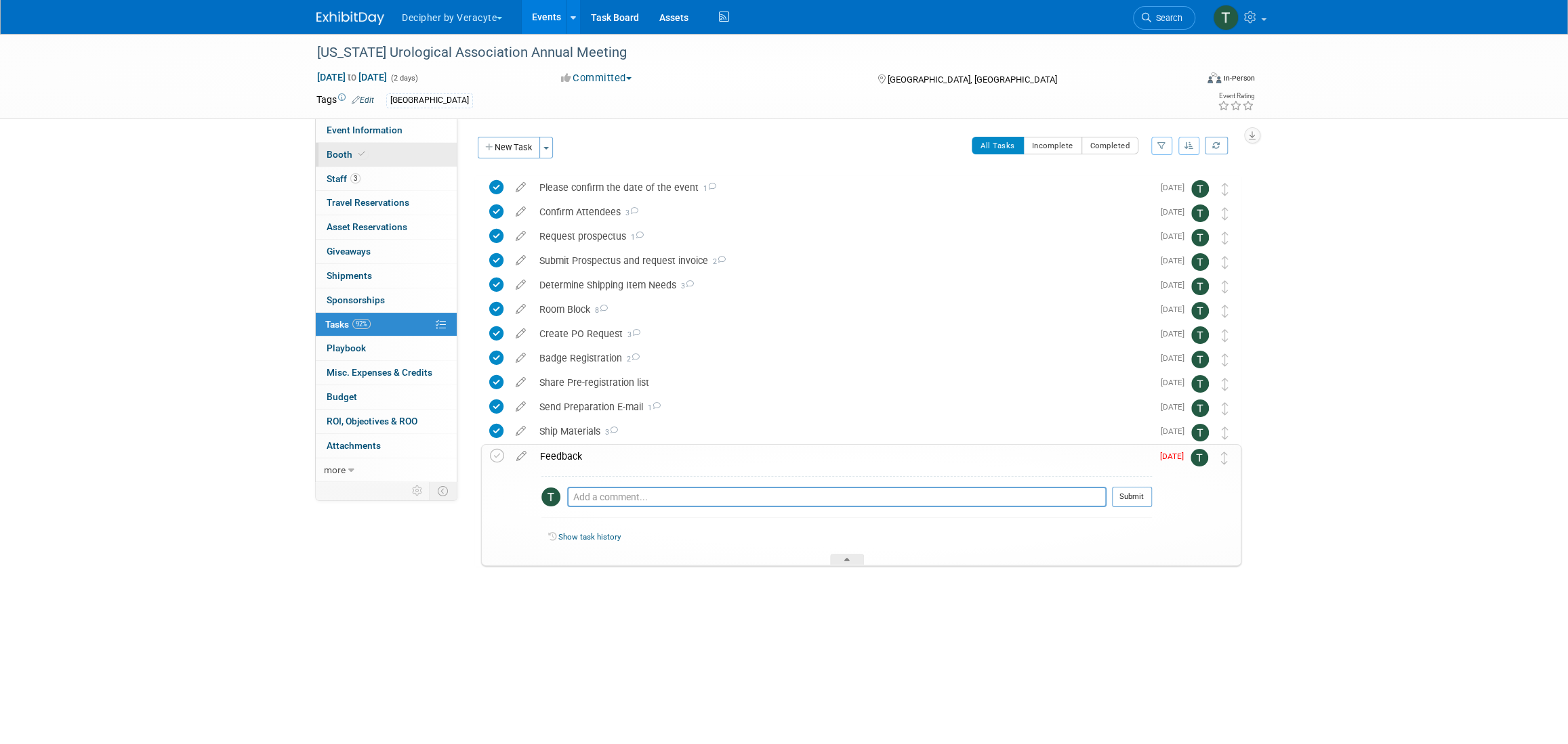
click at [338, 162] on link "Booth" at bounding box center [386, 155] width 141 height 24
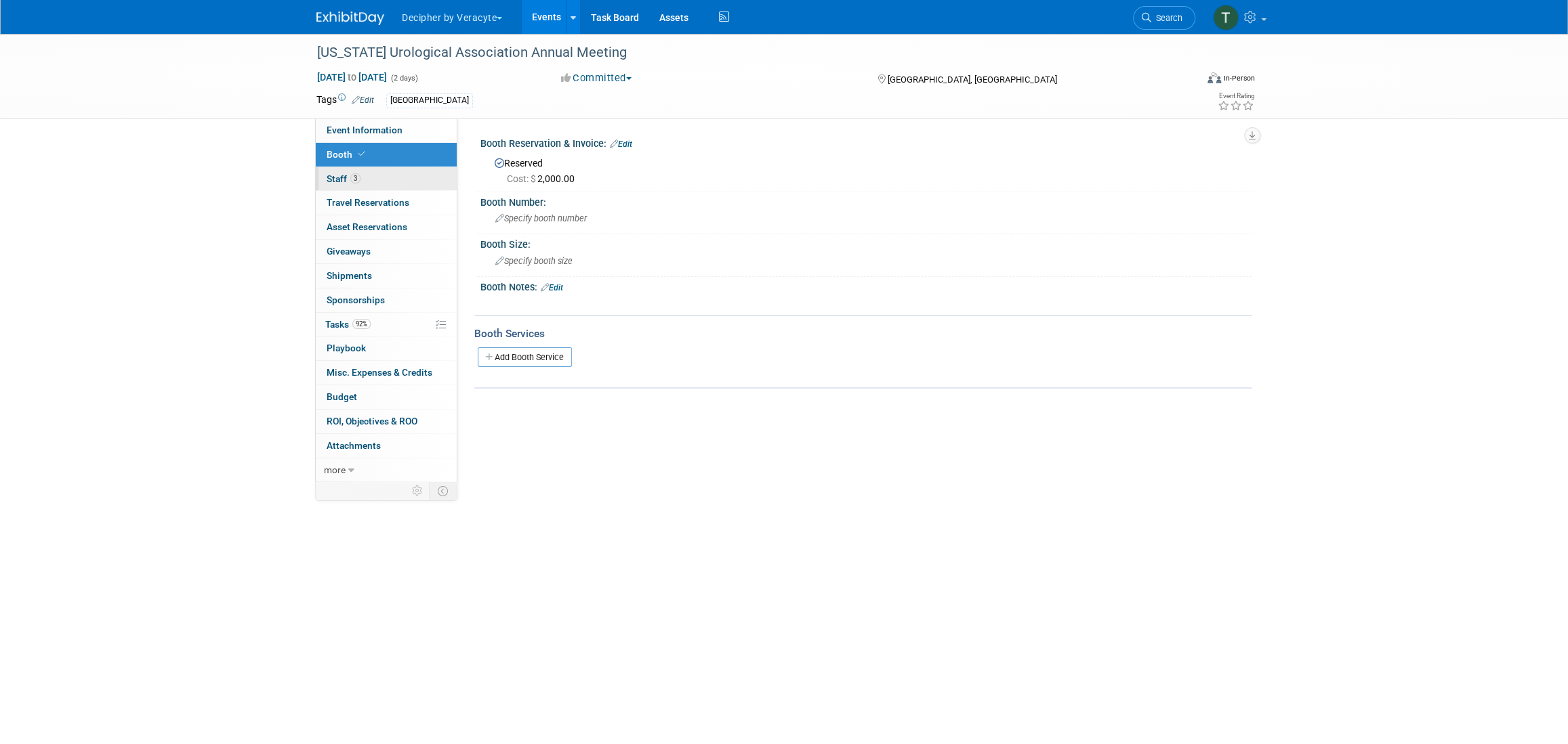
click at [339, 167] on link "3 Staff 3" at bounding box center [386, 179] width 141 height 24
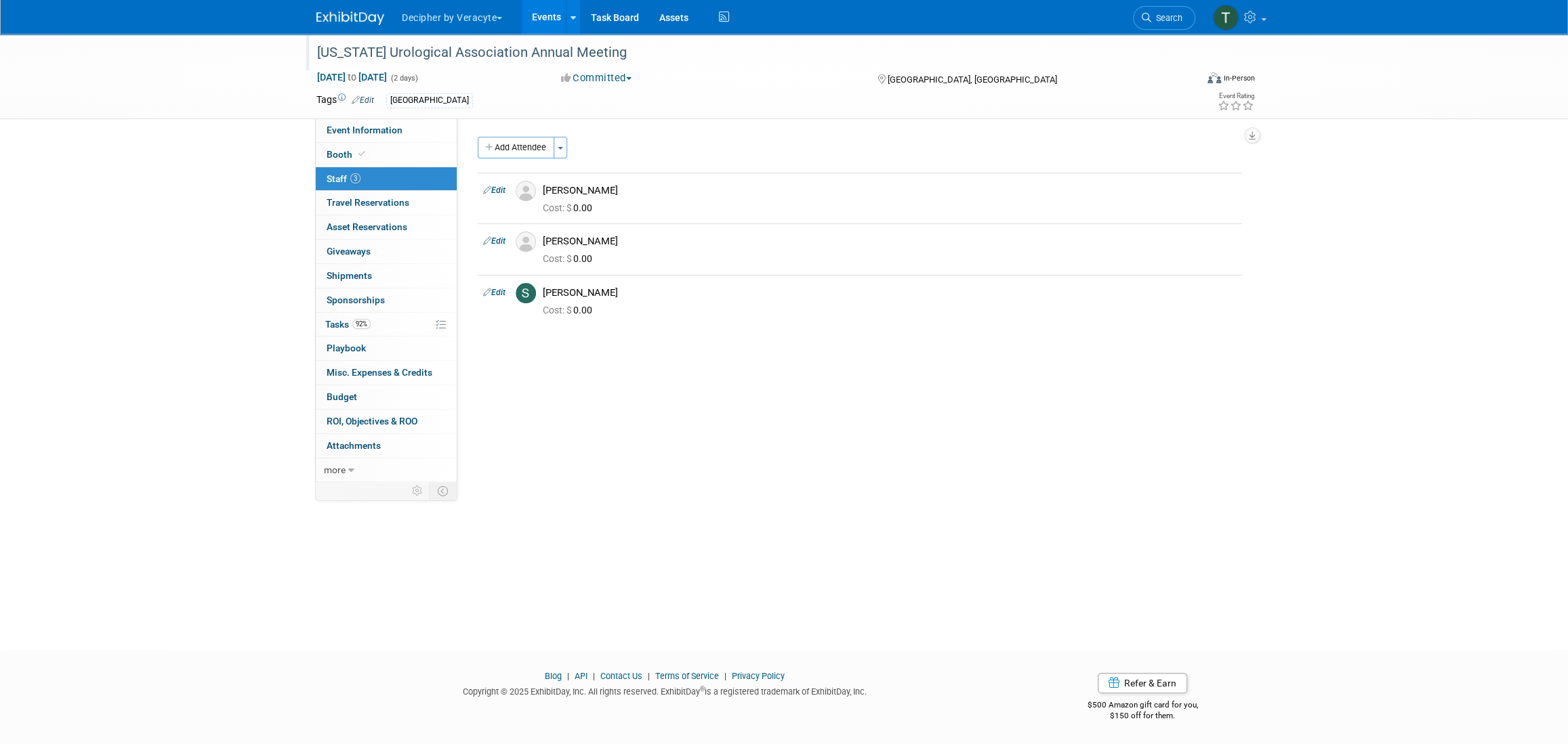
click at [573, 58] on div "[US_STATE] Urological Association Annual Meeting" at bounding box center [743, 53] width 862 height 24
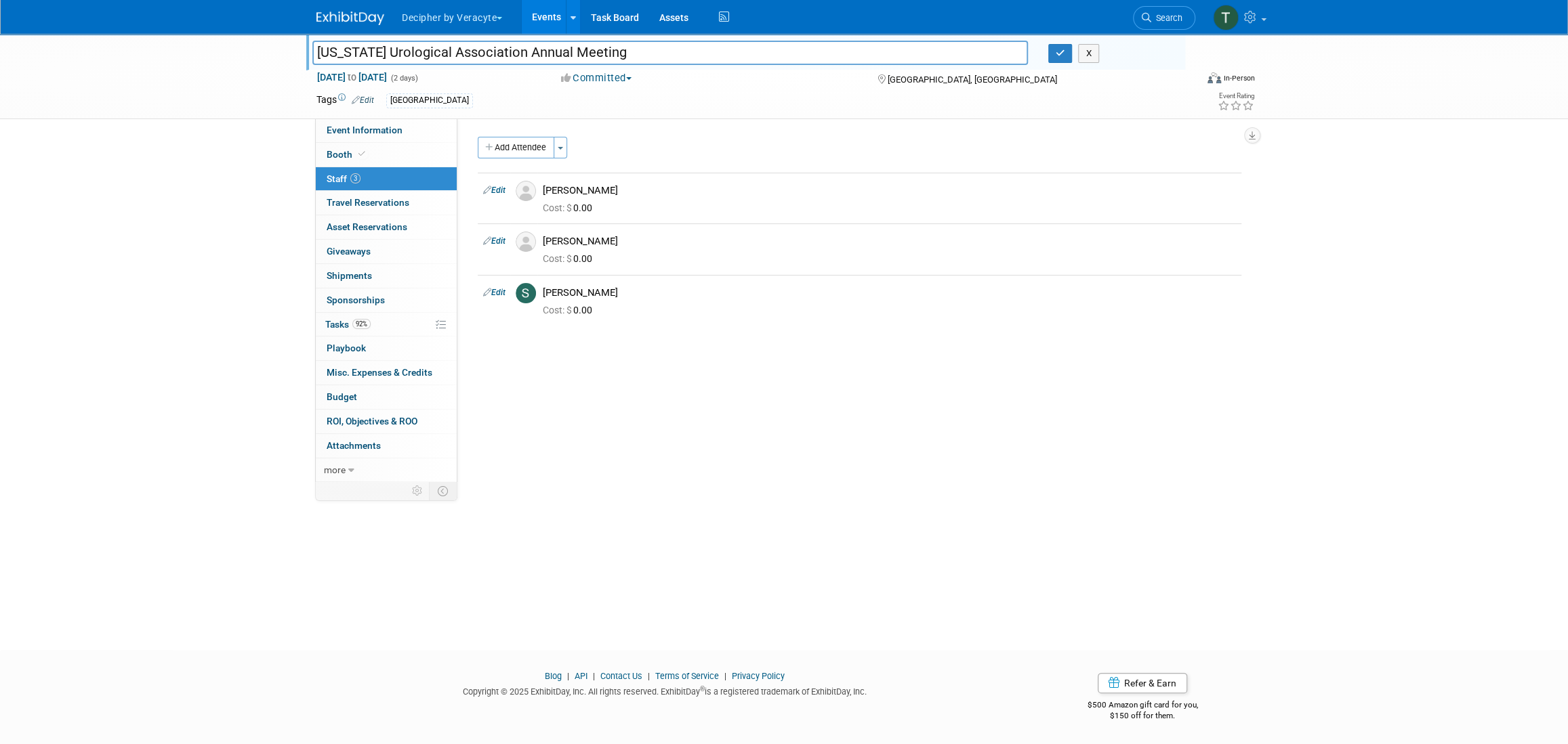
click at [573, 58] on input "[US_STATE] Urological Association Annual Meeting" at bounding box center [671, 53] width 716 height 24
click at [365, 323] on span "92%" at bounding box center [362, 324] width 18 height 10
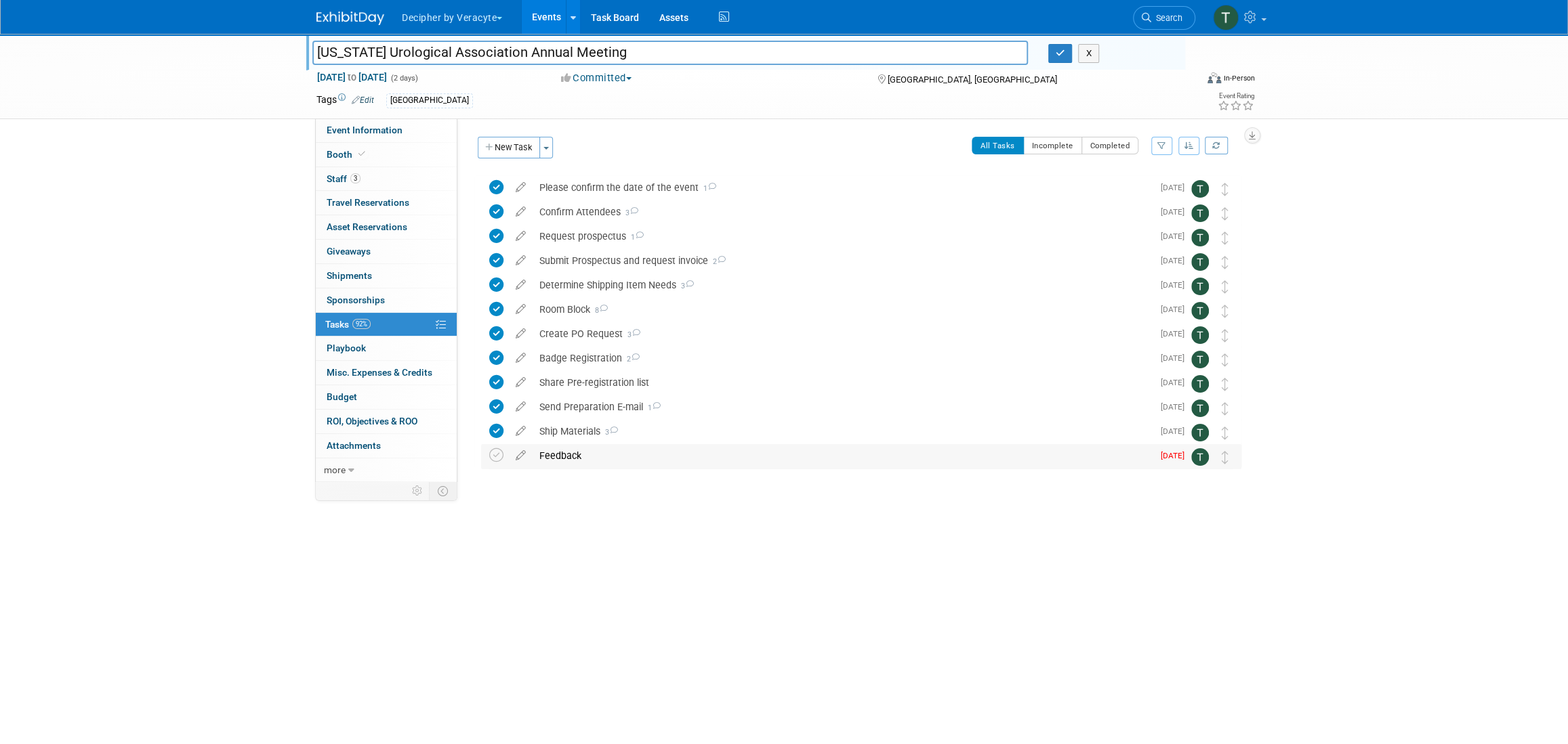
click at [602, 455] on div "Feedback" at bounding box center [842, 455] width 620 height 23
click at [603, 453] on div "Feedback" at bounding box center [842, 455] width 620 height 23
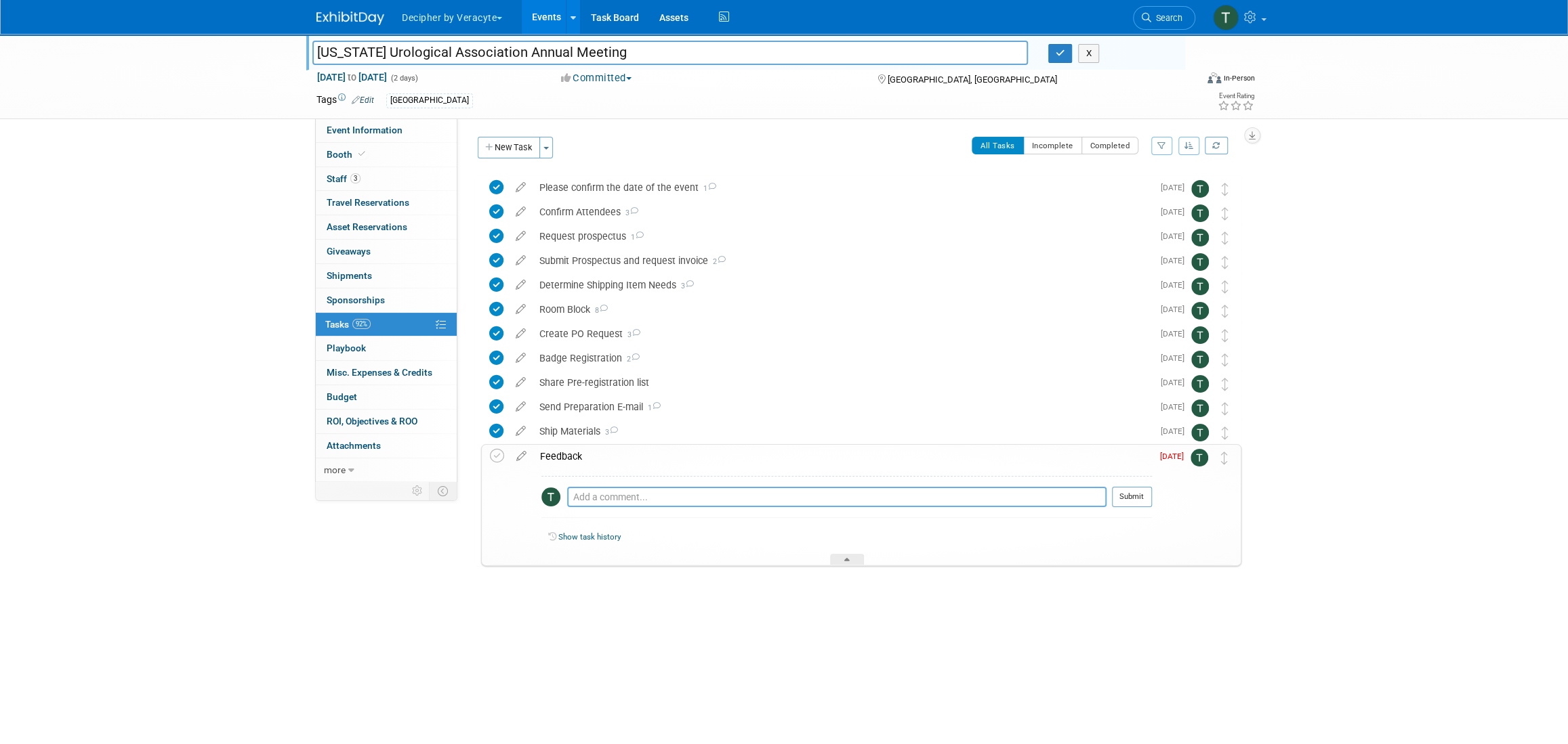
click at [610, 497] on textarea at bounding box center [837, 497] width 540 height 20
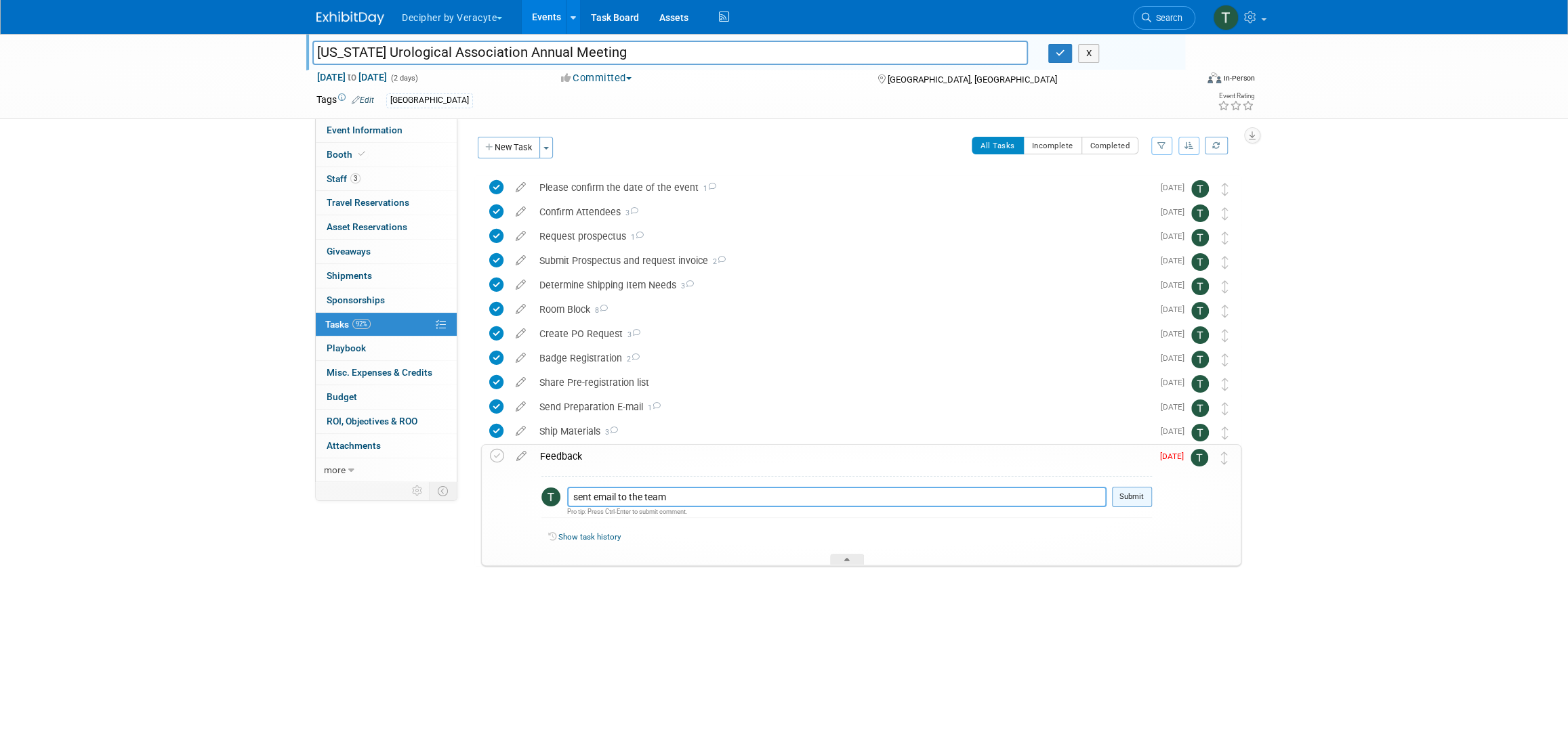
type textarea "sent email to the team"
click at [1117, 502] on button "Submit" at bounding box center [1131, 497] width 40 height 20
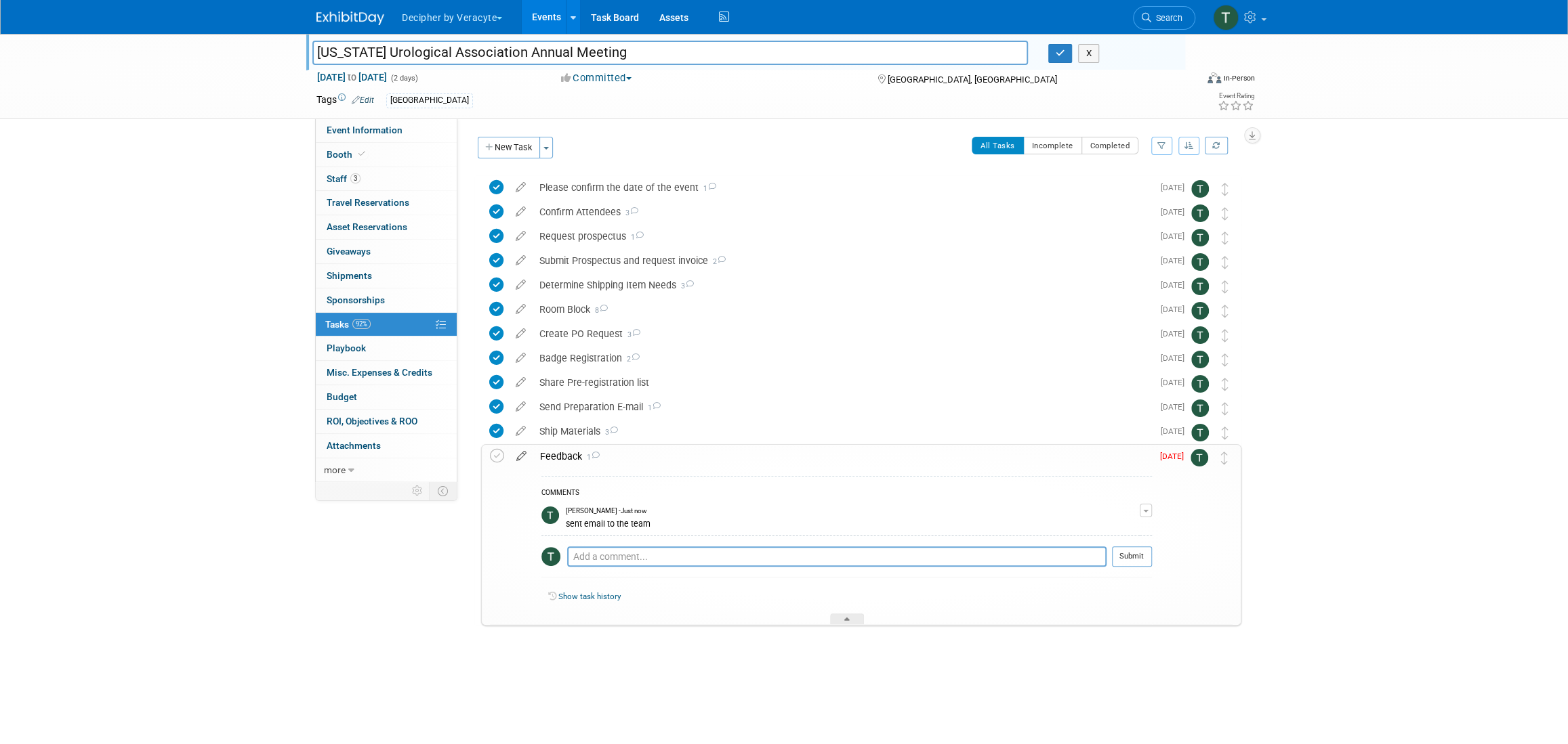
click at [524, 462] on link at bounding box center [521, 455] width 24 height 12
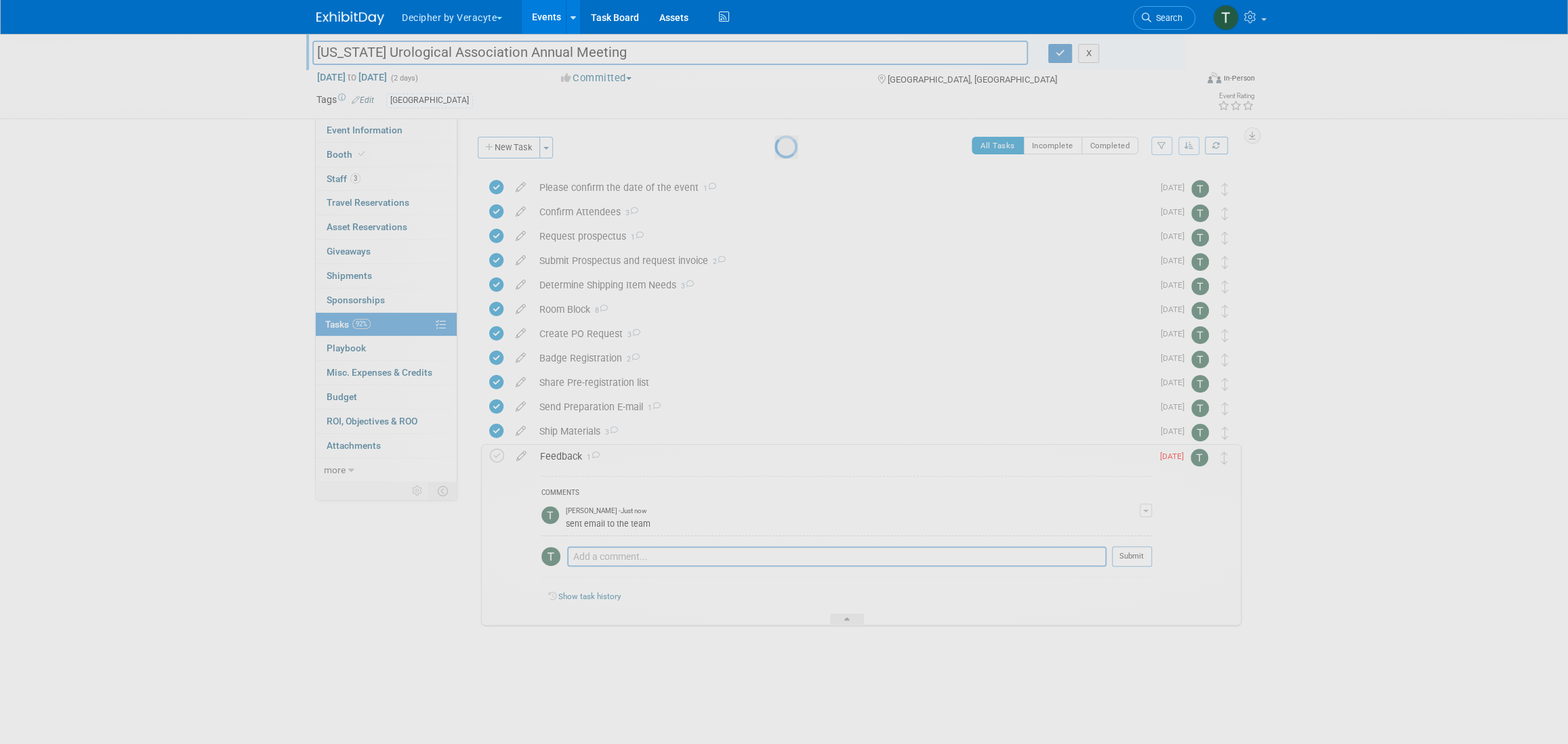
select select "9"
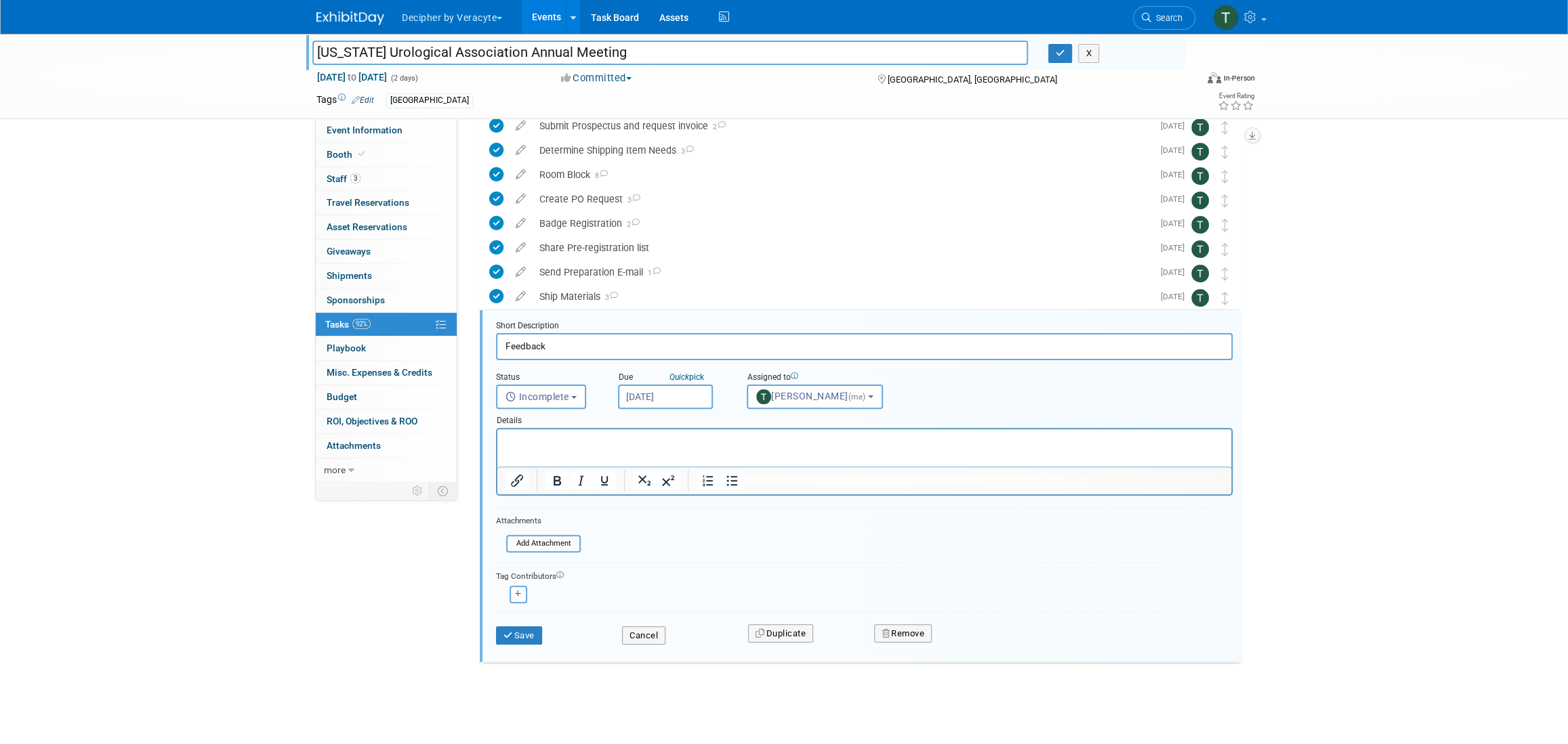
scroll to position [136, 0]
click at [683, 399] on input "[DATE]" at bounding box center [665, 396] width 95 height 24
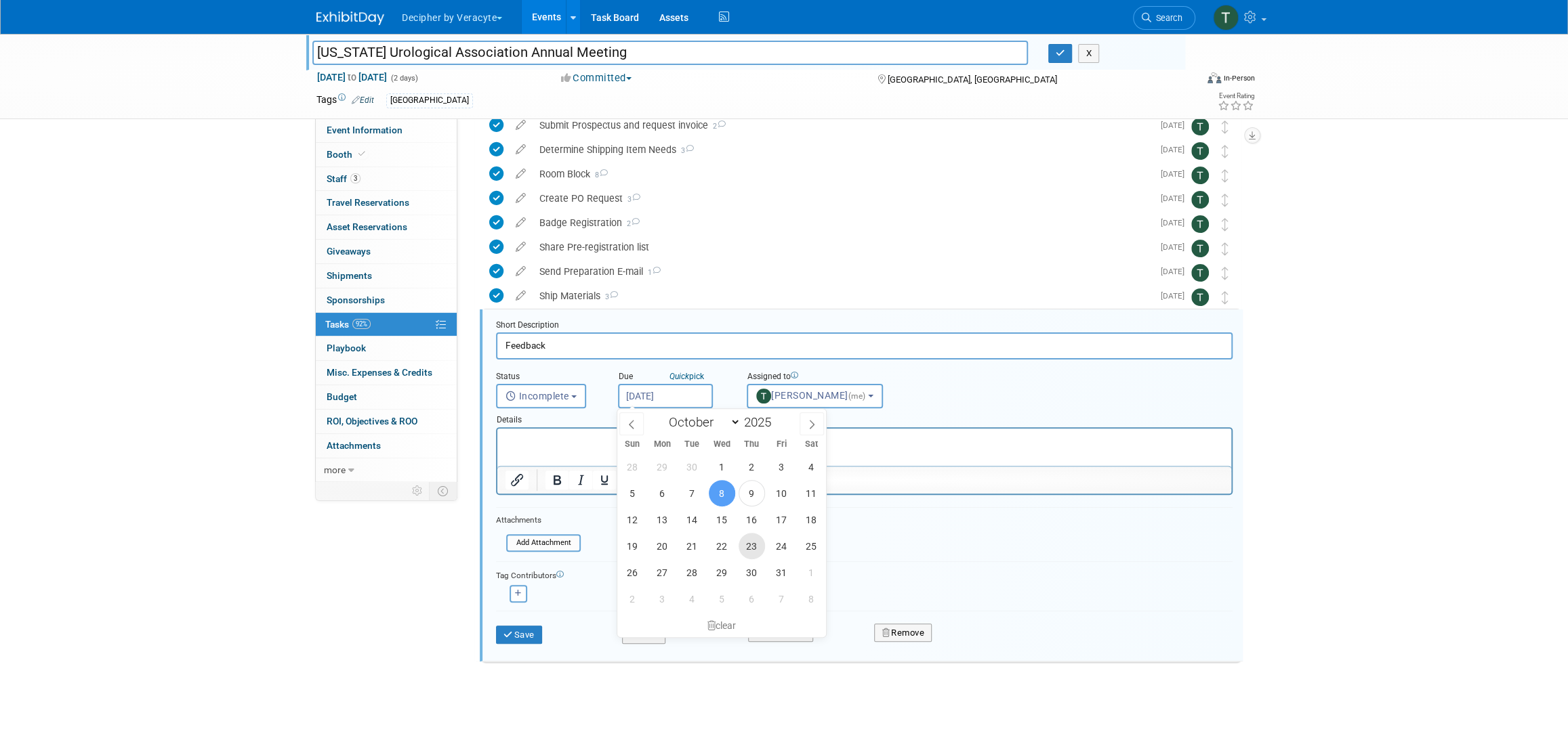
click at [751, 551] on span "23" at bounding box center [752, 546] width 27 height 27
type input "[DATE]"
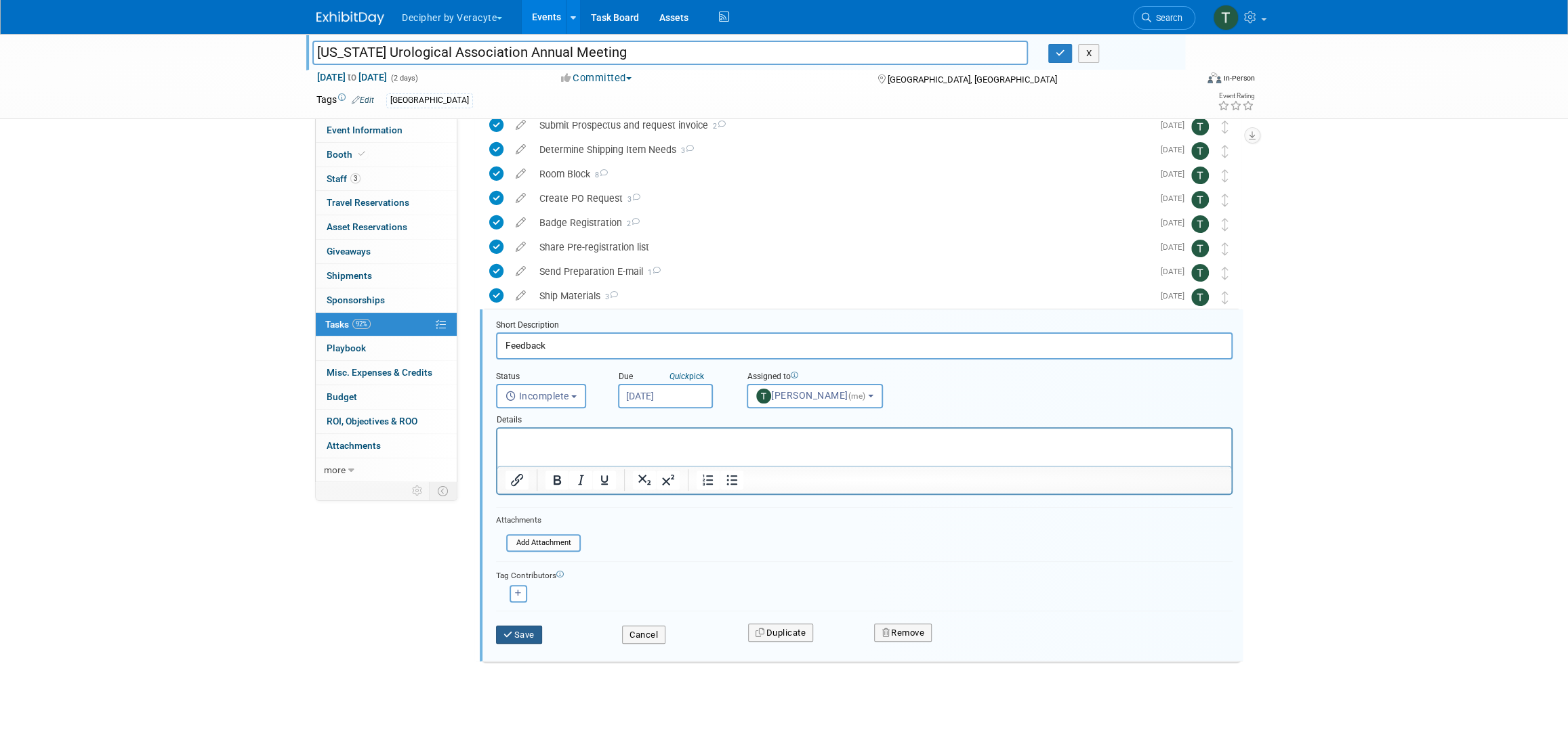
click at [535, 632] on button "Save" at bounding box center [519, 635] width 46 height 19
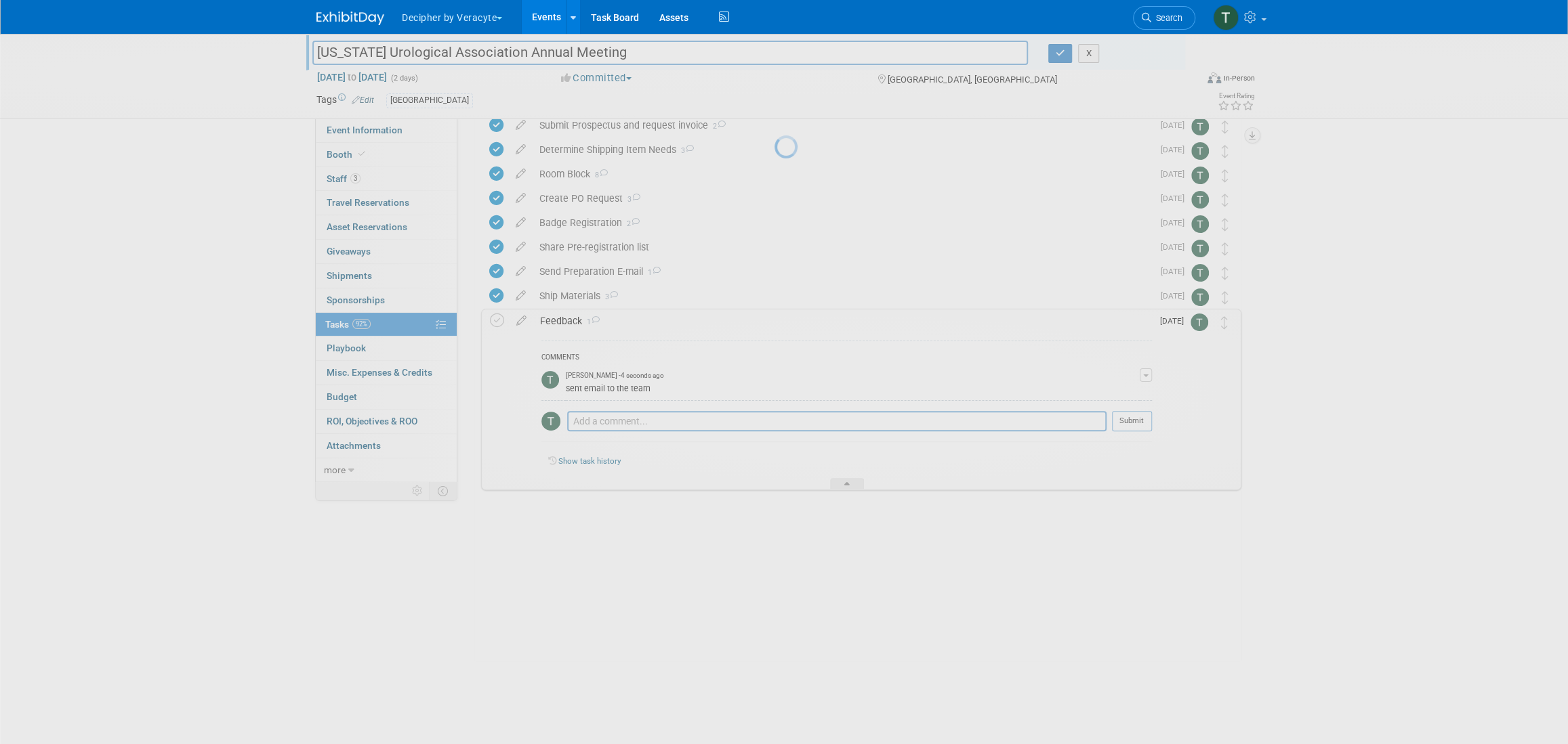
scroll to position [0, 0]
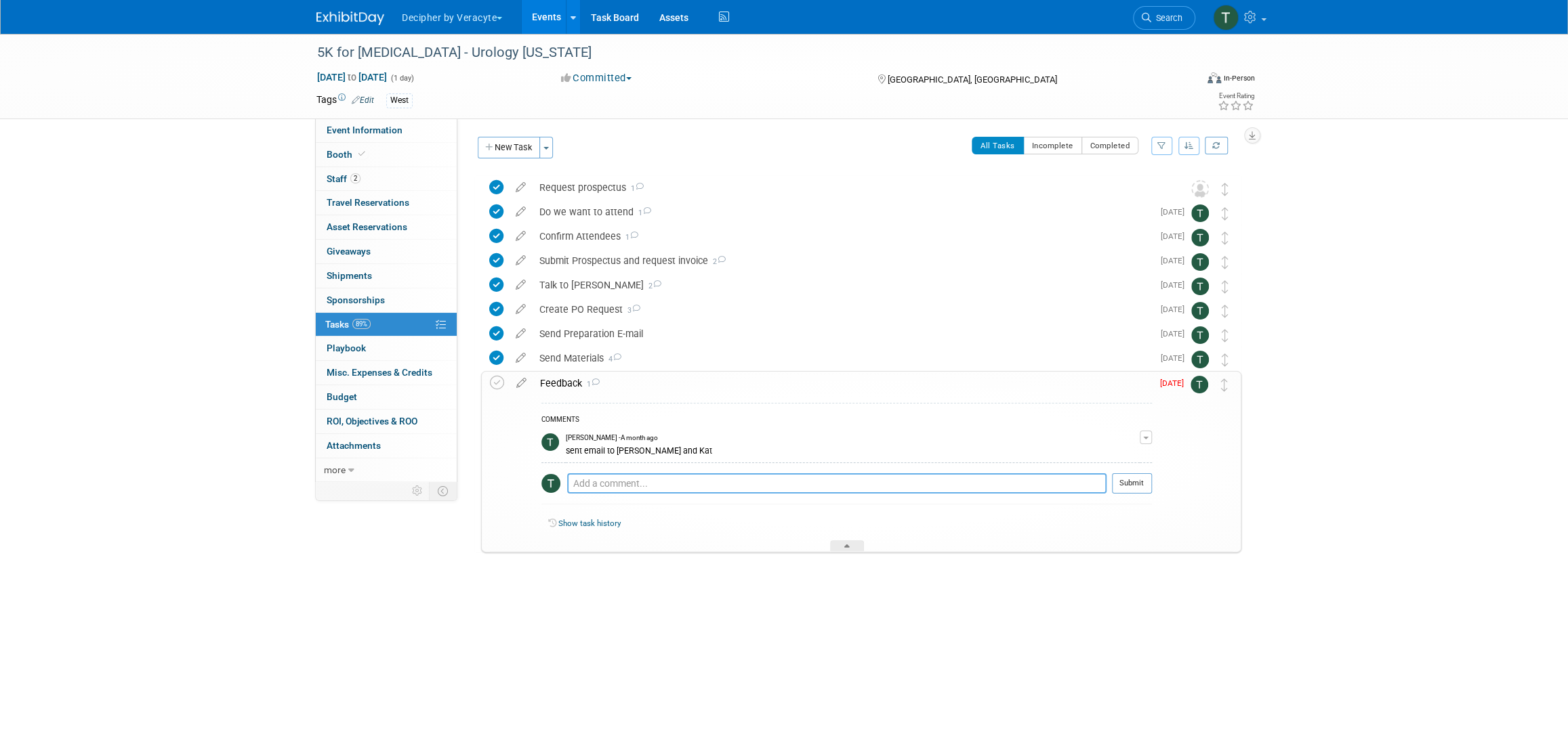
click at [647, 485] on textarea at bounding box center [837, 483] width 540 height 20
type textarea "sent email to Darcy"
click at [1147, 478] on button "Submit" at bounding box center [1131, 483] width 40 height 20
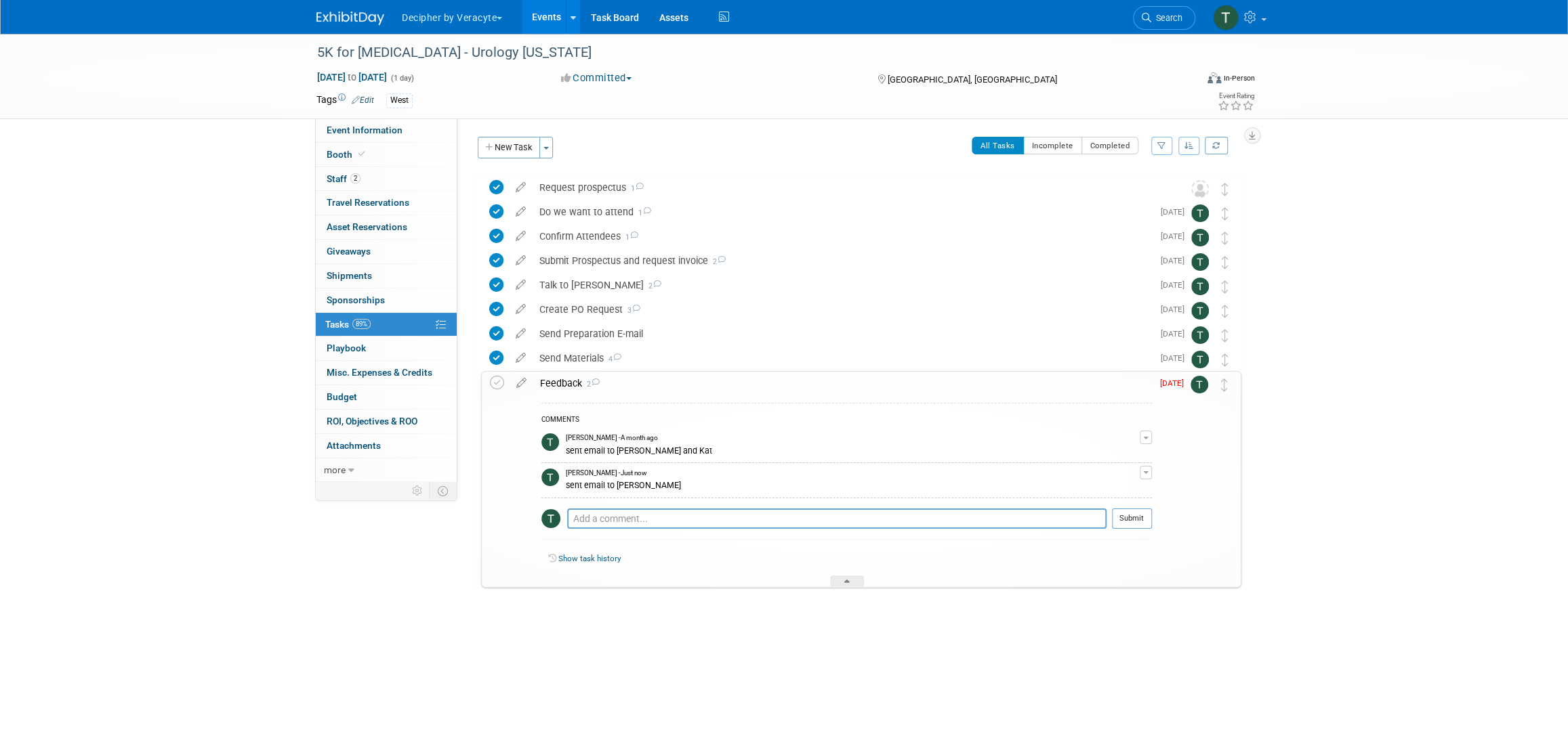
click at [520, 390] on td at bounding box center [521, 478] width 24 height 215
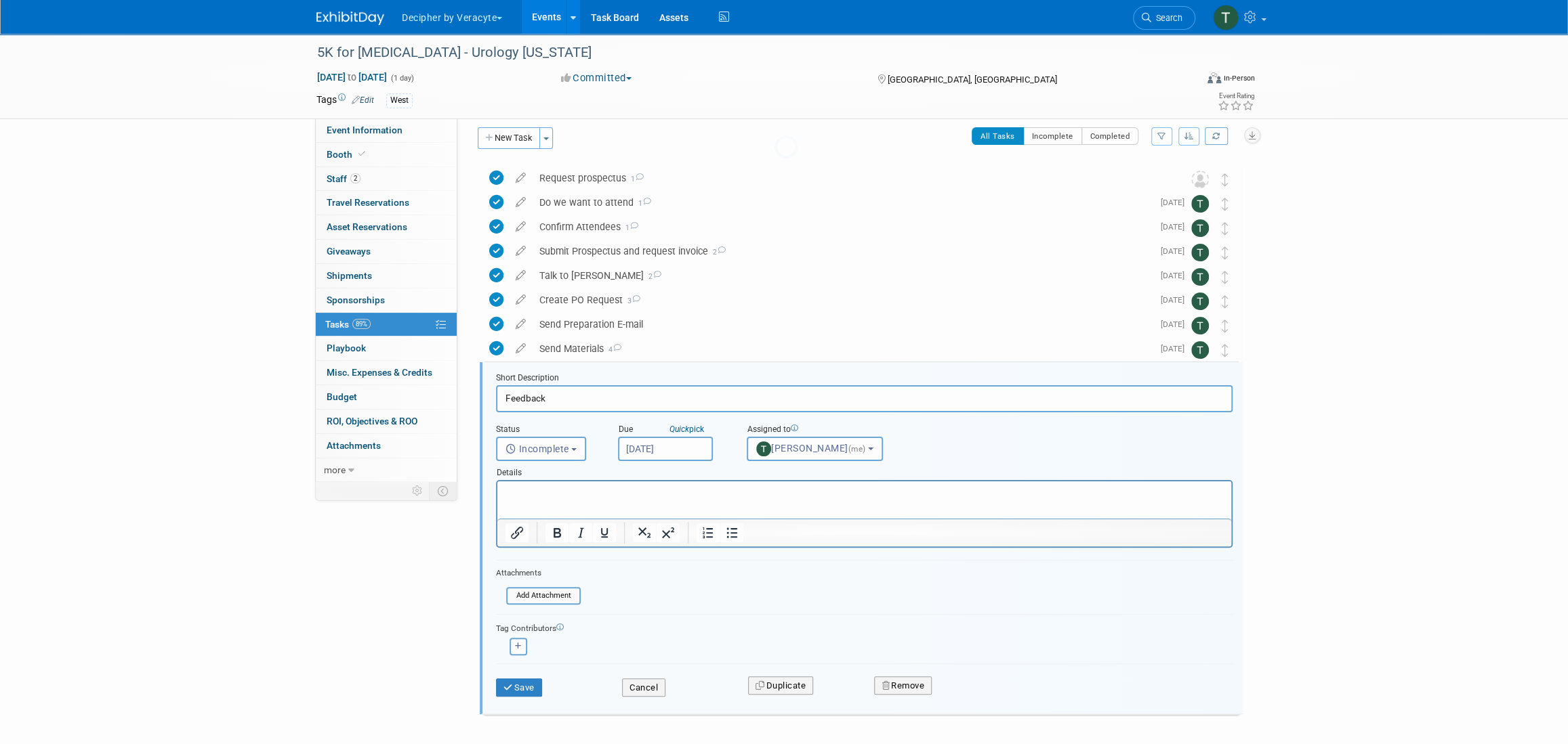
scroll to position [62, 0]
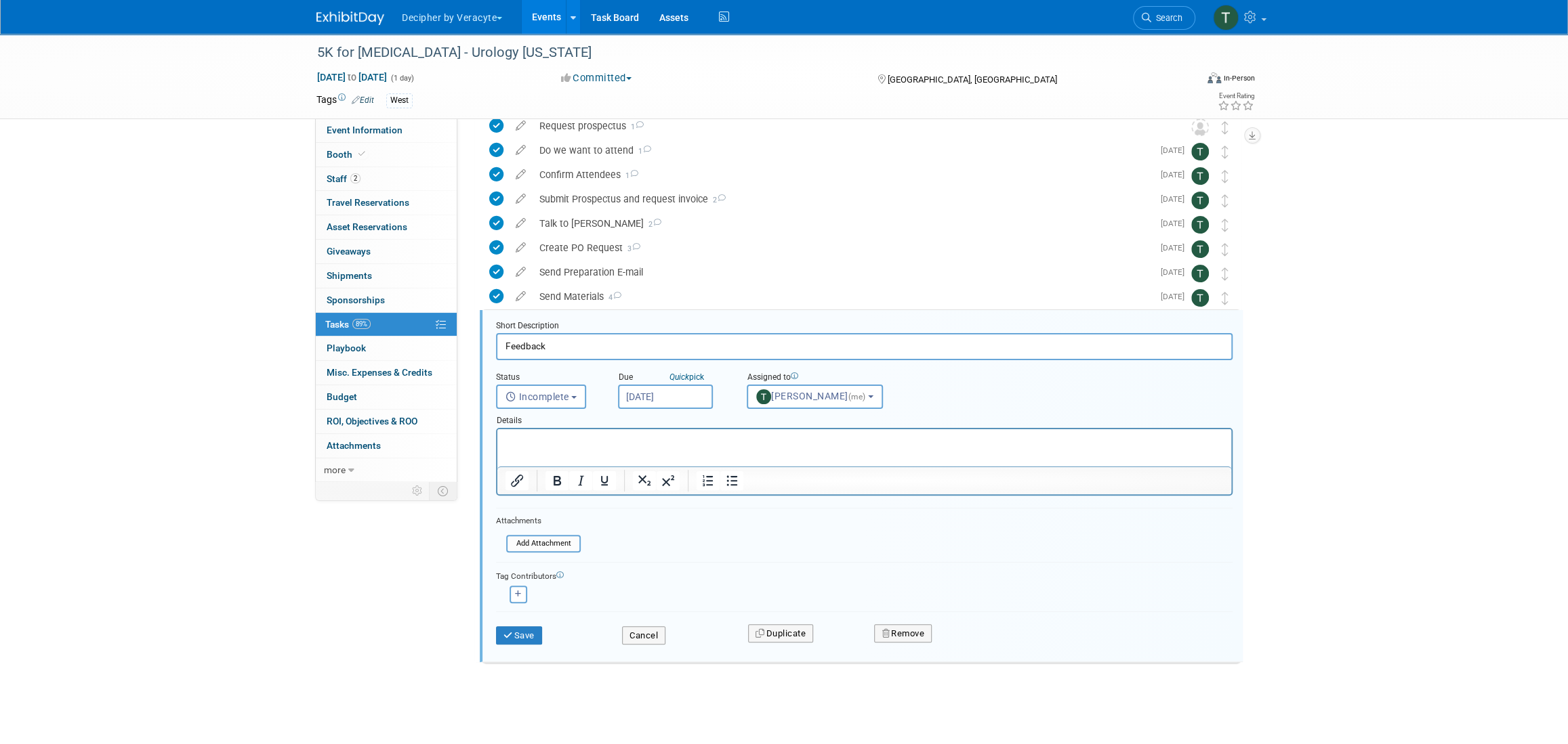
click at [654, 400] on input "[DATE]" at bounding box center [665, 396] width 95 height 24
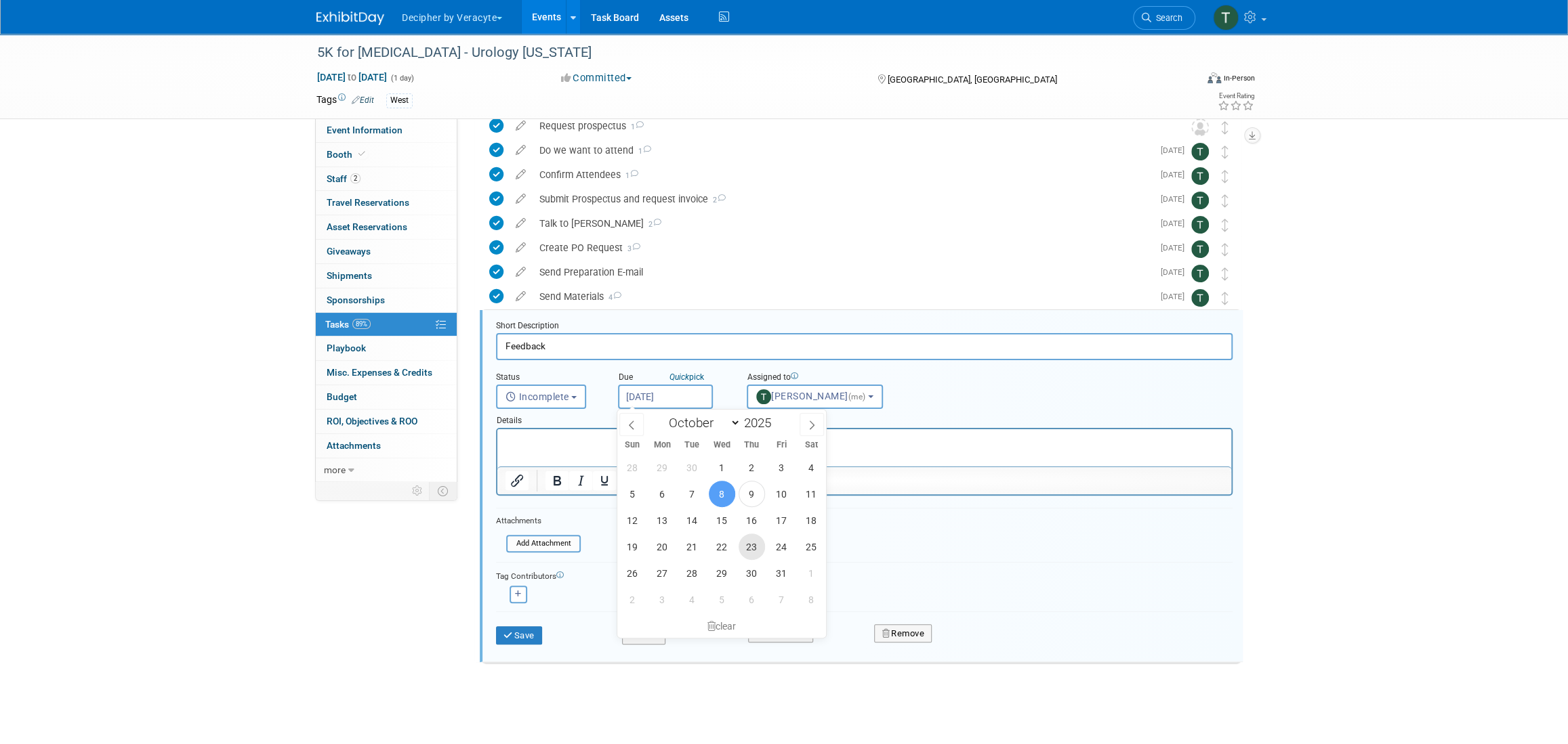
click at [747, 548] on span "23" at bounding box center [752, 547] width 27 height 27
type input "[DATE]"
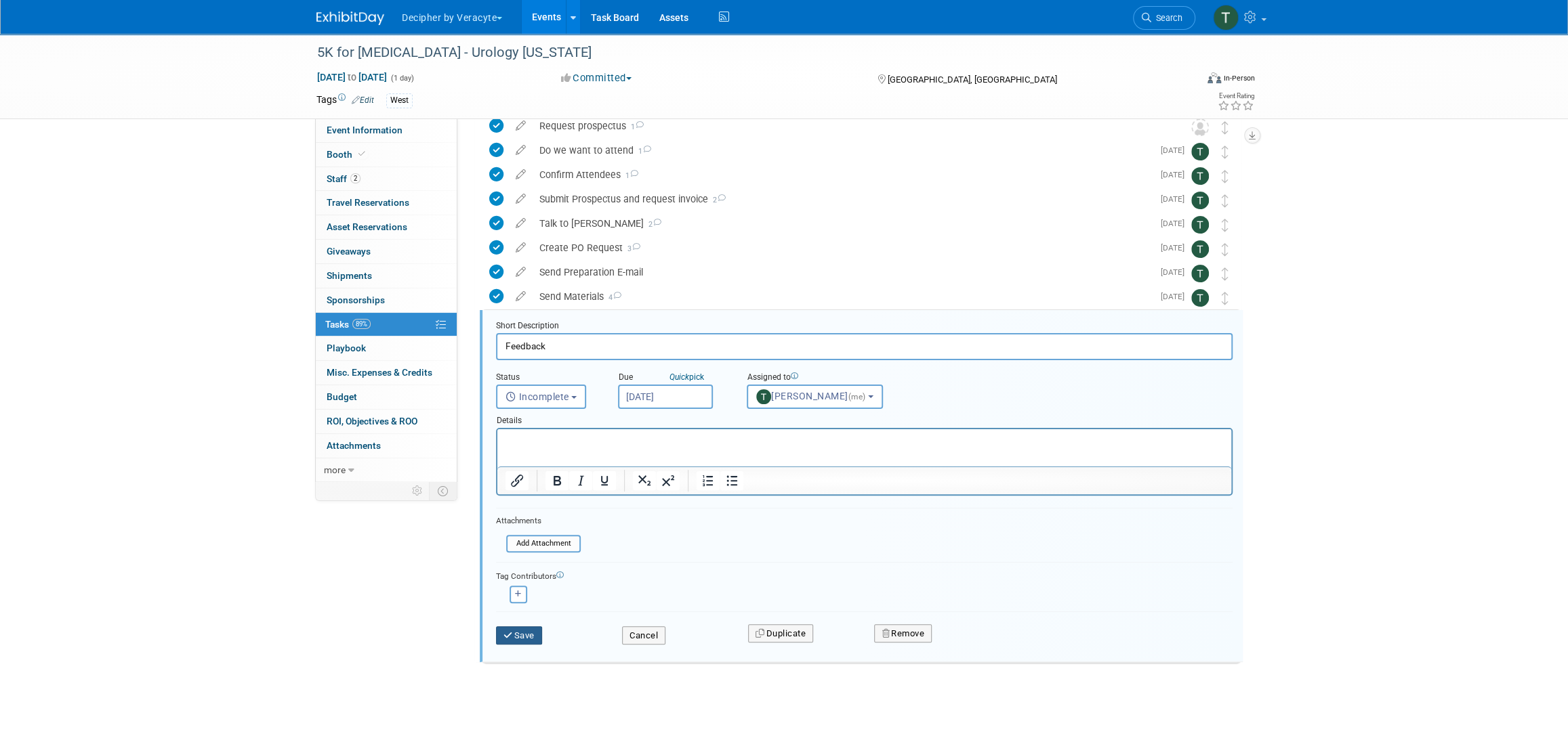
click at [516, 633] on button "Save" at bounding box center [519, 635] width 46 height 19
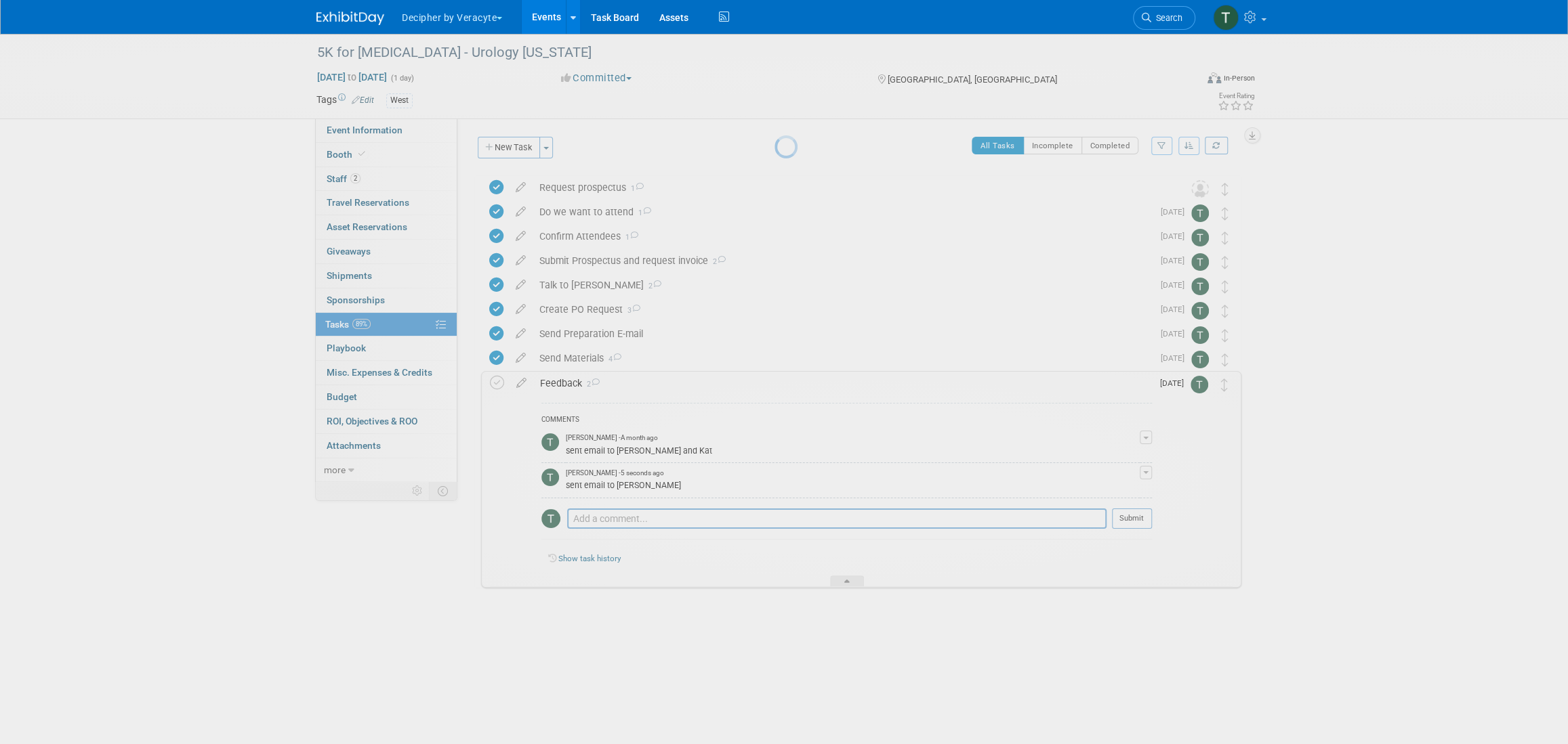
scroll to position [0, 0]
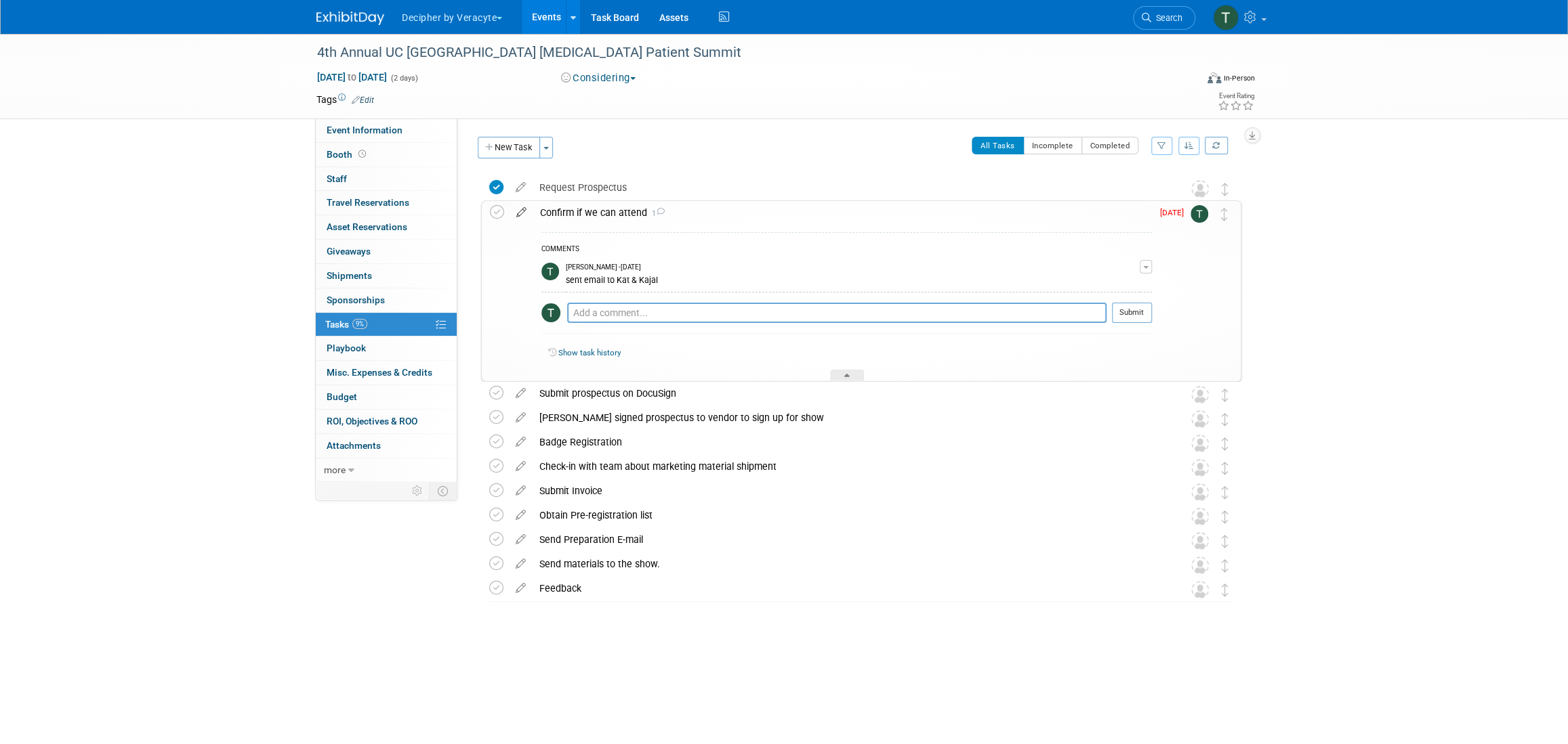
click at [518, 215] on icon at bounding box center [521, 209] width 24 height 17
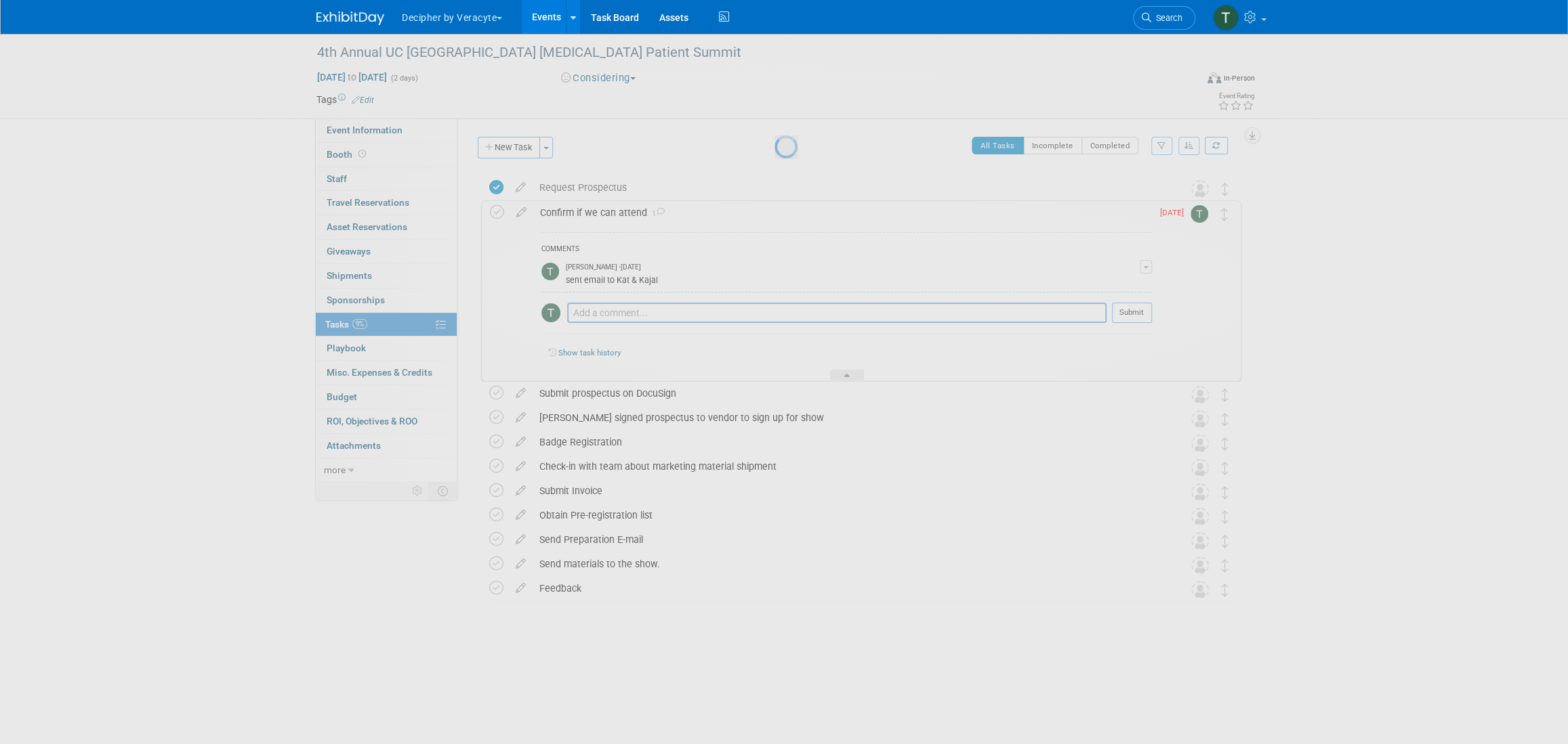
select select "9"
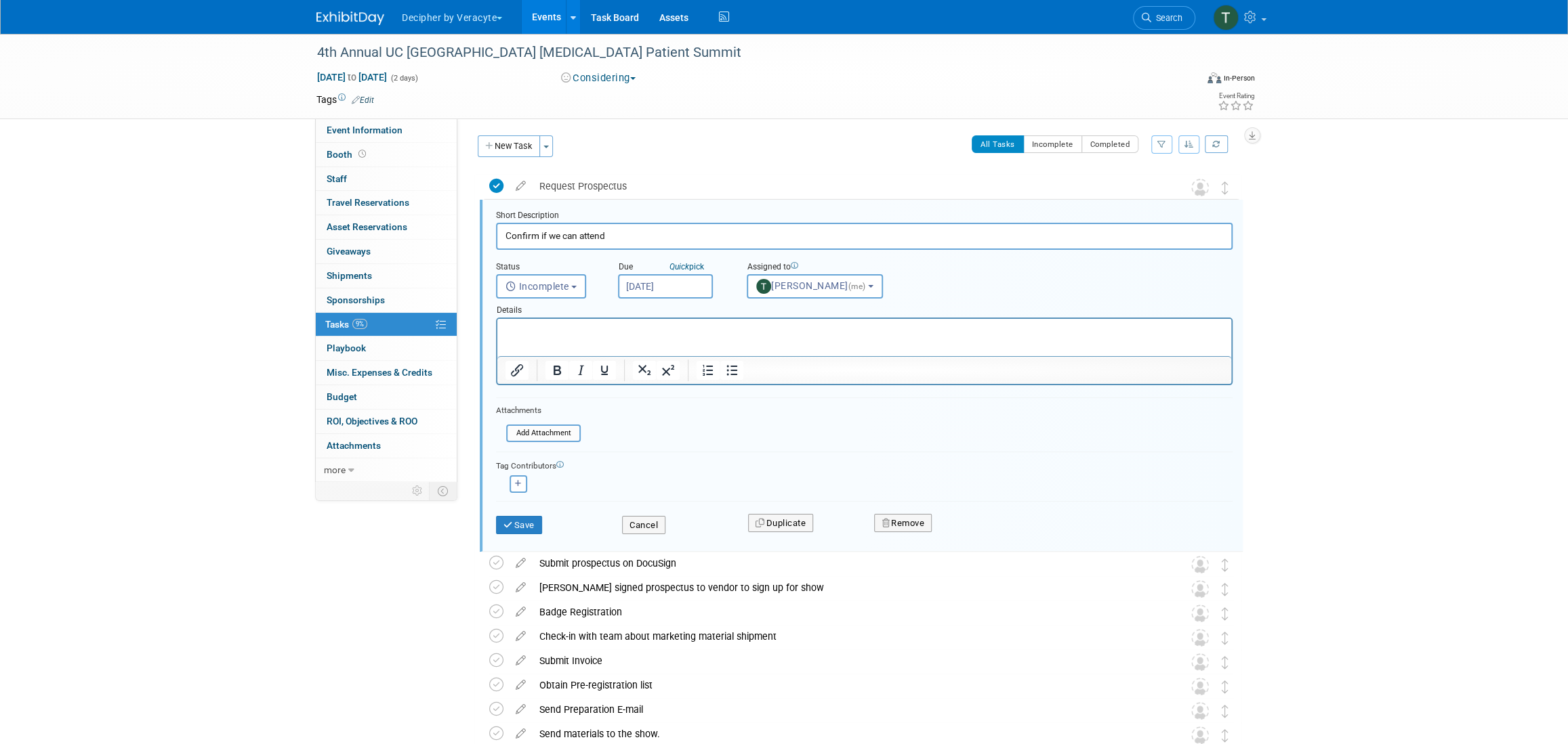
scroll to position [2, 0]
click at [649, 290] on body "Decipher by Veracyte Explore: My Workspaces 2 Go to Workspace: Corporate Events…" at bounding box center [784, 370] width 1568 height 744
click at [670, 419] on span "13" at bounding box center [662, 409] width 27 height 27
type input "Oct 13, 2025"
click at [511, 524] on icon "submit" at bounding box center [509, 525] width 11 height 9
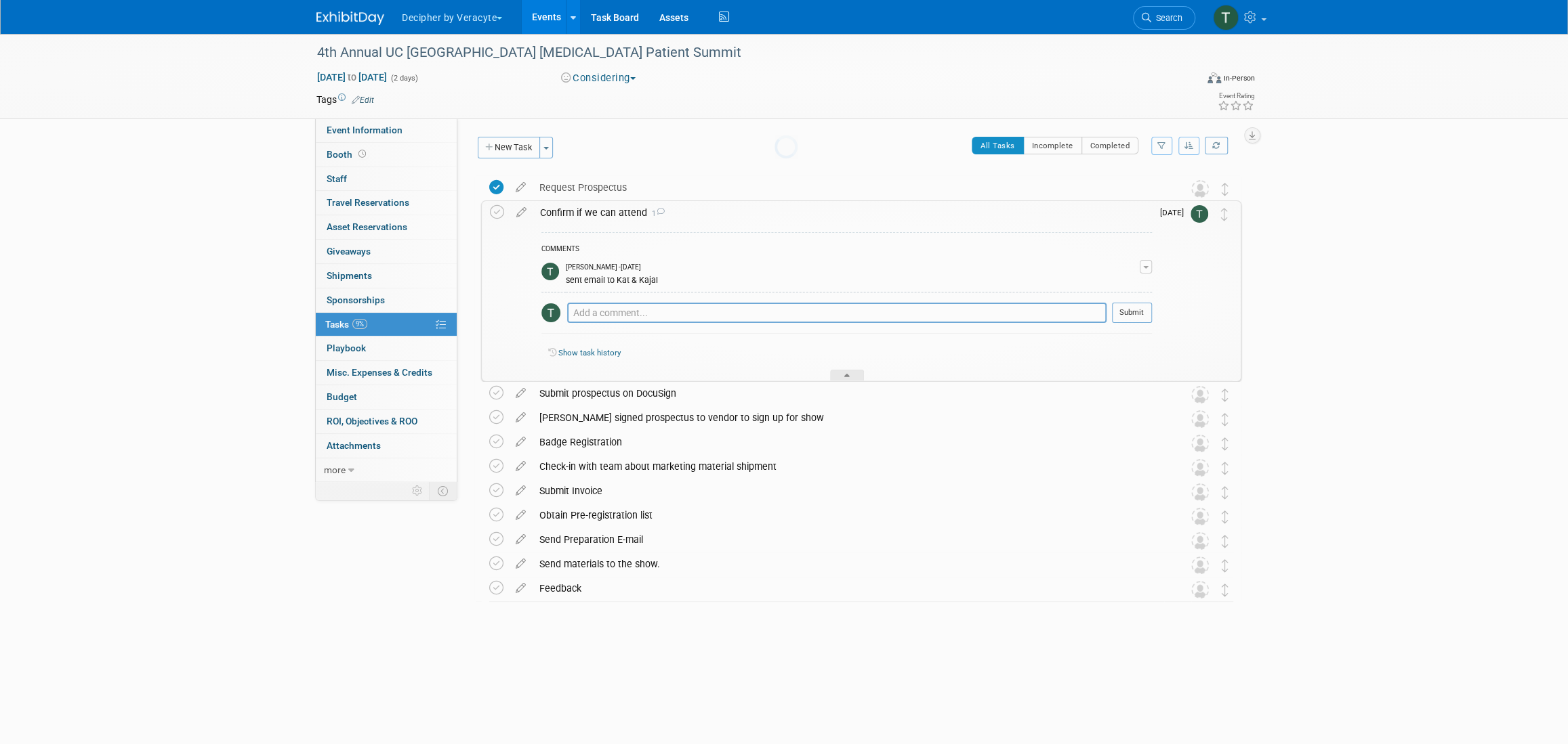
scroll to position [0, 0]
click at [397, 143] on link "Booth" at bounding box center [386, 155] width 141 height 24
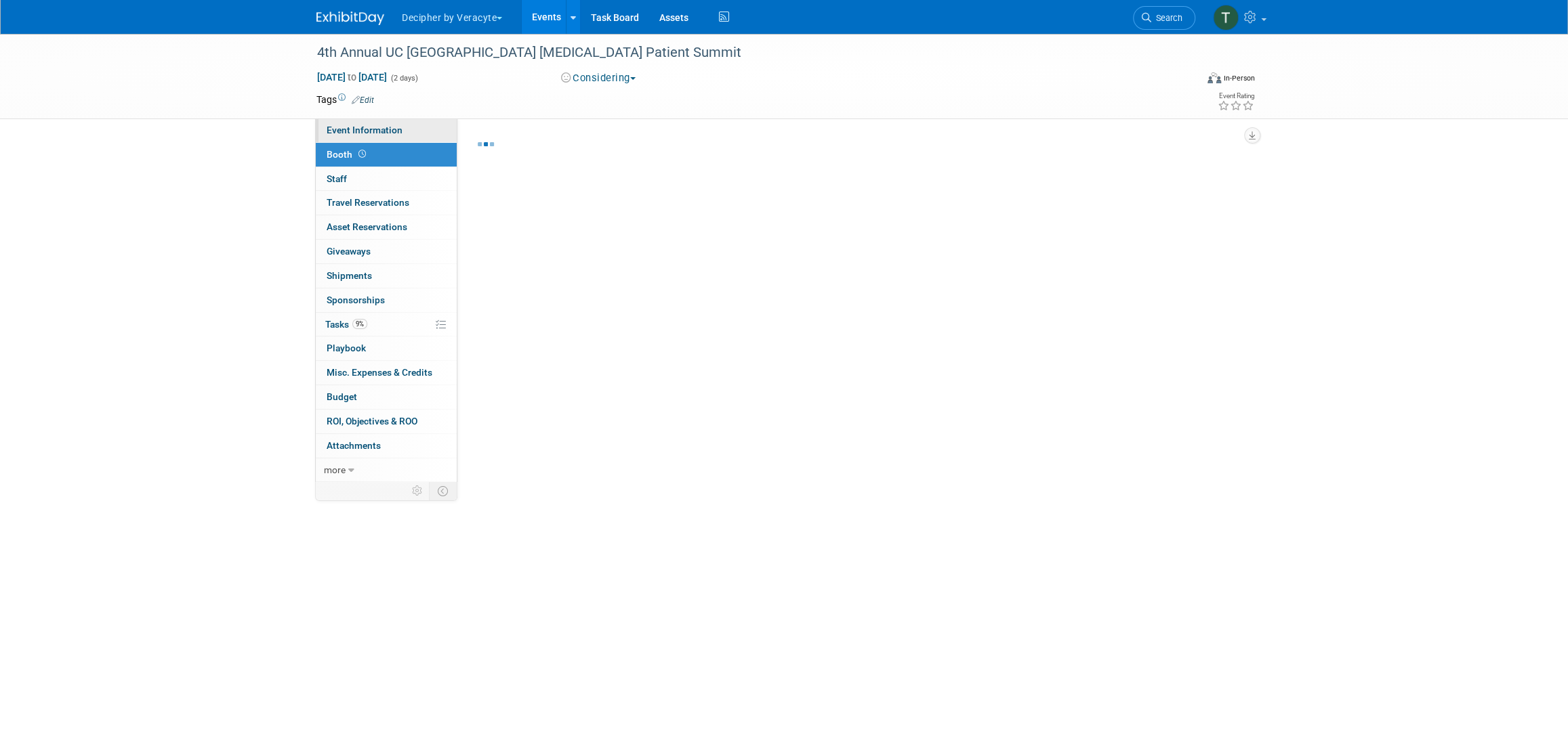
click at [397, 128] on span "Event Information" at bounding box center [364, 130] width 76 height 11
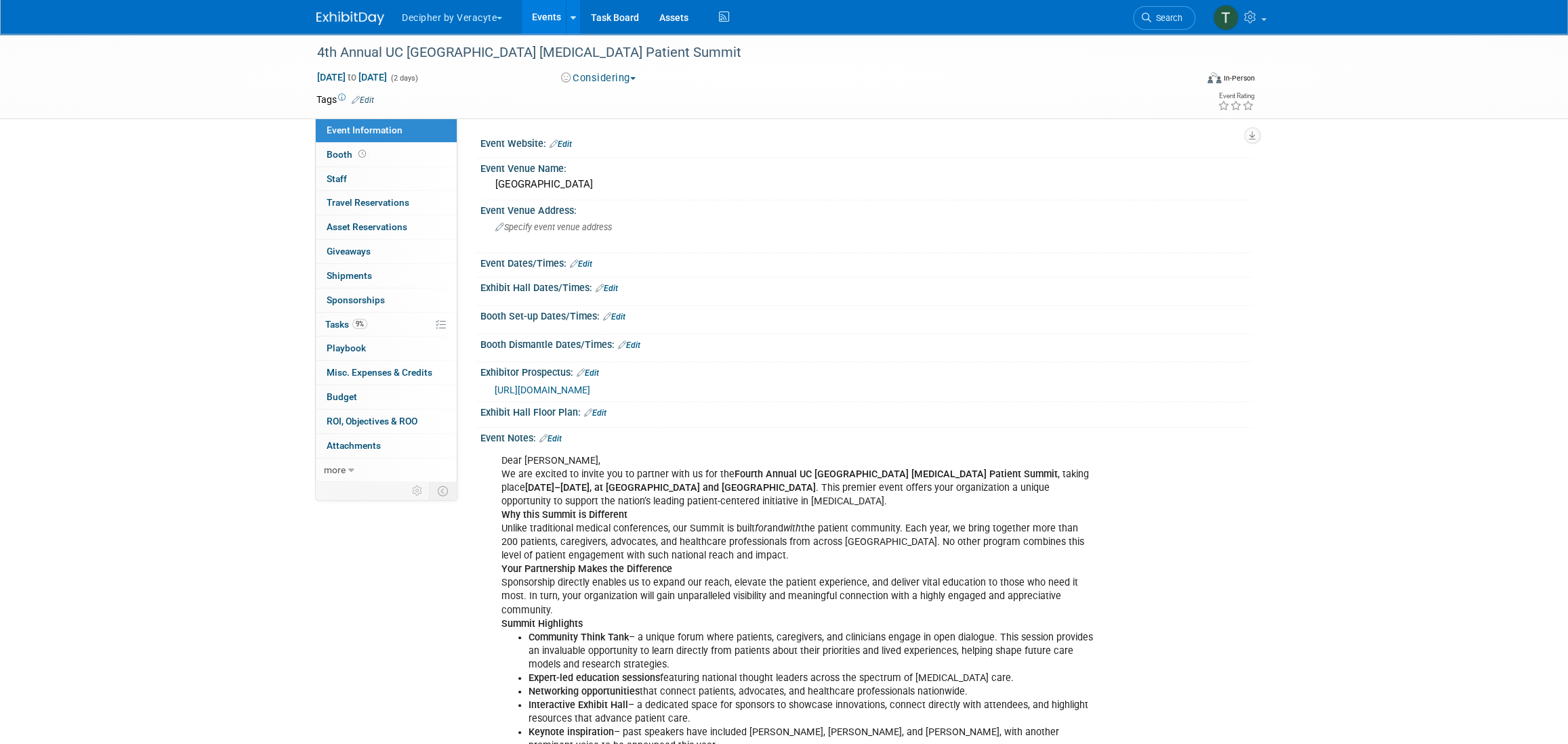
click at [590, 392] on span "https://veracyte365.sharepoint.com/:b:/r/sites/DecipherMKTG/Shared%20Documents/…" at bounding box center [542, 390] width 96 height 11
click at [619, 82] on button "Considering" at bounding box center [599, 77] width 85 height 14
click at [604, 139] on link "Not Going" at bounding box center [611, 138] width 107 height 19
click at [386, 325] on link "9% Tasks 9%" at bounding box center [386, 325] width 141 height 24
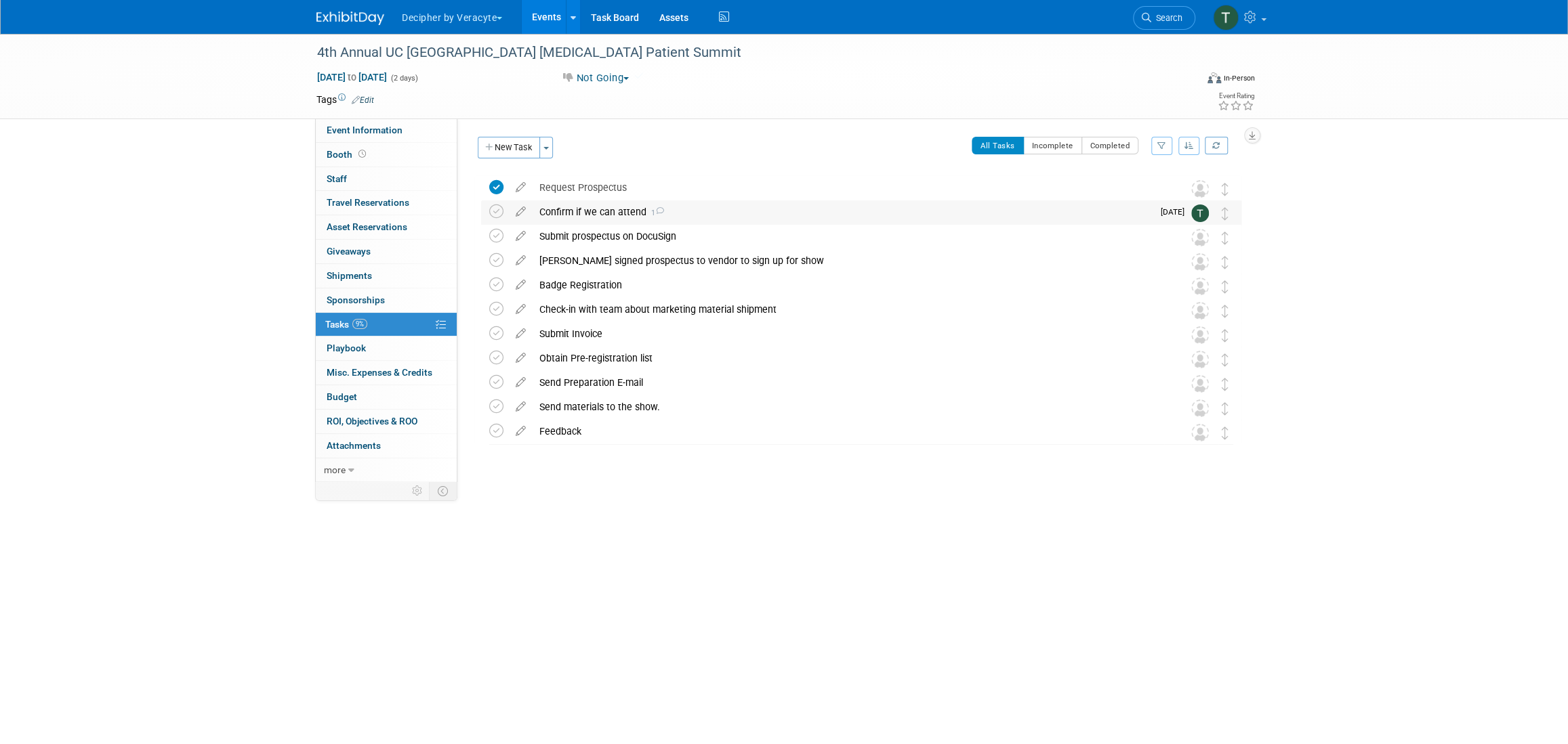
click at [486, 214] on div "Confirm if we can attend 1 COMMENTS Tony Alvarado - 19 days ago sent email to K…" at bounding box center [861, 212] width 760 height 25
click at [499, 214] on icon at bounding box center [495, 211] width 14 height 14
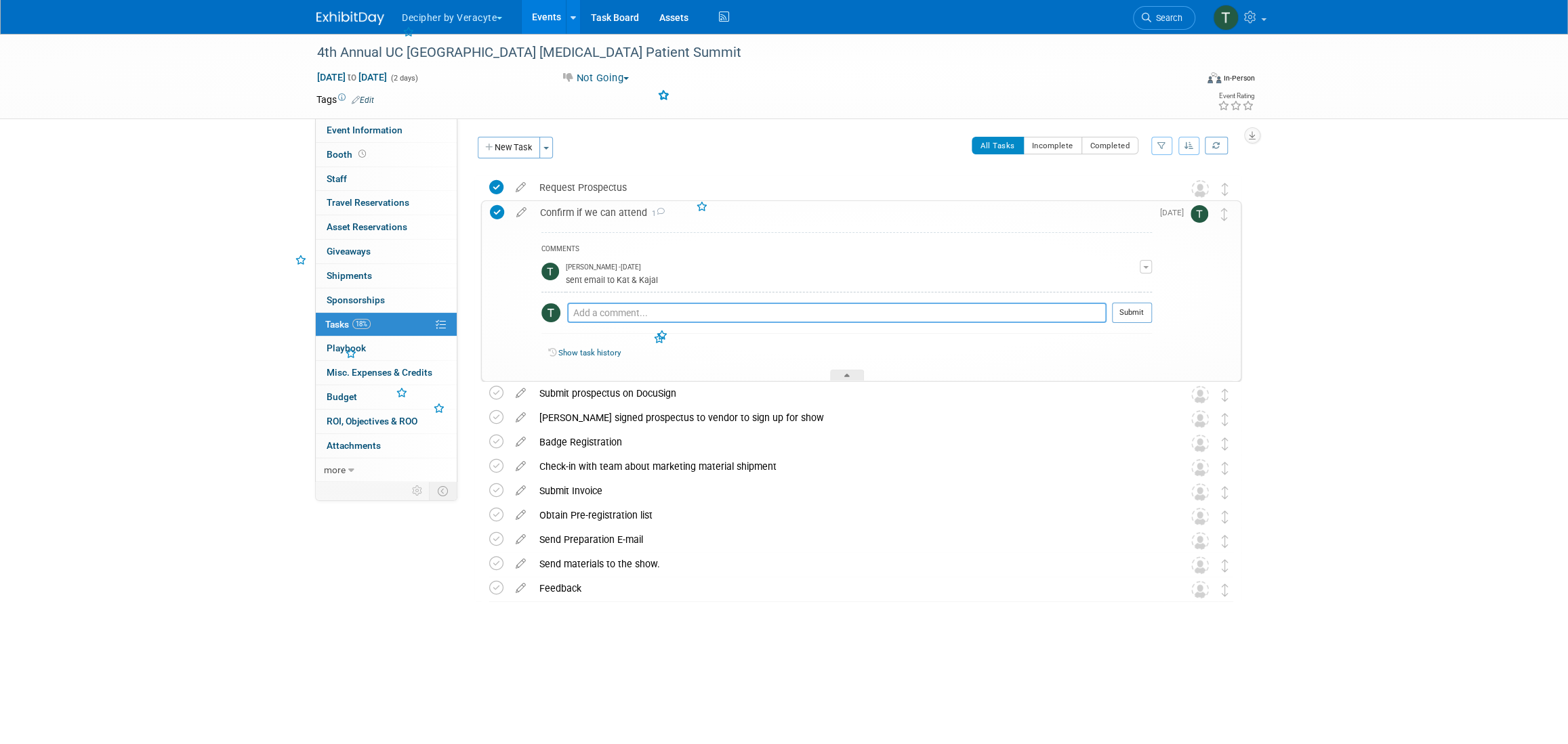
click at [618, 305] on textarea at bounding box center [837, 313] width 540 height 20
type textarea "P"
type textarea "We are not attending, we sent an email to the organizers to let them know."
click at [1122, 321] on button "Submit" at bounding box center [1131, 313] width 40 height 20
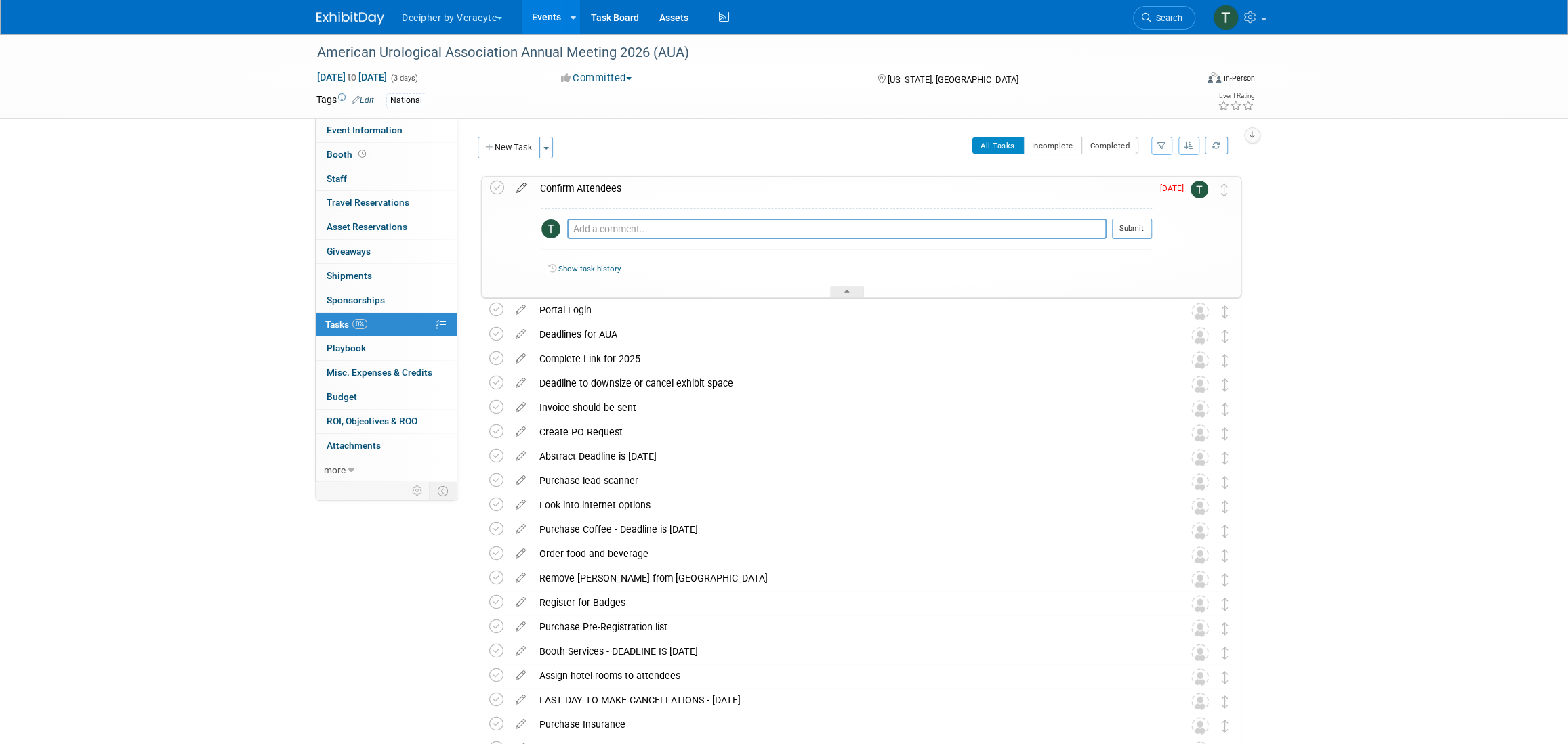
click at [519, 187] on icon at bounding box center [521, 185] width 24 height 17
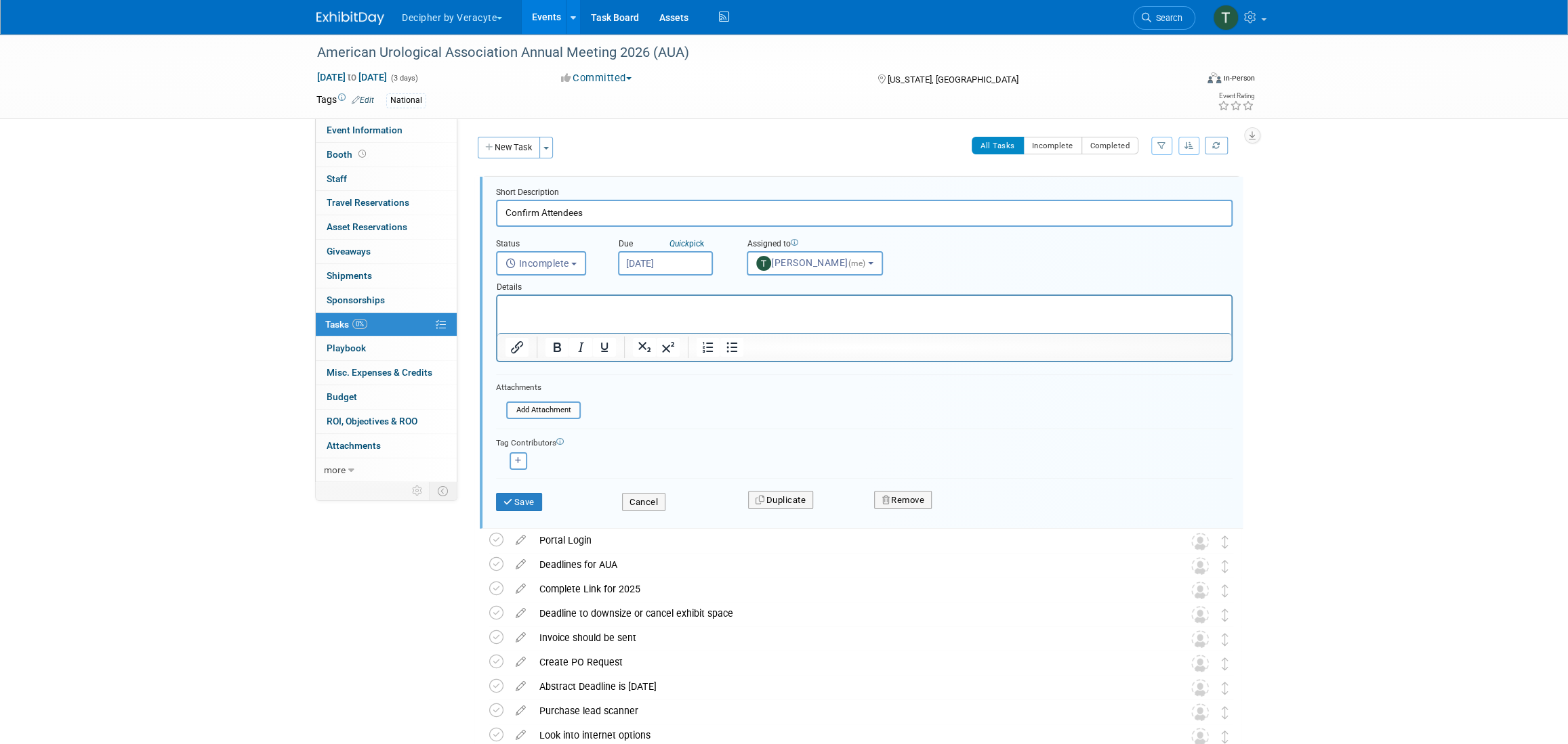
click at [639, 264] on input "[DATE]" at bounding box center [665, 264] width 95 height 24
click at [742, 417] on span "23" at bounding box center [752, 413] width 27 height 27
type input "[DATE]"
click at [529, 498] on button "Save" at bounding box center [519, 502] width 46 height 19
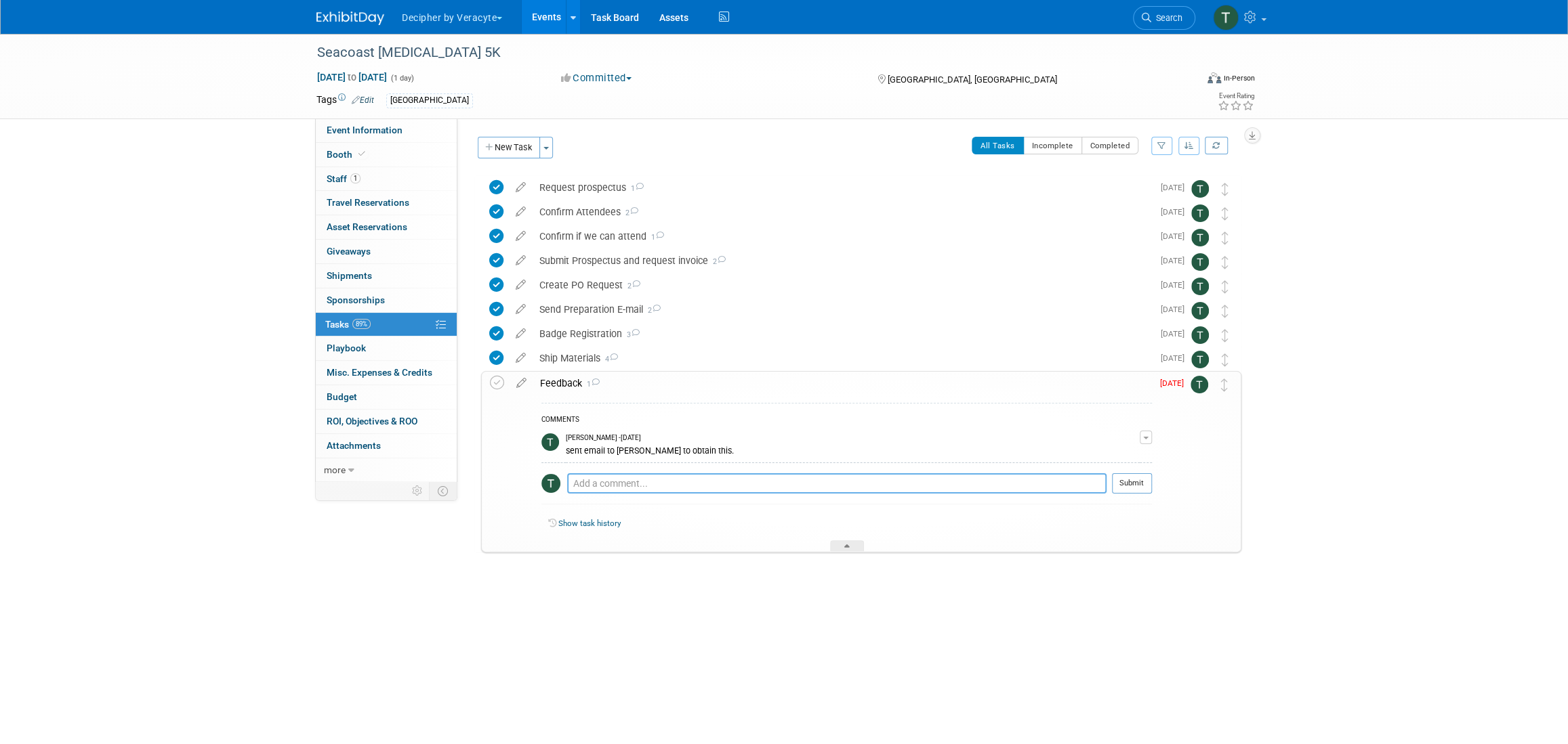
click at [627, 478] on textarea at bounding box center [837, 483] width 540 height 20
type textarea "sent email to [PERSON_NAME]"
click at [1124, 481] on button "Submit" at bounding box center [1131, 483] width 40 height 20
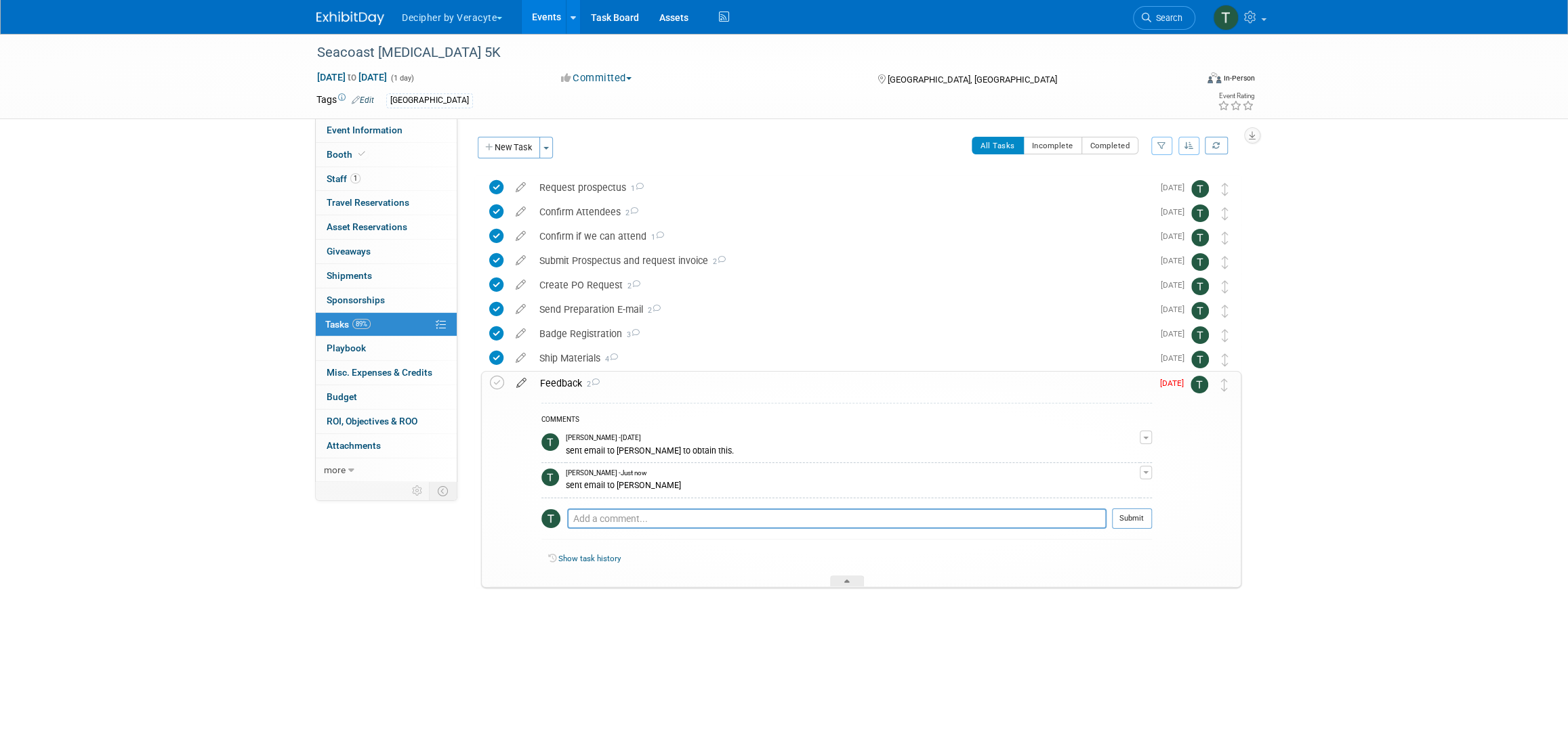
click at [525, 386] on icon at bounding box center [521, 380] width 24 height 17
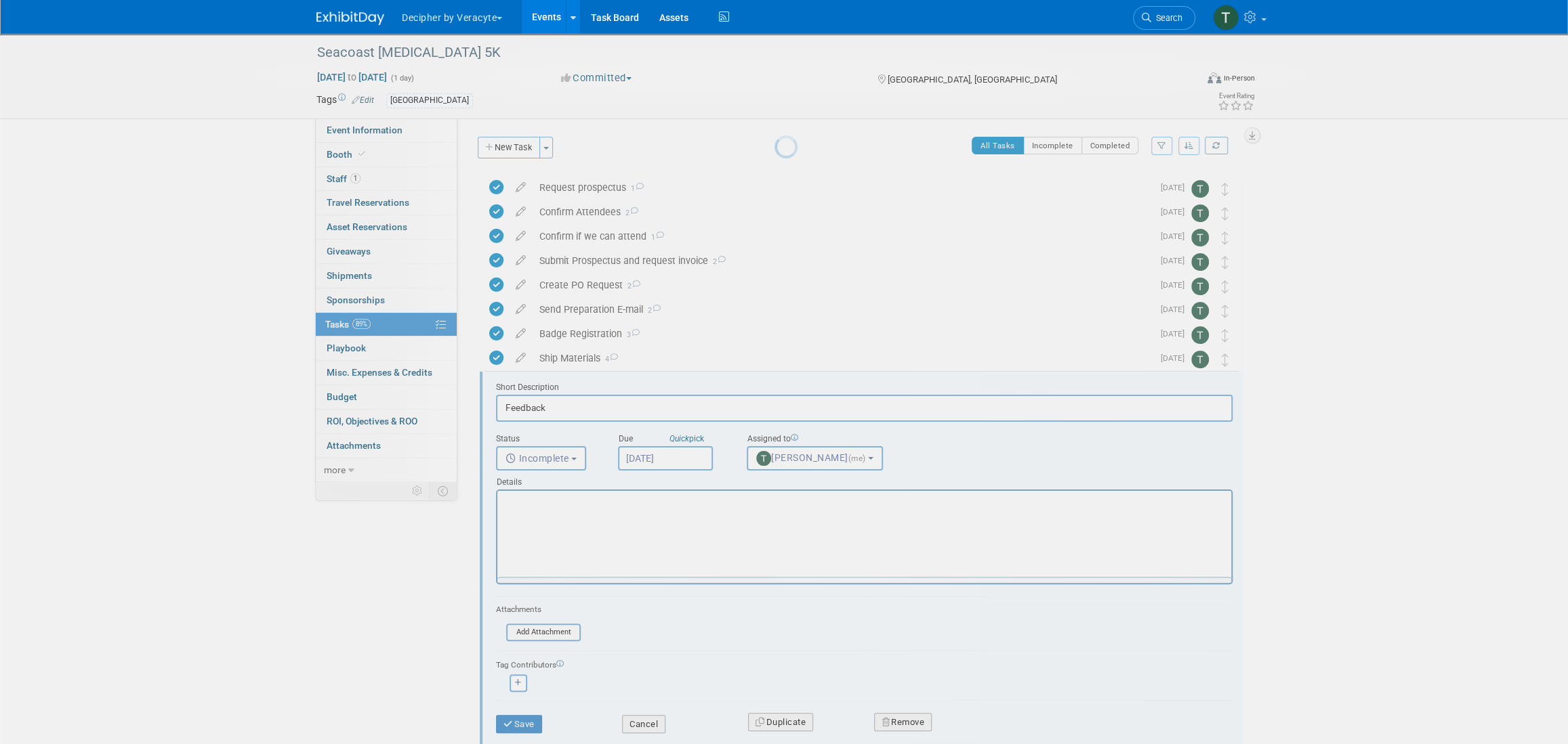
scroll to position [62, 0]
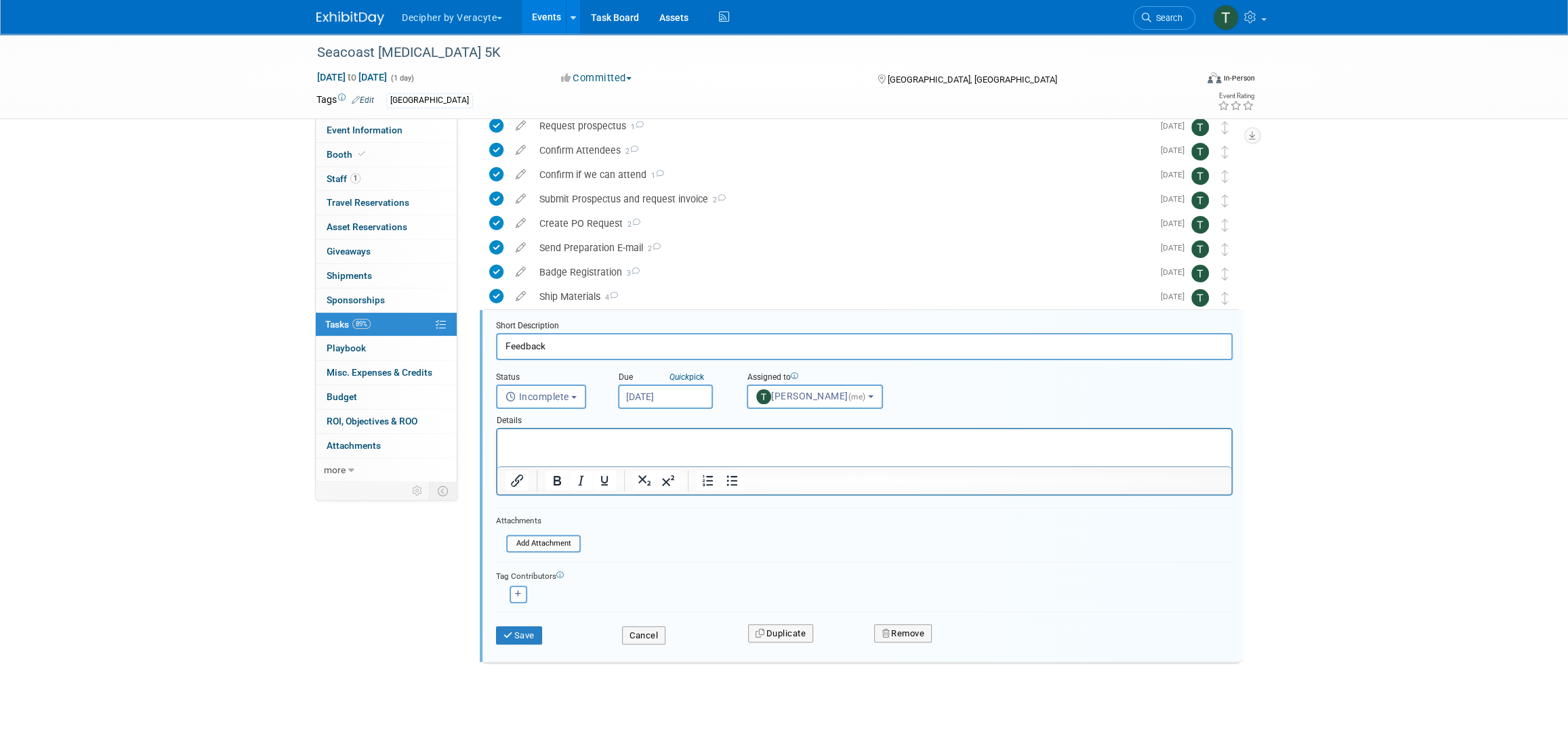
click at [672, 393] on input "[DATE]" at bounding box center [665, 396] width 95 height 24
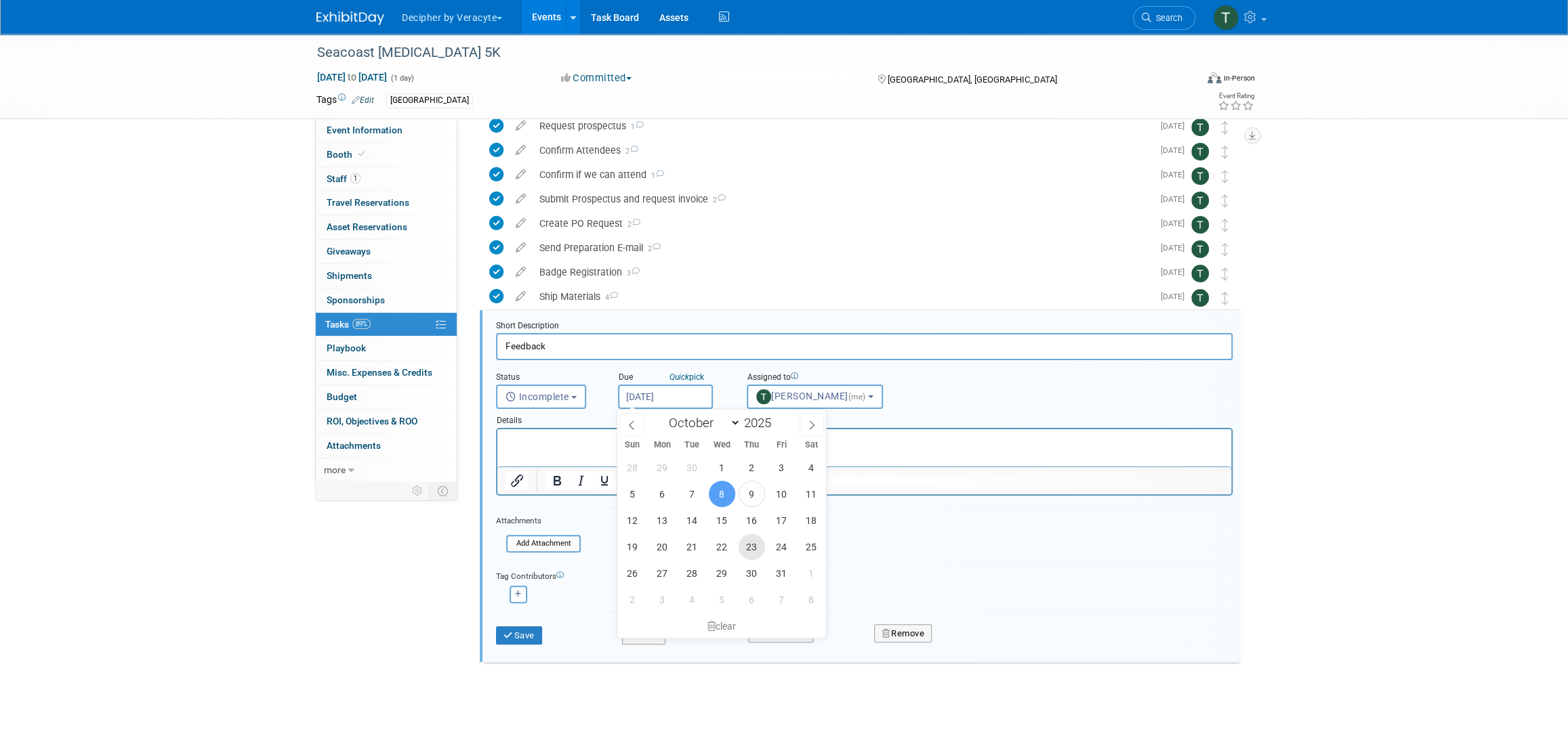
drag, startPoint x: 757, startPoint y: 549, endPoint x: 740, endPoint y: 551, distance: 17.1
click at [756, 549] on span "23" at bounding box center [752, 547] width 27 height 27
type input "[DATE]"
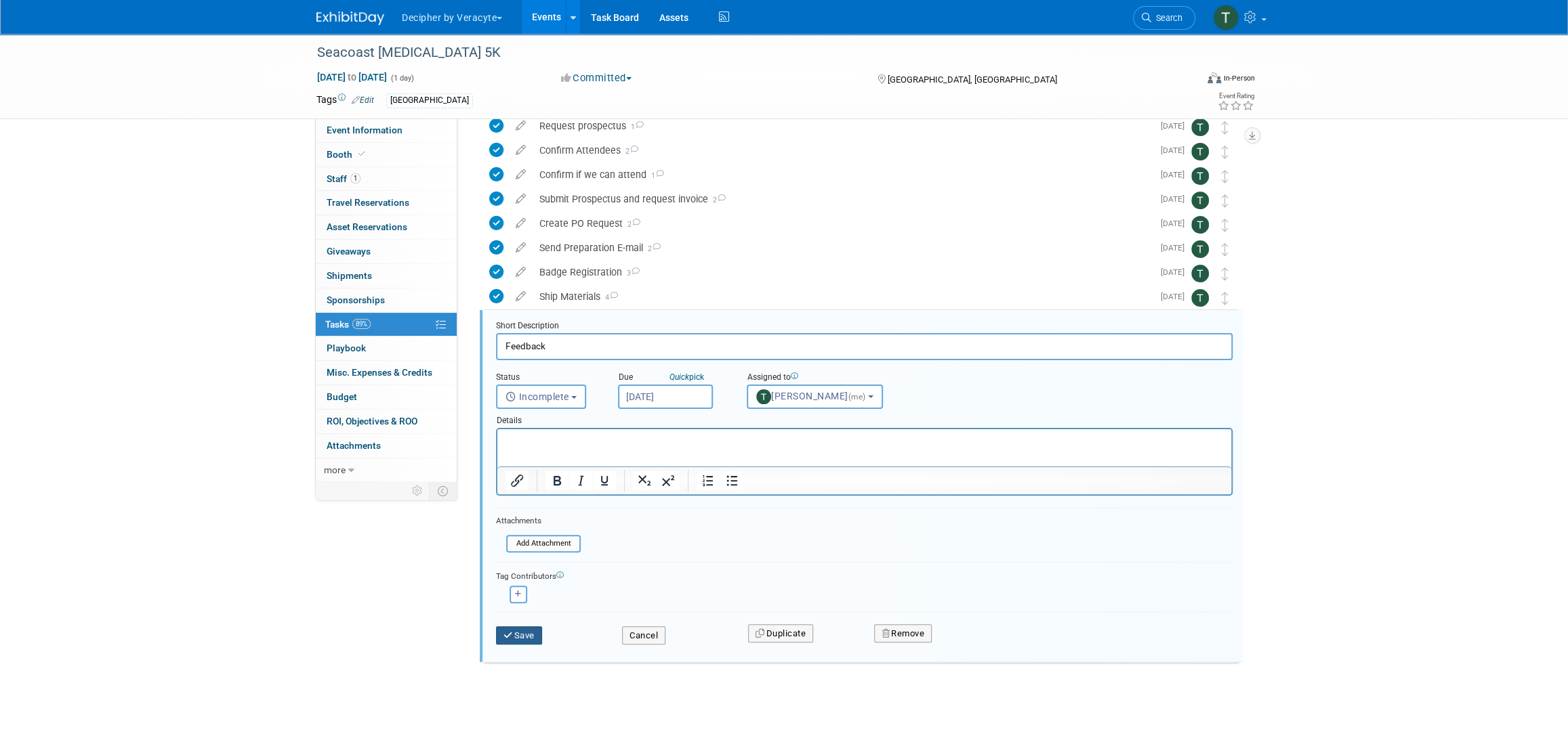
click at [519, 630] on button "Save" at bounding box center [519, 635] width 46 height 19
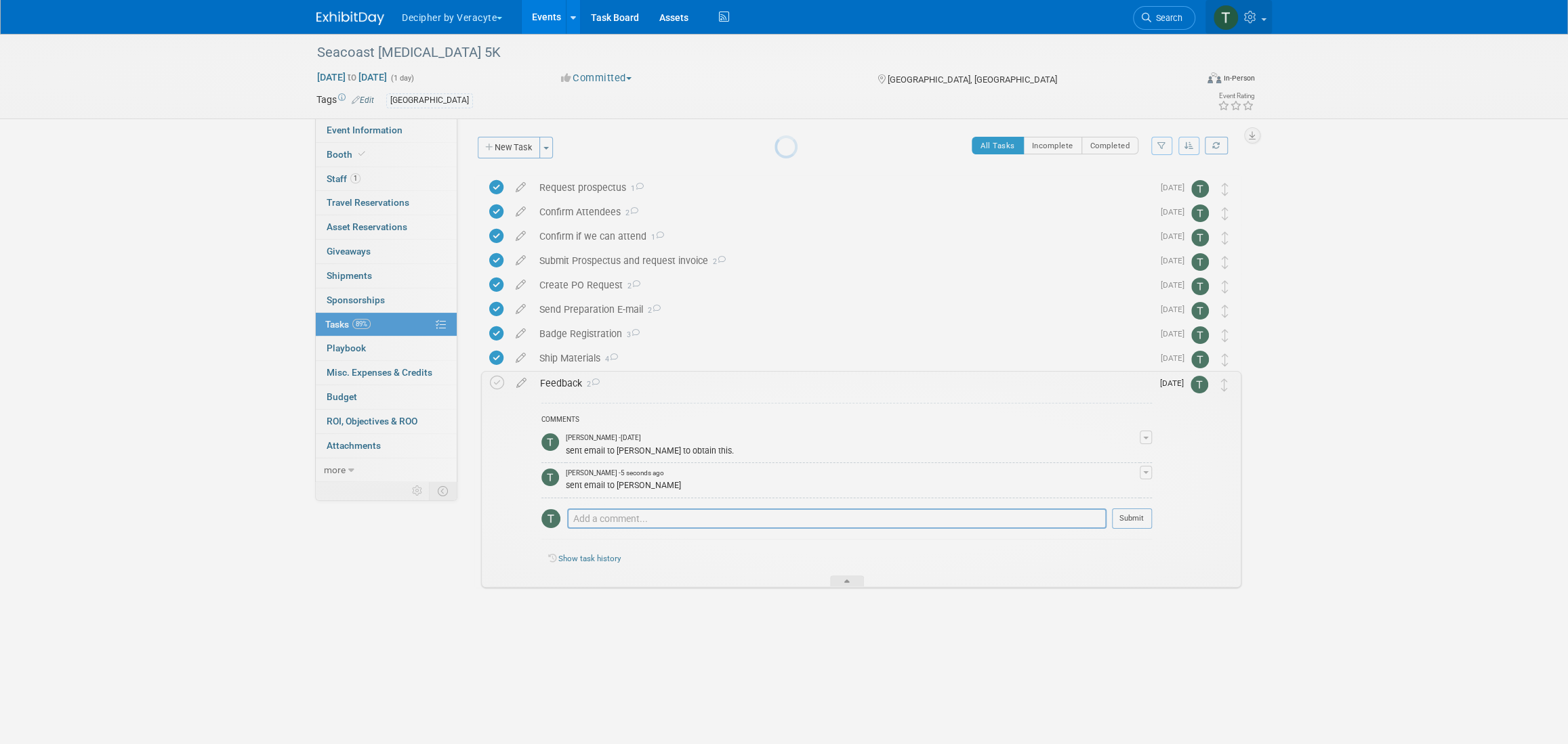
scroll to position [0, 0]
